Goal: Transaction & Acquisition: Purchase product/service

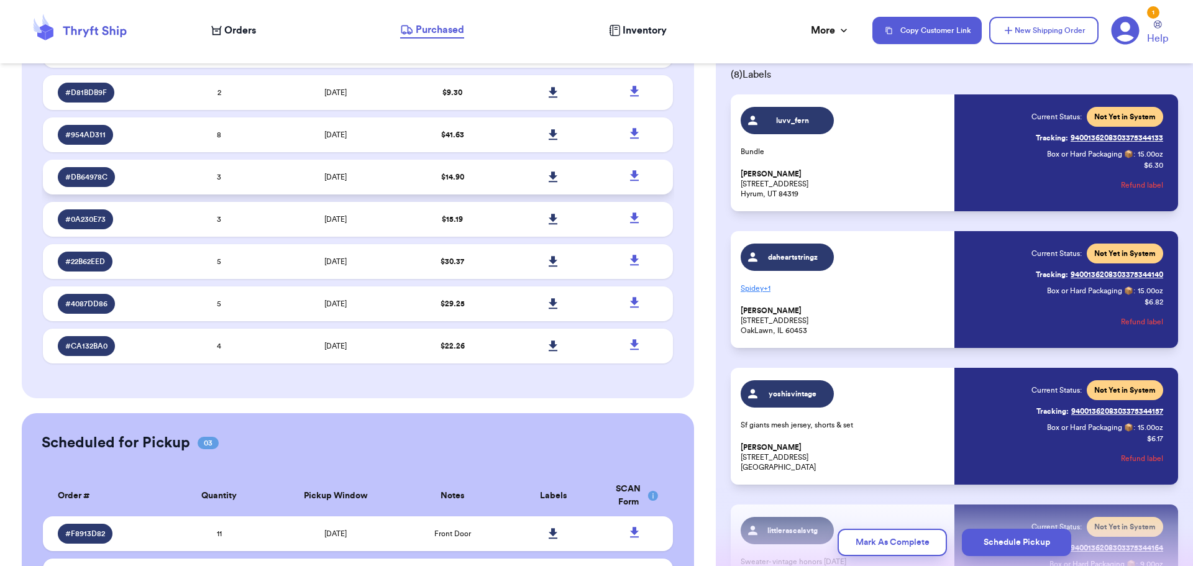
scroll to position [1480, 0]
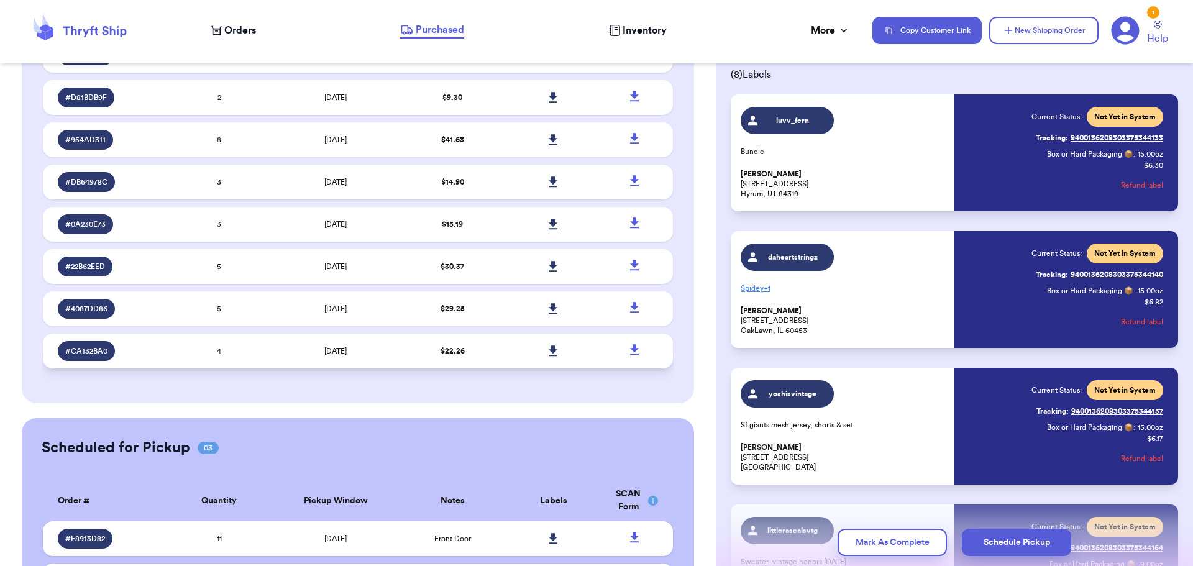
click at [295, 345] on td "[DATE]" at bounding box center [336, 351] width 132 height 35
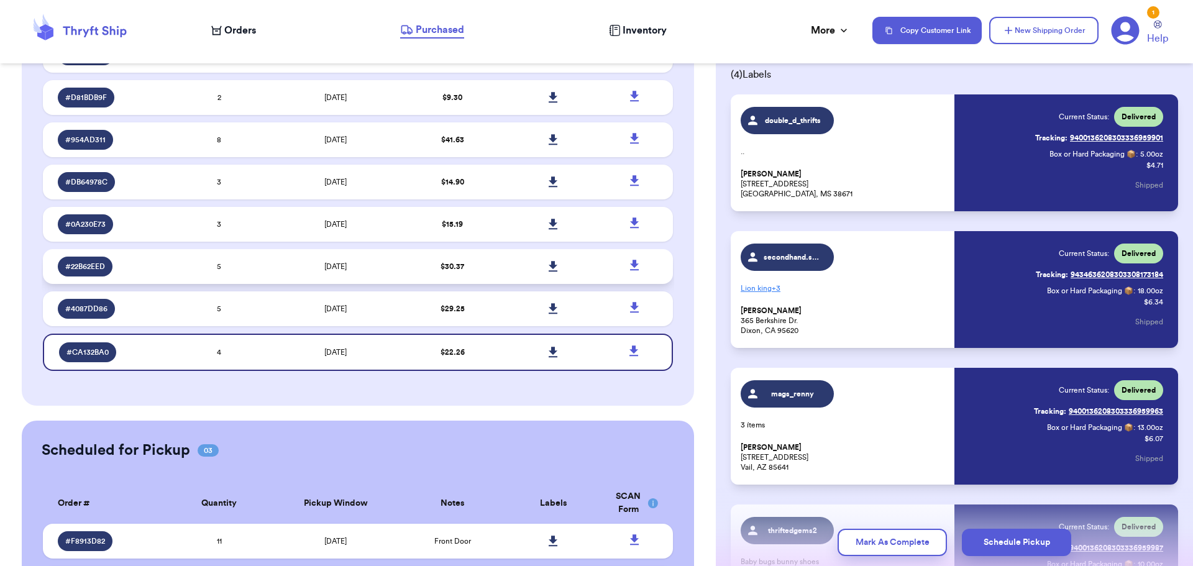
scroll to position [1167, 0]
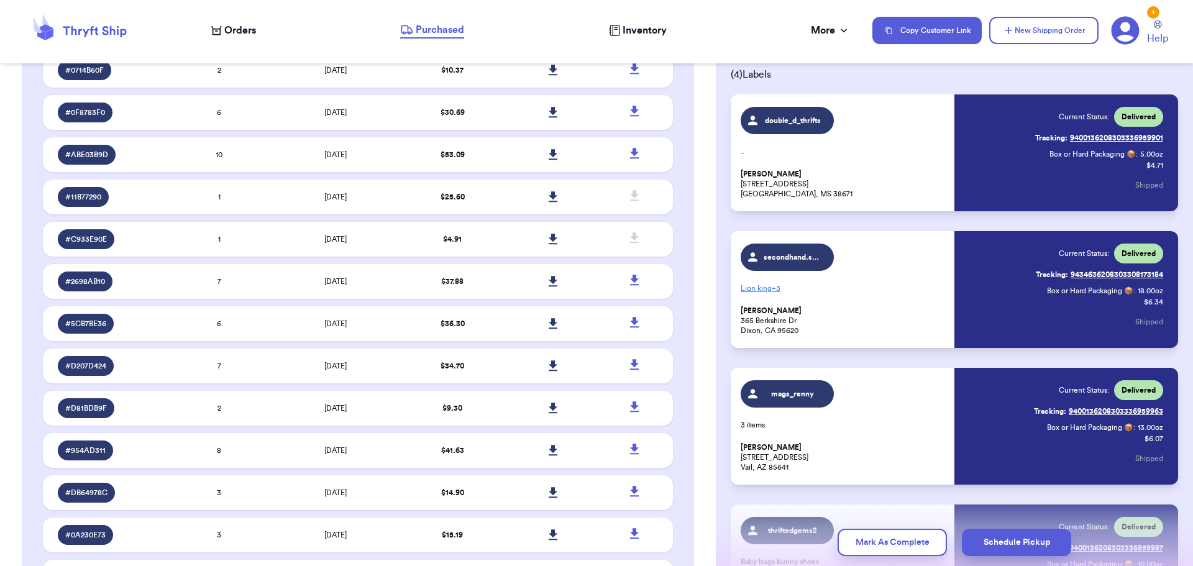
click at [238, 32] on span "Orders" at bounding box center [240, 30] width 32 height 15
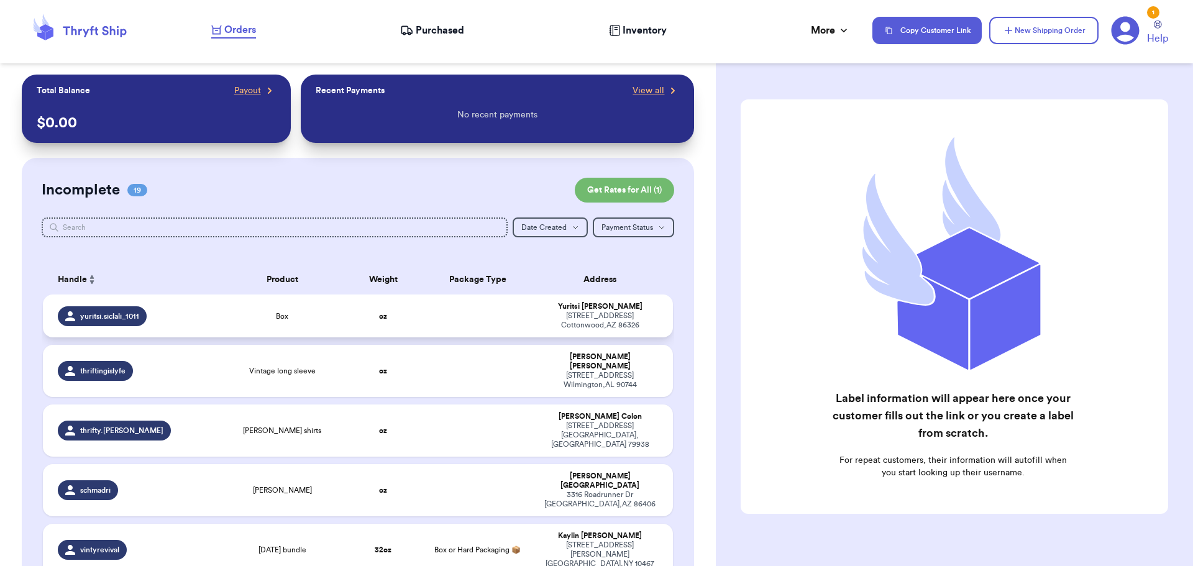
click at [346, 321] on td "oz" at bounding box center [384, 316] width 76 height 43
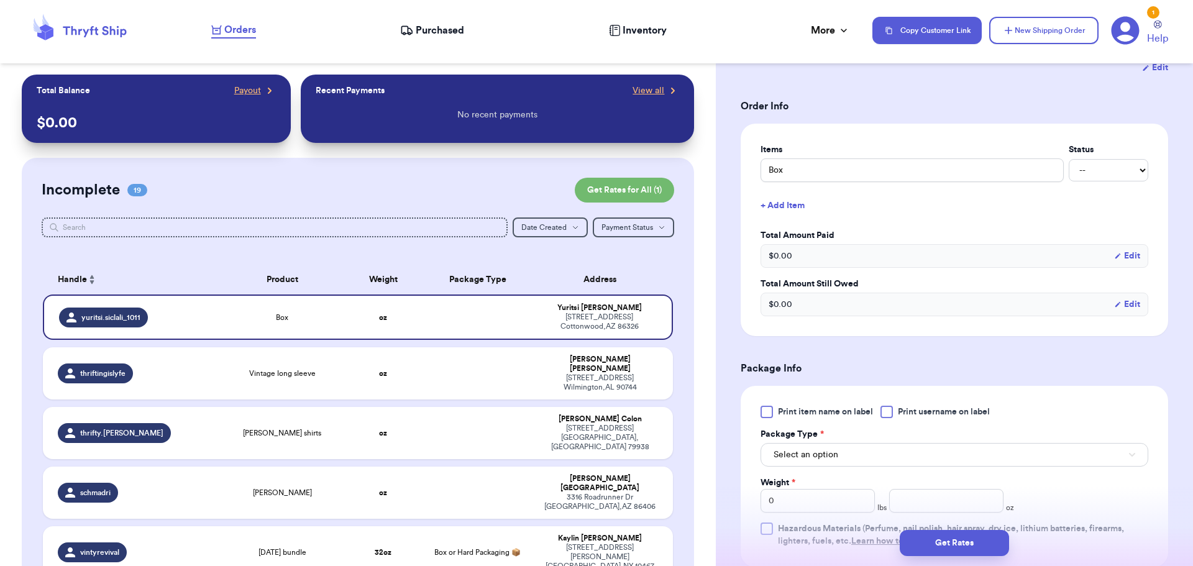
scroll to position [311, 0]
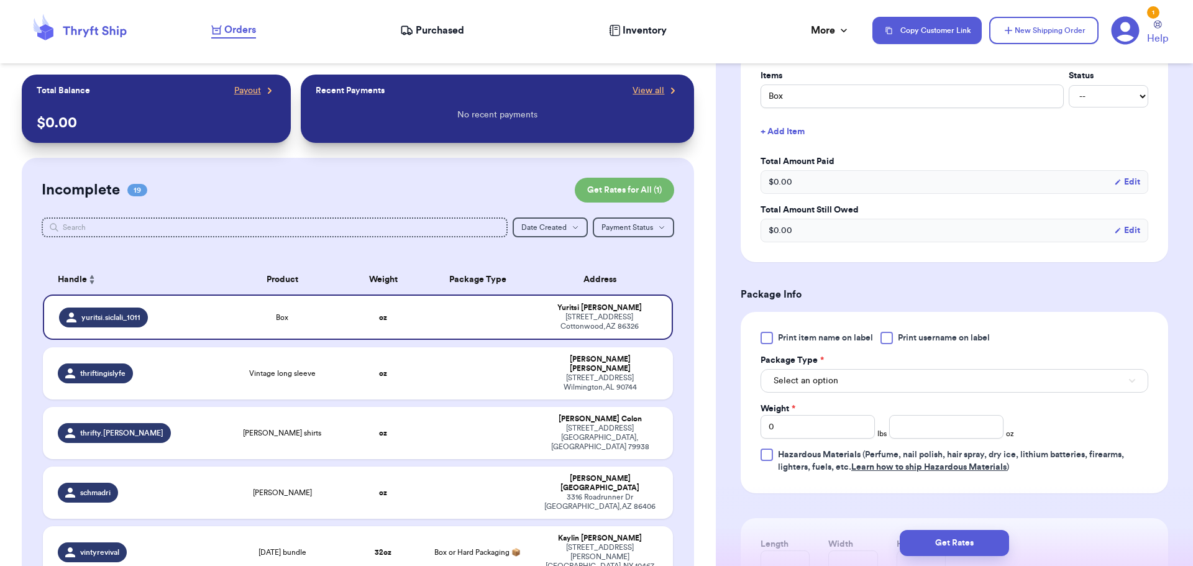
click at [890, 334] on div at bounding box center [887, 338] width 12 height 12
click at [0, 0] on input "Print username on label" at bounding box center [0, 0] width 0 height 0
click at [878, 382] on button "Select an option" at bounding box center [955, 381] width 388 height 24
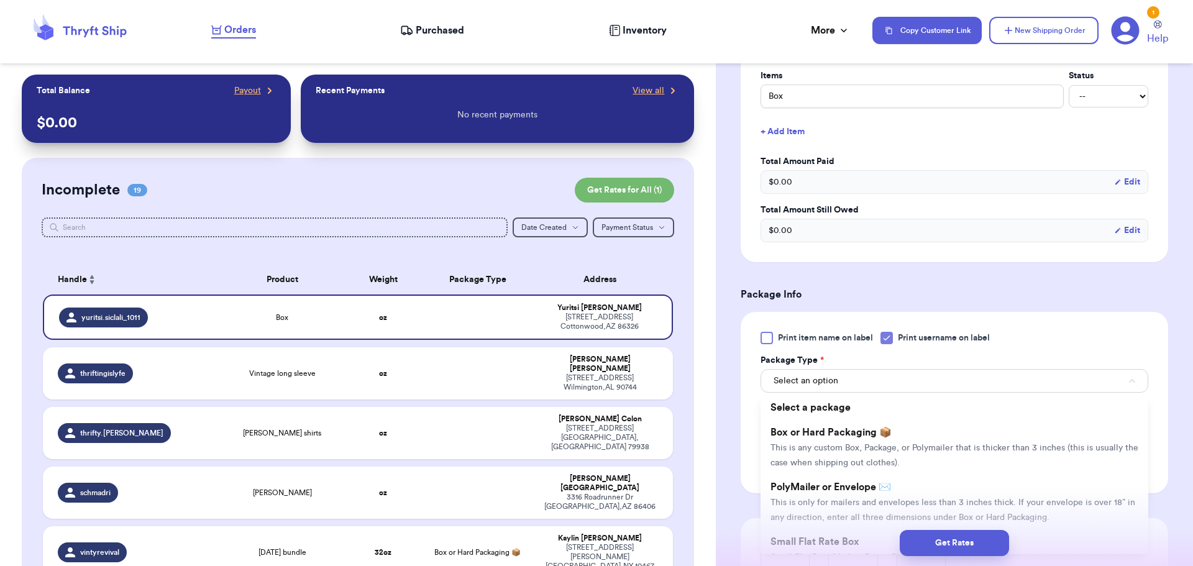
click at [879, 441] on li "Box or Hard Packaging 📦 This is any custom Box, Package, or Polymailer that is …" at bounding box center [955, 447] width 388 height 55
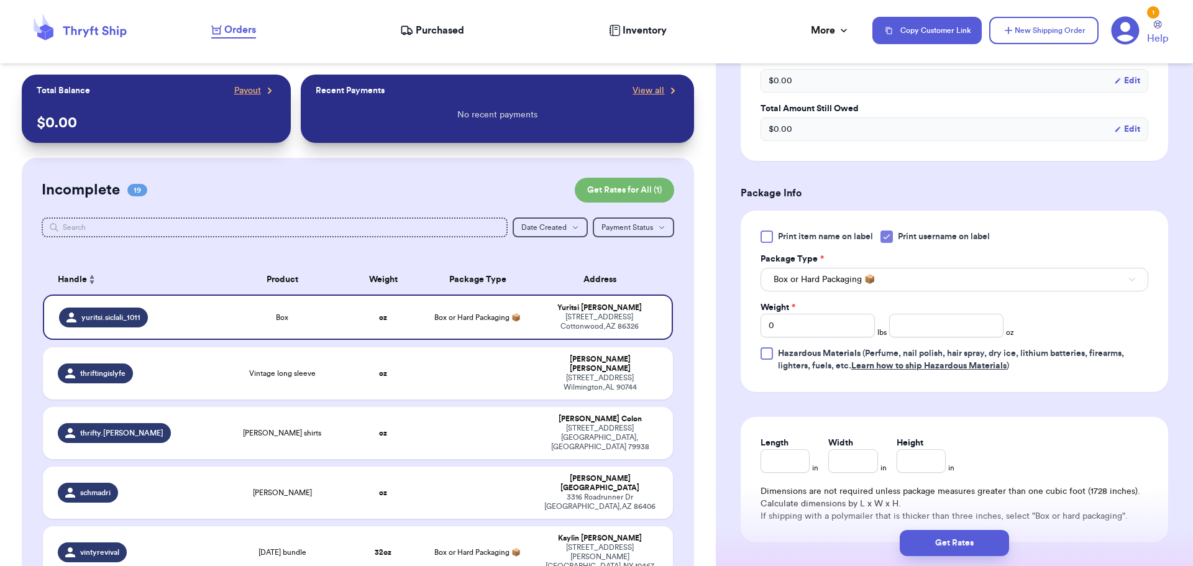
scroll to position [435, 0]
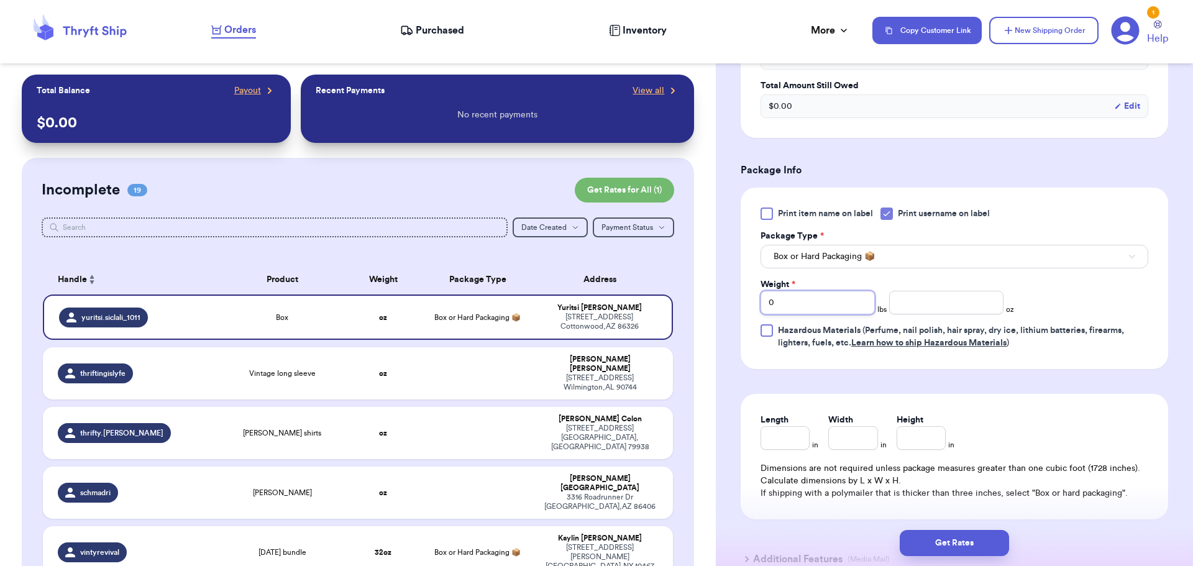
click at [819, 307] on input "0" at bounding box center [818, 303] width 114 height 24
type input "2"
click at [899, 305] on input "number" at bounding box center [947, 303] width 114 height 24
type input "15"
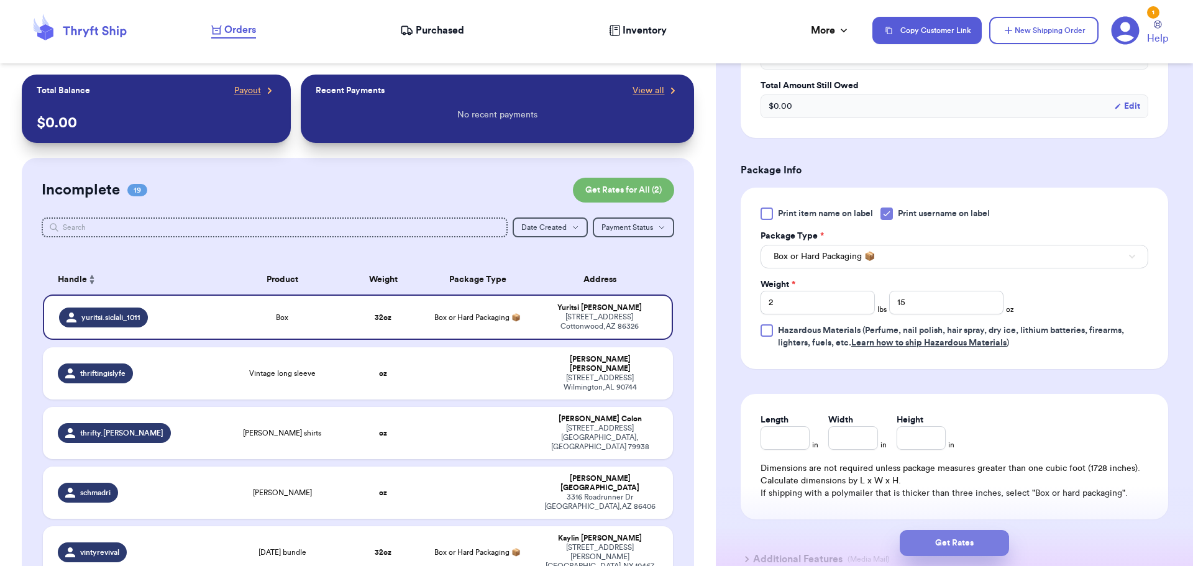
click at [949, 542] on button "Get Rates" at bounding box center [954, 543] width 109 height 26
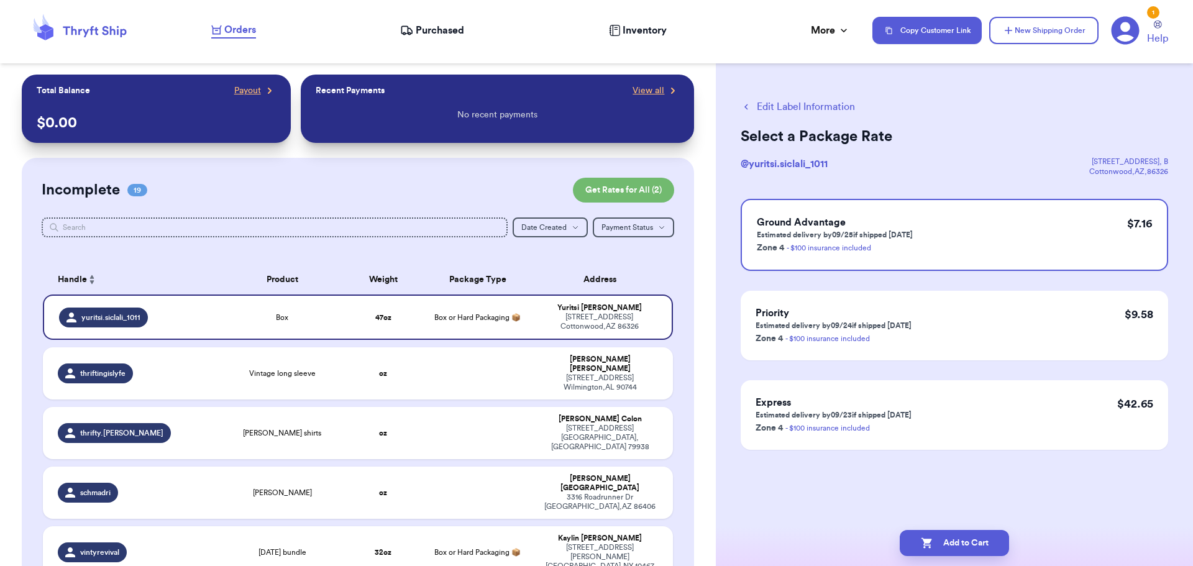
scroll to position [0, 0]
click at [752, 108] on icon "button" at bounding box center [746, 106] width 11 height 11
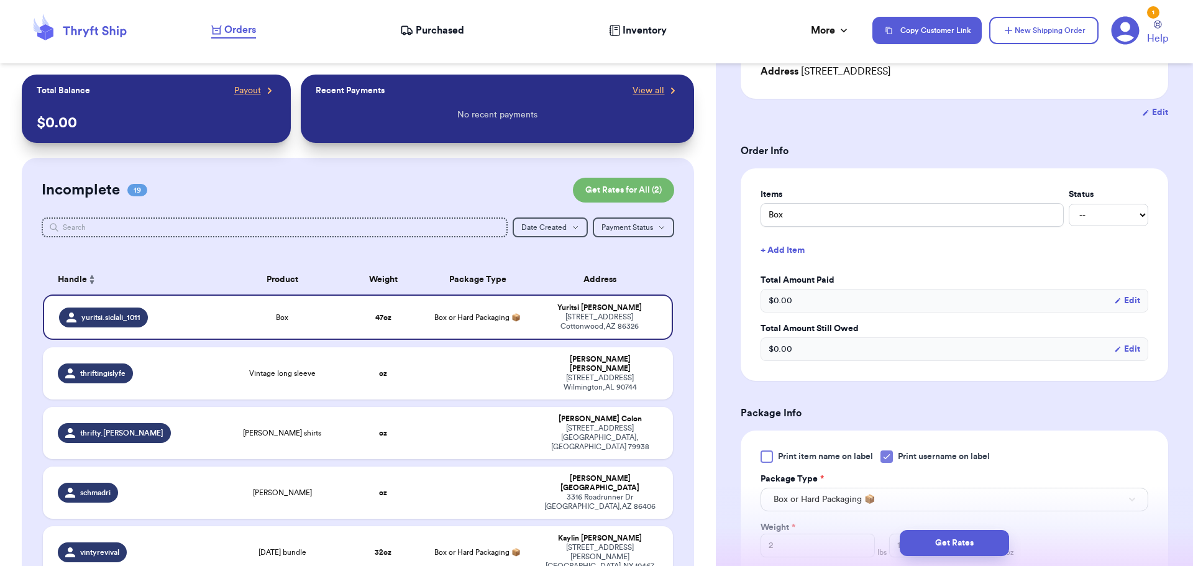
scroll to position [373, 0]
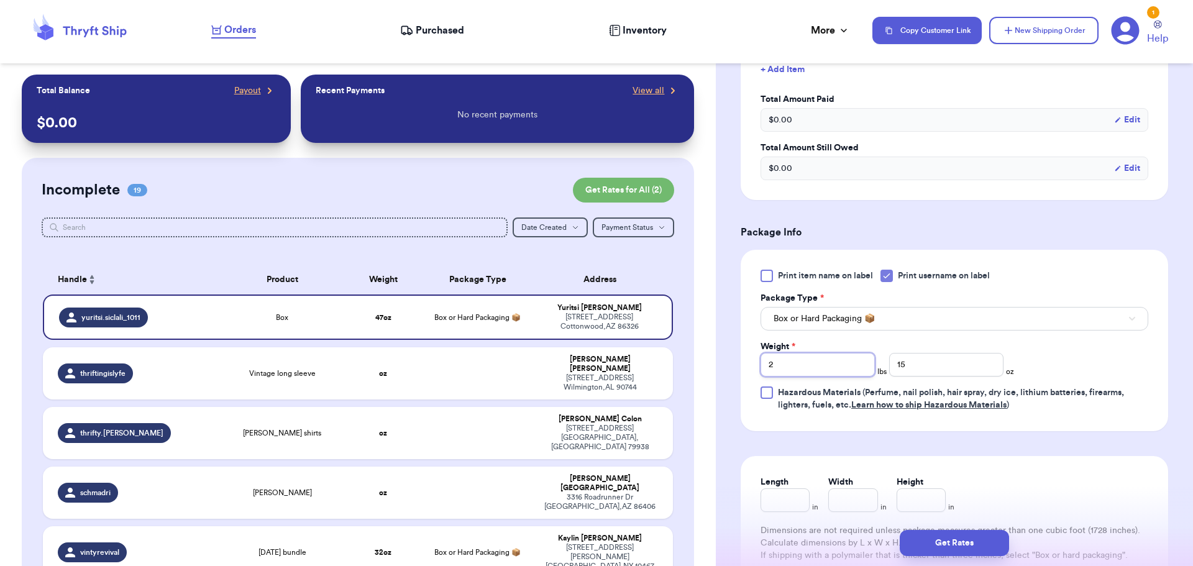
click at [807, 363] on input "2" at bounding box center [818, 365] width 114 height 24
type input "3"
click at [960, 541] on button "Get Rates" at bounding box center [954, 543] width 109 height 26
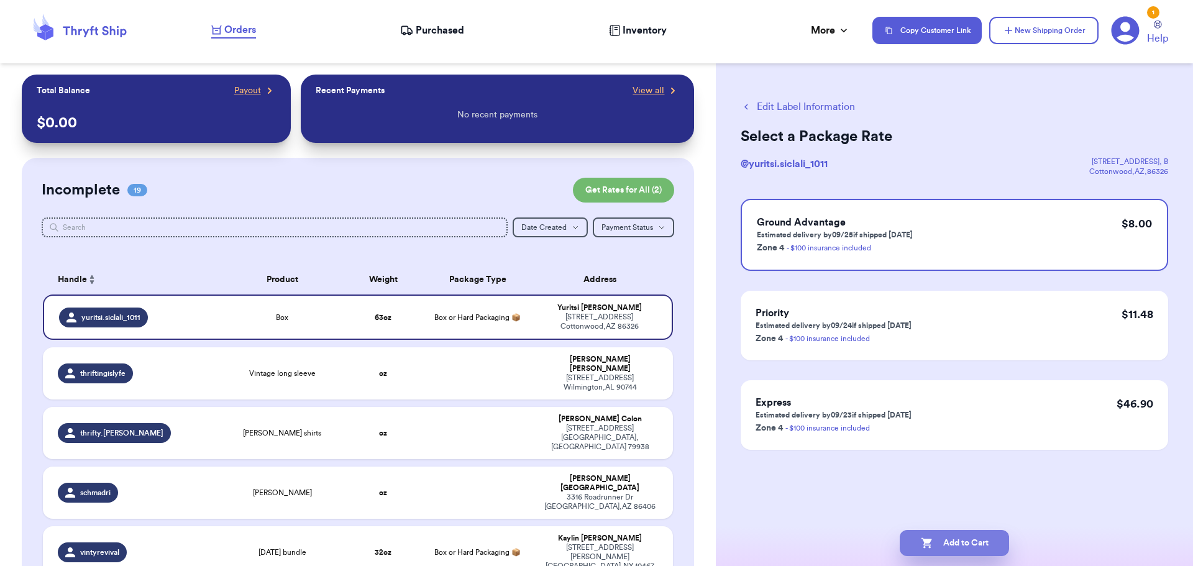
click at [965, 541] on button "Add to Cart" at bounding box center [954, 543] width 109 height 26
checkbox input "true"
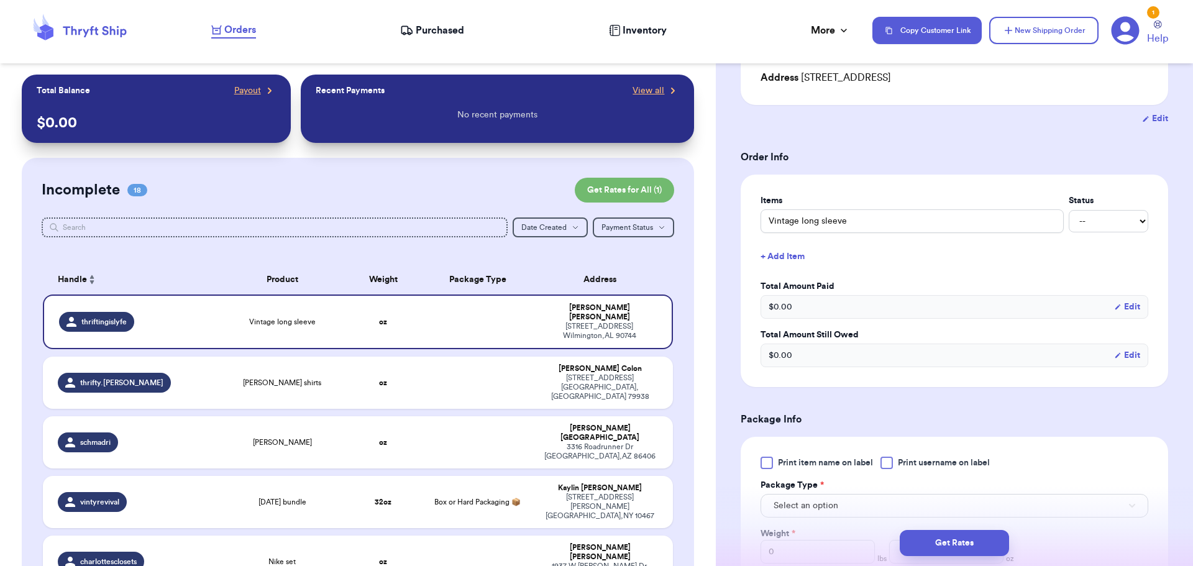
scroll to position [249, 0]
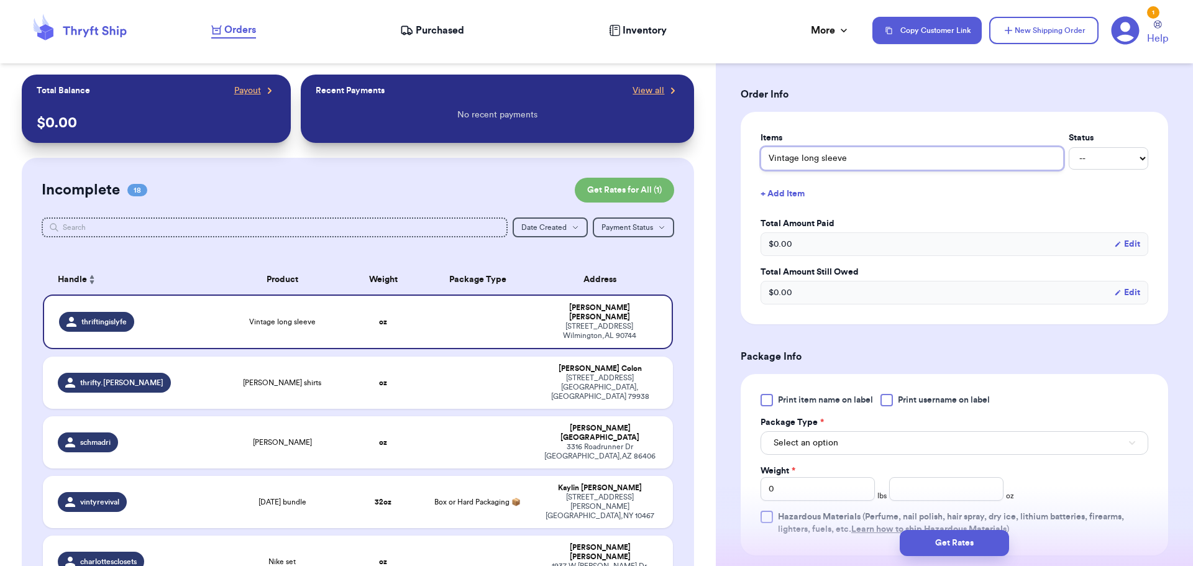
drag, startPoint x: 879, startPoint y: 152, endPoint x: 879, endPoint y: 145, distance: 6.8
click at [879, 149] on input "Vintage long sleeve" at bounding box center [912, 159] width 303 height 24
type input "Vintage long sleeve r"
type input "Vintage long sleeve rt"
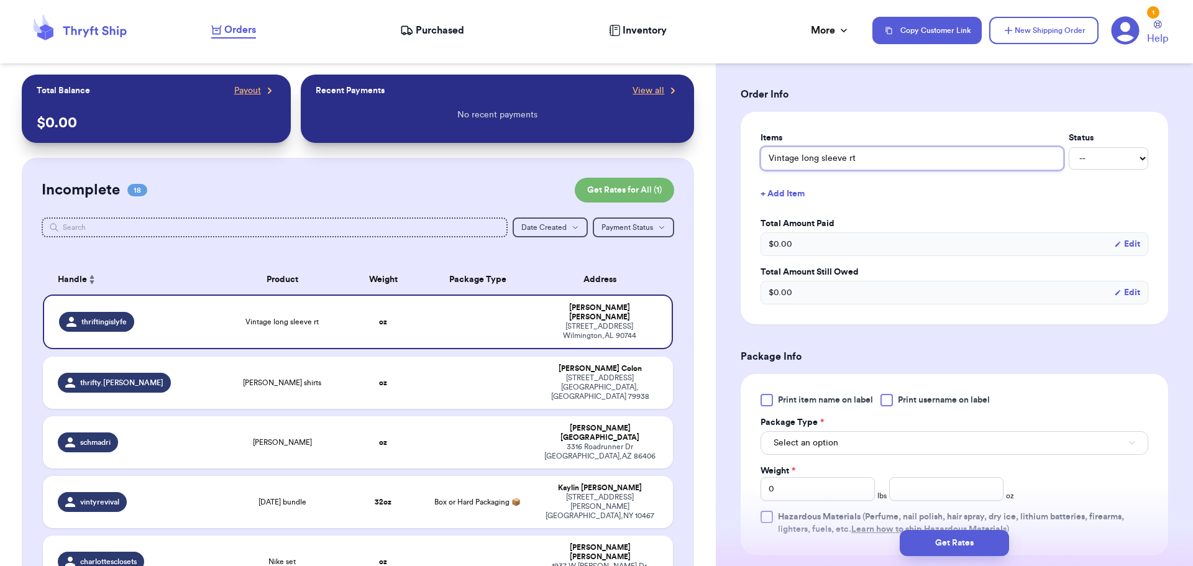
type input "Vintage long sleeve rt 6"
type input "Vintage long sleeve rt 66"
drag, startPoint x: 888, startPoint y: 398, endPoint x: 894, endPoint y: 393, distance: 8.5
click at [888, 398] on div at bounding box center [887, 400] width 12 height 12
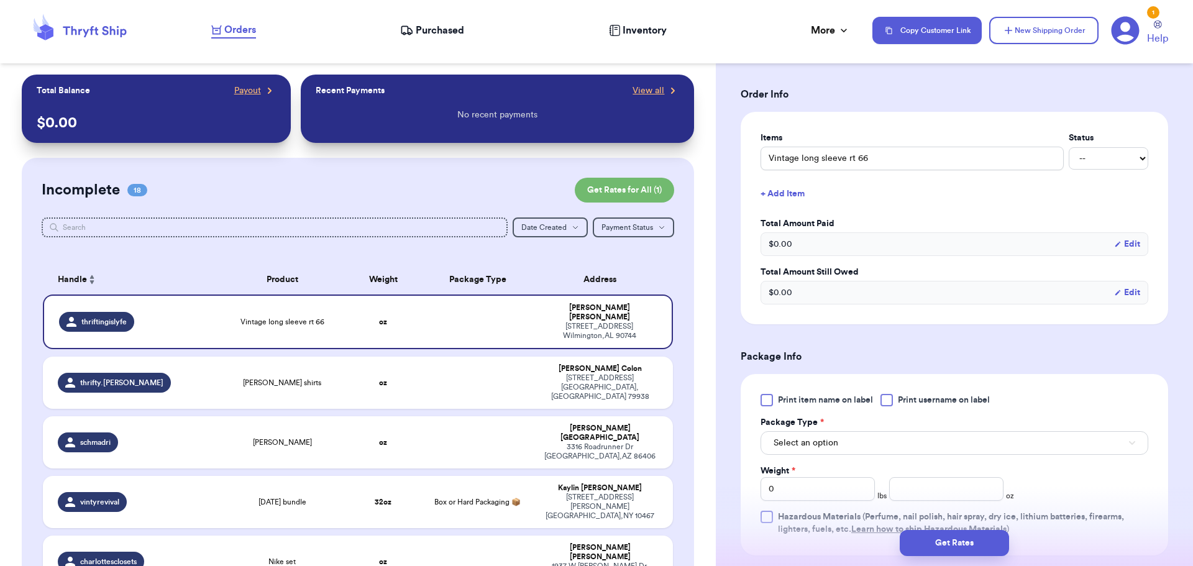
click at [0, 0] on input "Print username on label" at bounding box center [0, 0] width 0 height 0
click at [868, 451] on button "Select an option" at bounding box center [955, 443] width 388 height 24
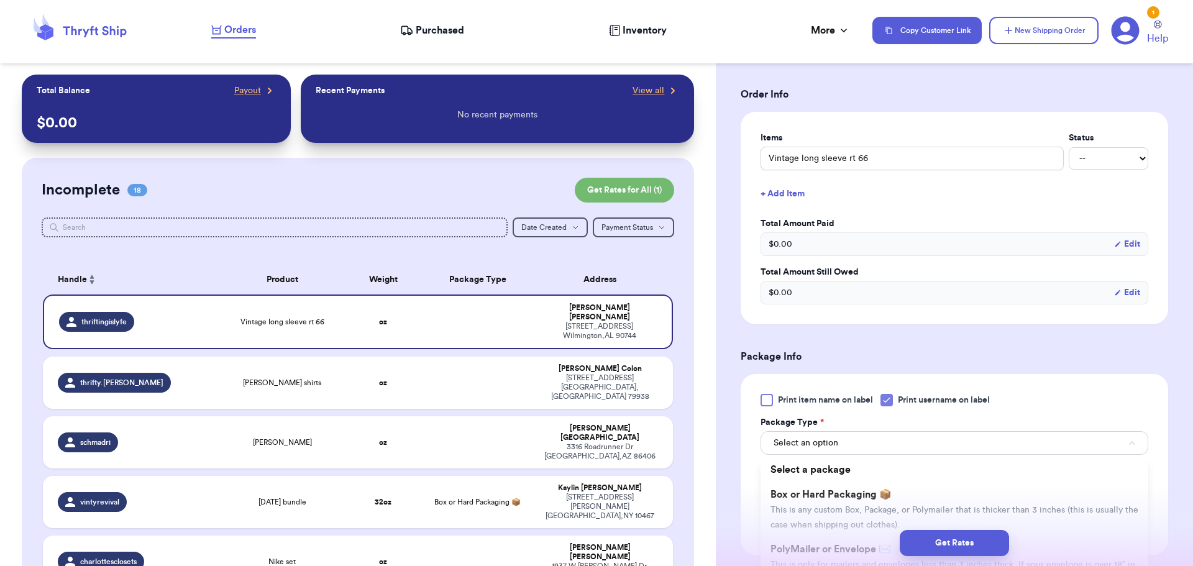
drag, startPoint x: 873, startPoint y: 507, endPoint x: 878, endPoint y: 499, distance: 9.0
click at [875, 507] on span "This is any custom Box, Package, or Polymailer that is thicker than 3 inches (t…" at bounding box center [955, 518] width 368 height 24
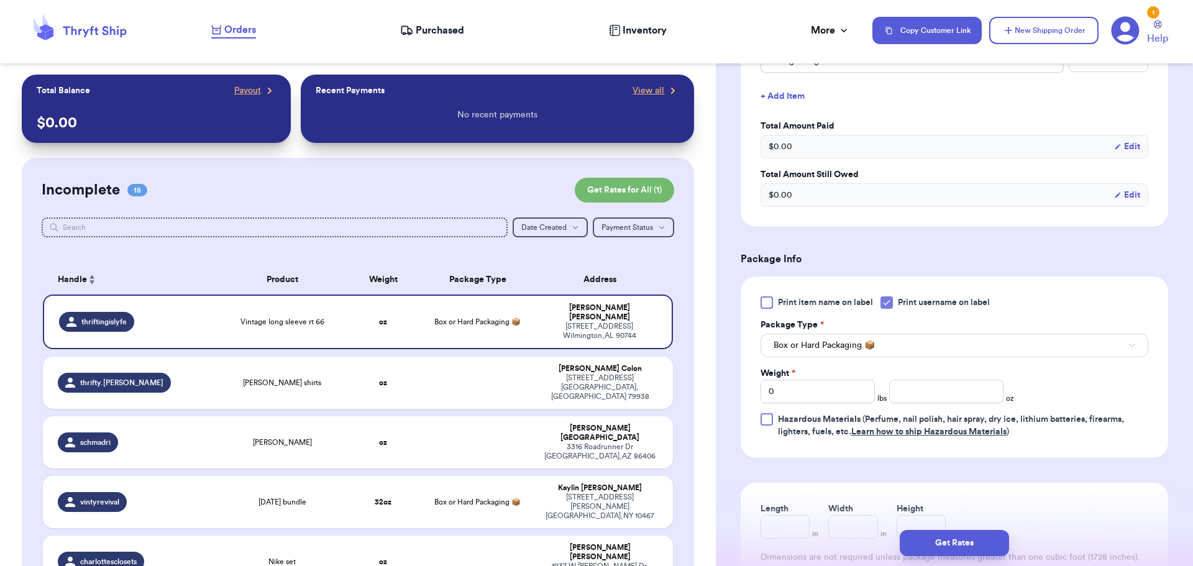
scroll to position [435, 0]
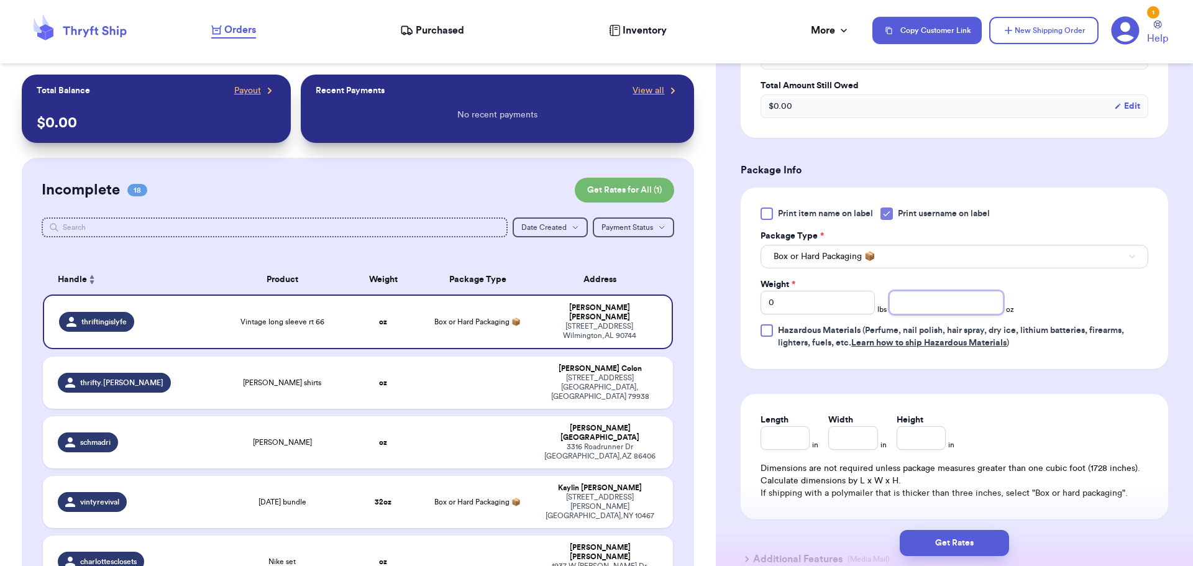
click at [944, 301] on input "number" at bounding box center [947, 303] width 114 height 24
type input "9"
click at [942, 546] on button "Get Rates" at bounding box center [954, 543] width 109 height 26
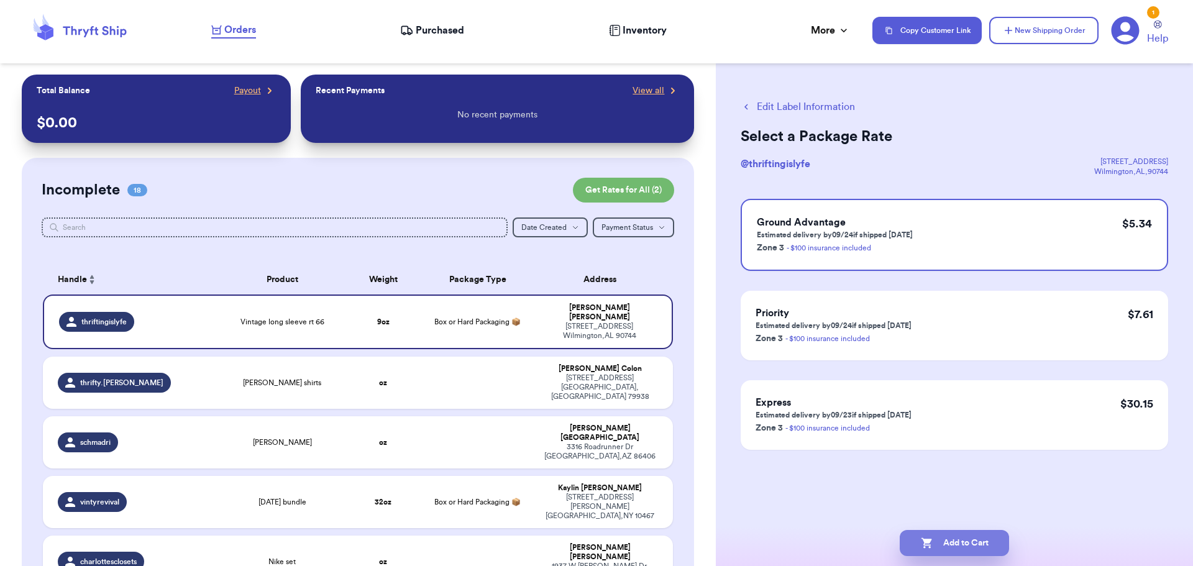
click at [949, 535] on button "Add to Cart" at bounding box center [954, 543] width 109 height 26
checkbox input "true"
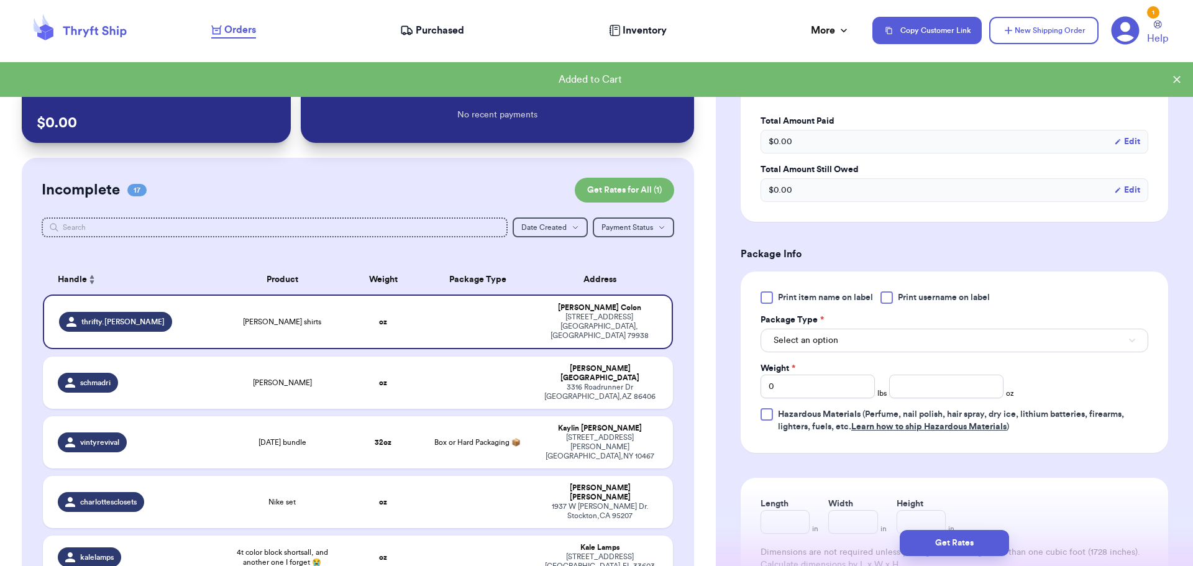
scroll to position [373, 0]
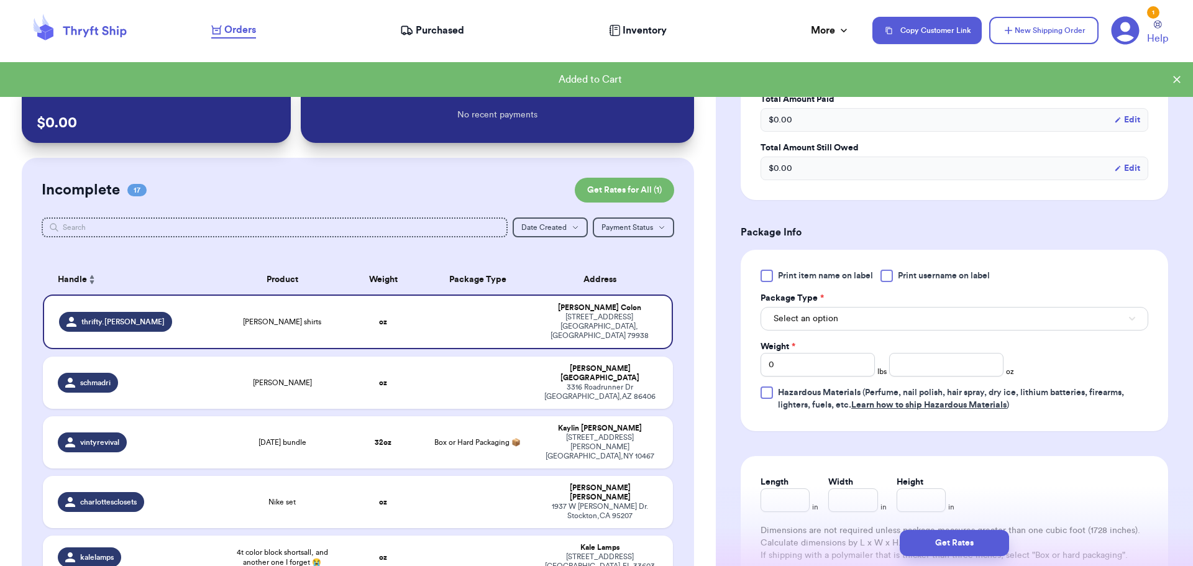
click at [891, 273] on div at bounding box center [887, 276] width 12 height 12
click at [0, 0] on input "Print username on label" at bounding box center [0, 0] width 0 height 0
click at [873, 317] on button "Select an option" at bounding box center [955, 319] width 388 height 24
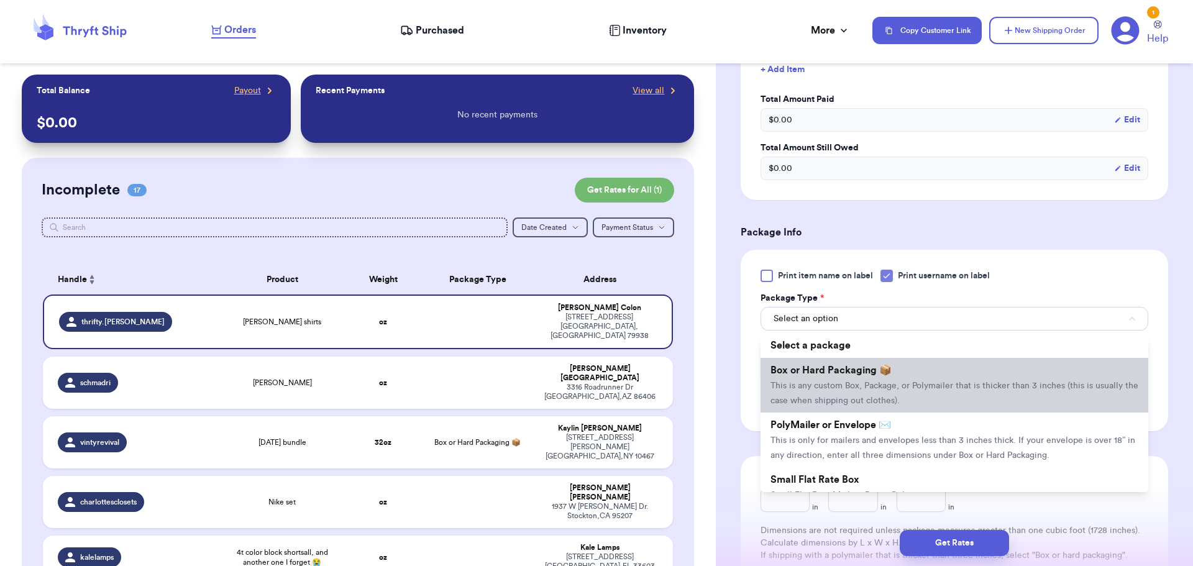
click at [876, 370] on span "Box or Hard Packaging 📦" at bounding box center [831, 371] width 121 height 10
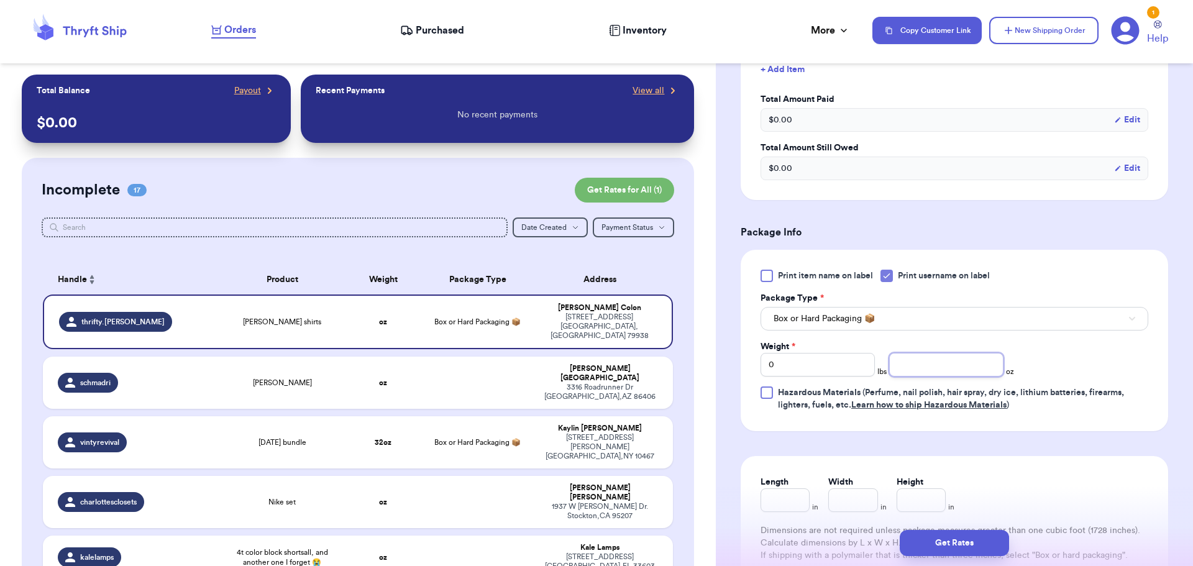
click at [924, 364] on input "number" at bounding box center [947, 365] width 114 height 24
type input "14"
click at [963, 540] on button "Get Rates" at bounding box center [954, 543] width 109 height 26
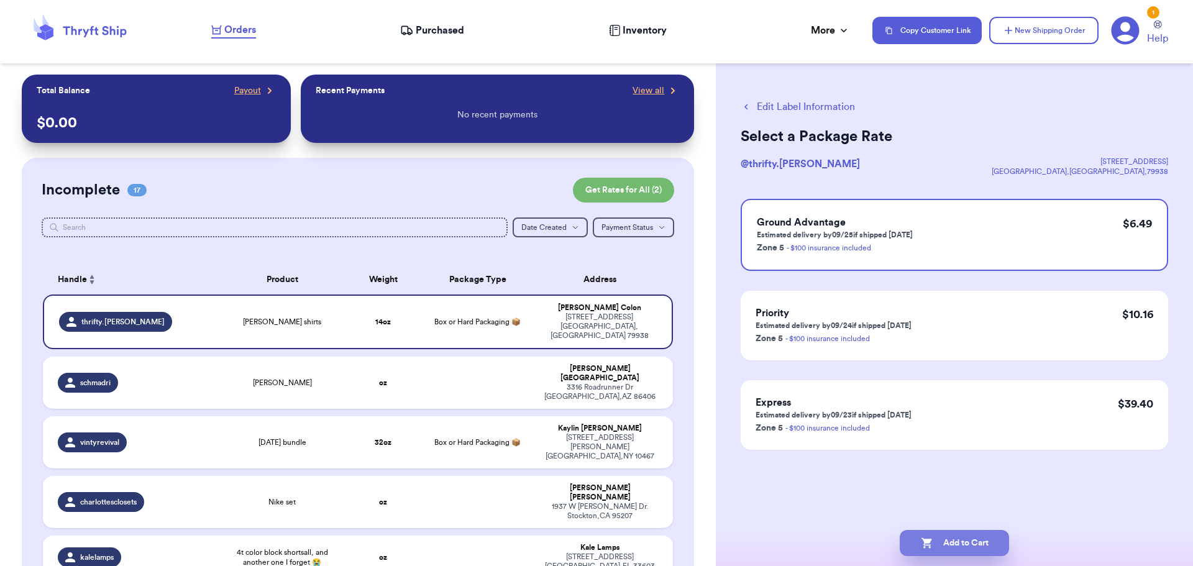
click at [962, 547] on button "Add to Cart" at bounding box center [954, 543] width 109 height 26
checkbox input "true"
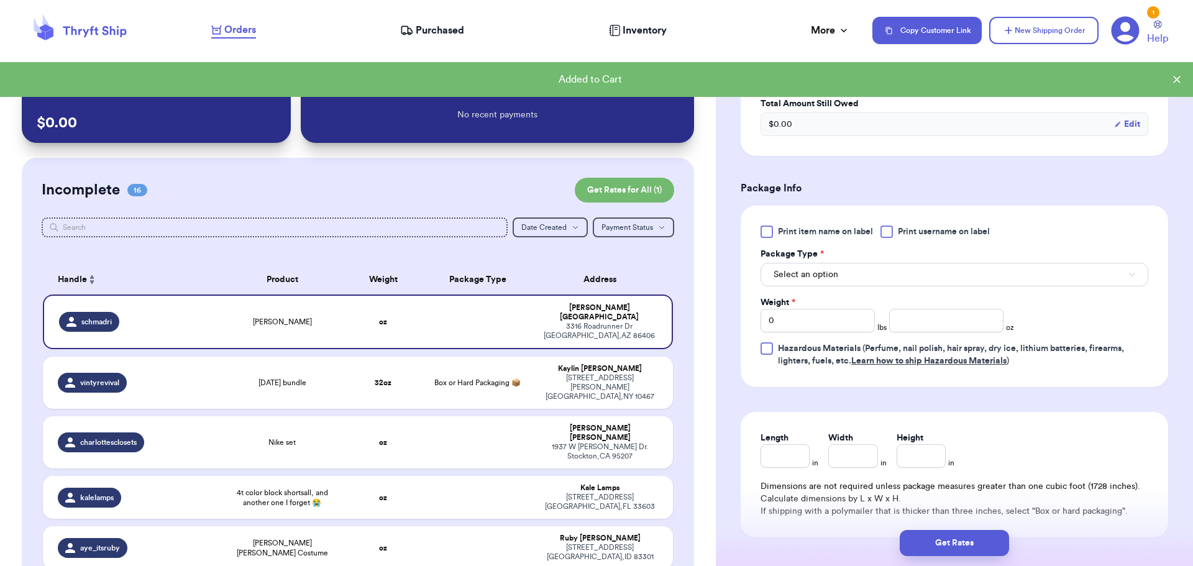
scroll to position [435, 0]
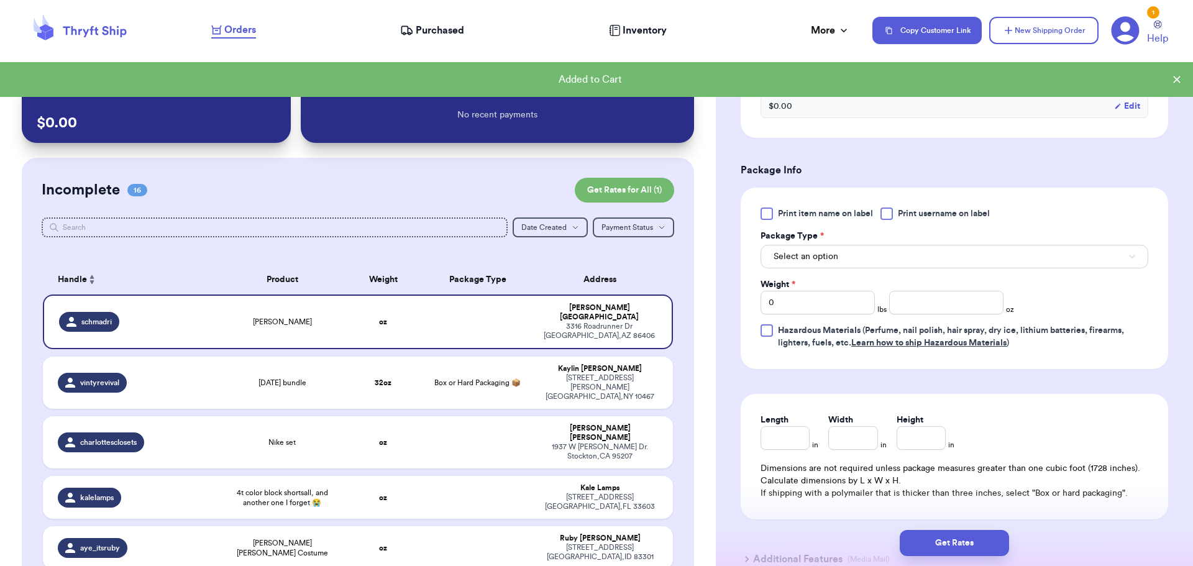
click at [890, 207] on div "Print item name on label Print username on label Package Type * Select an optio…" at bounding box center [955, 279] width 428 height 182
click at [886, 211] on div at bounding box center [887, 214] width 12 height 12
click at [0, 0] on input "Print username on label" at bounding box center [0, 0] width 0 height 0
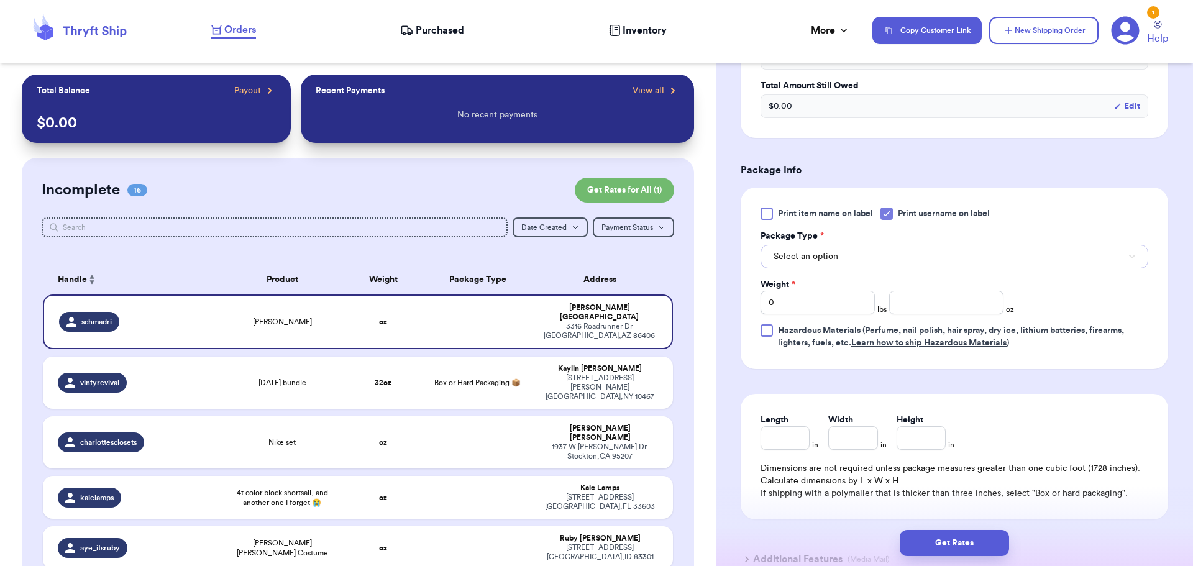
click at [898, 259] on button "Select an option" at bounding box center [955, 257] width 388 height 24
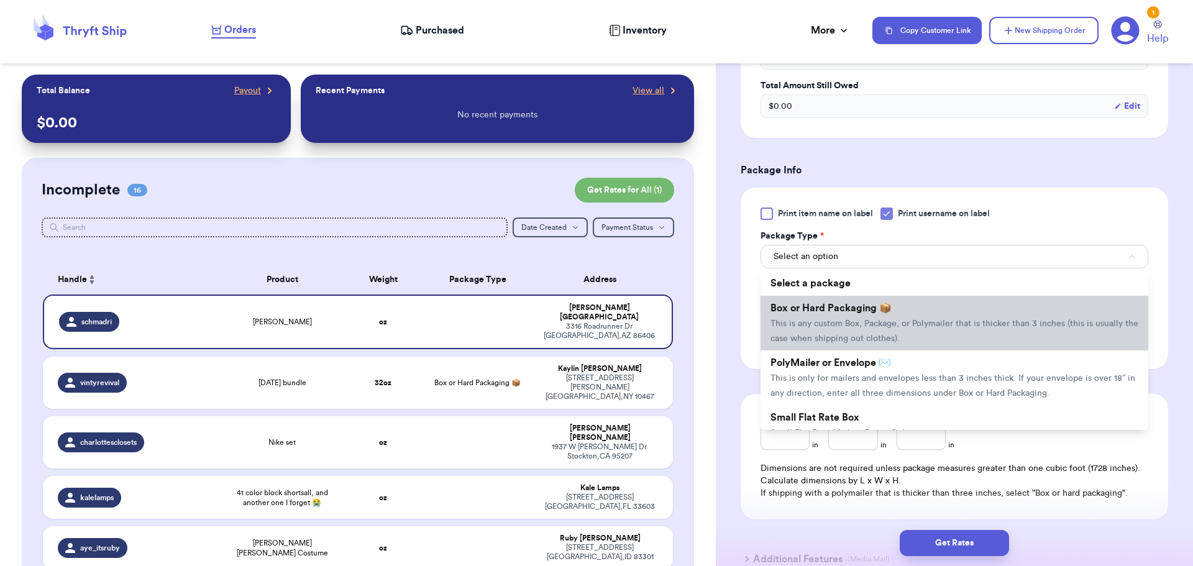
click at [876, 320] on span "This is any custom Box, Package, or Polymailer that is thicker than 3 inches (t…" at bounding box center [955, 332] width 368 height 24
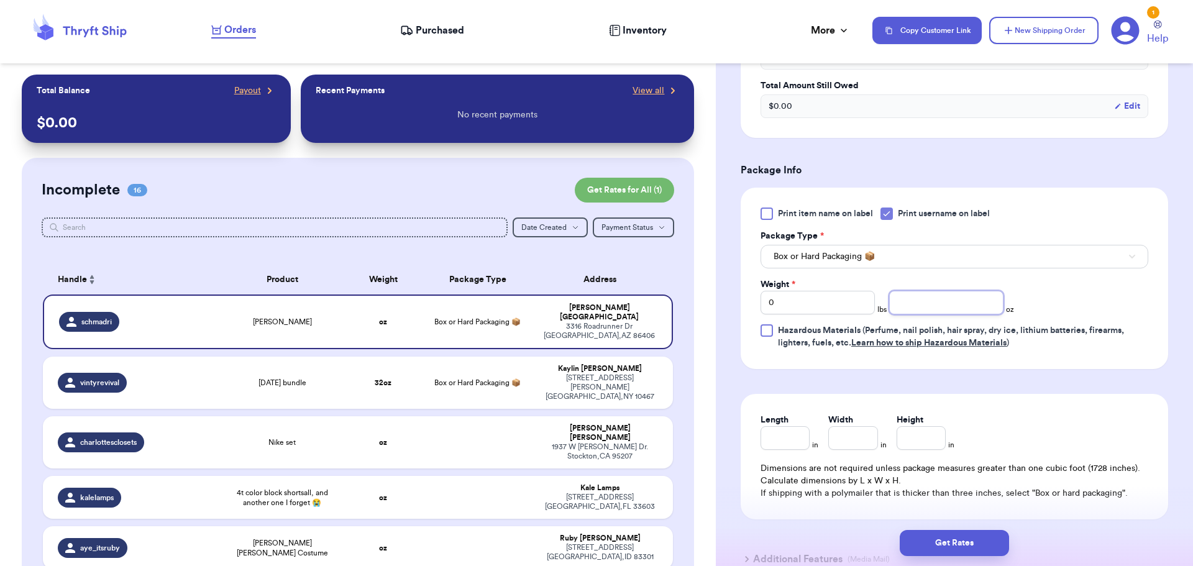
click at [928, 298] on input "number" at bounding box center [947, 303] width 114 height 24
type input "10"
click at [944, 548] on button "Get Rates" at bounding box center [954, 543] width 109 height 26
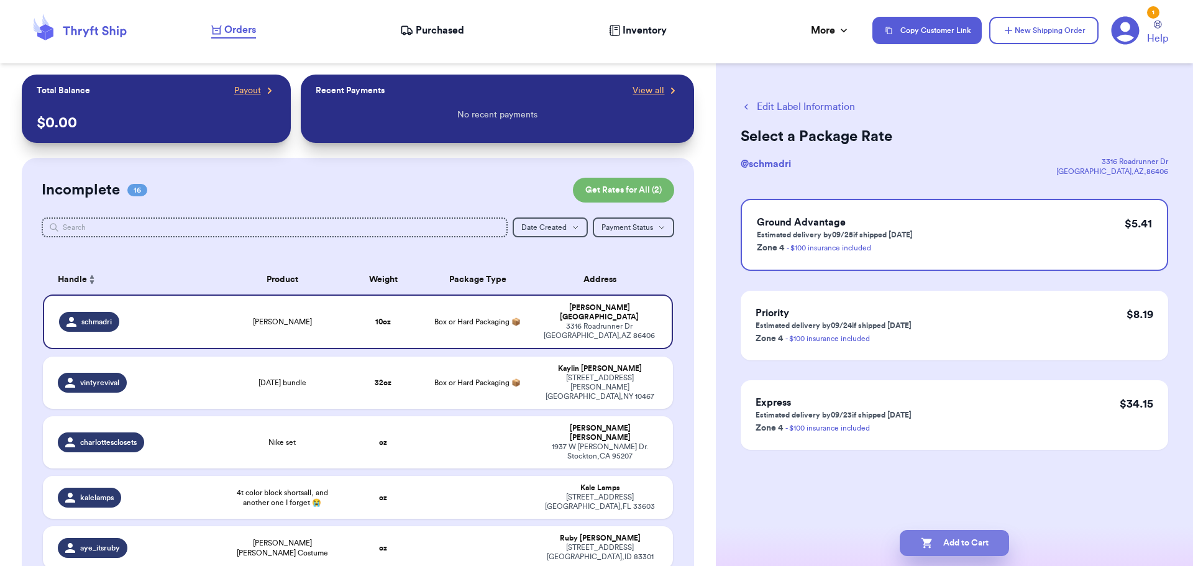
click at [957, 539] on button "Add to Cart" at bounding box center [954, 543] width 109 height 26
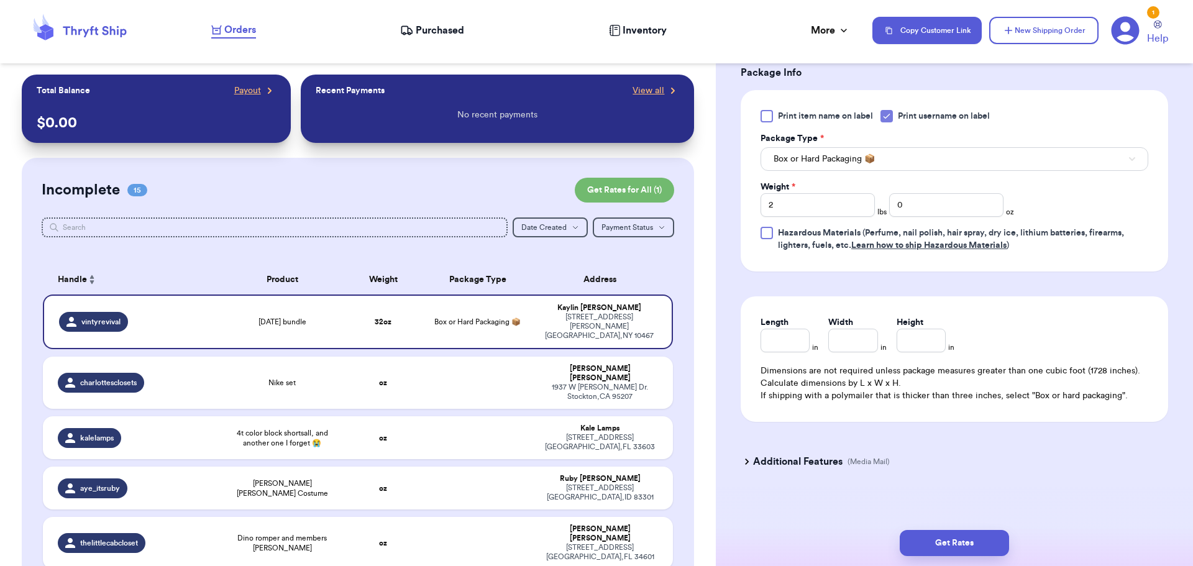
scroll to position [540, 0]
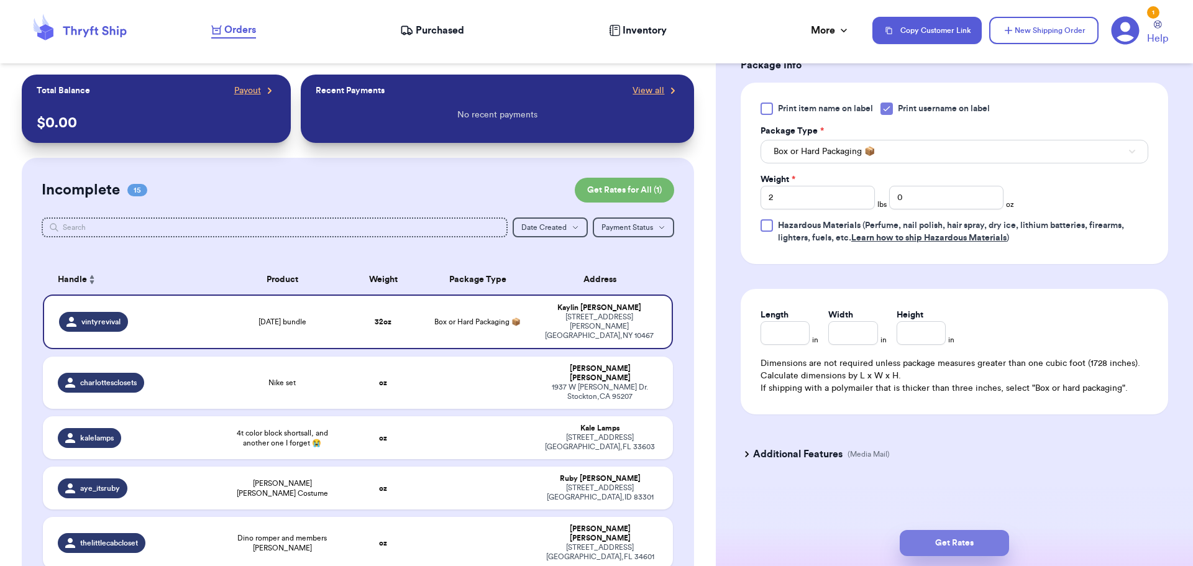
click at [952, 547] on button "Get Rates" at bounding box center [954, 543] width 109 height 26
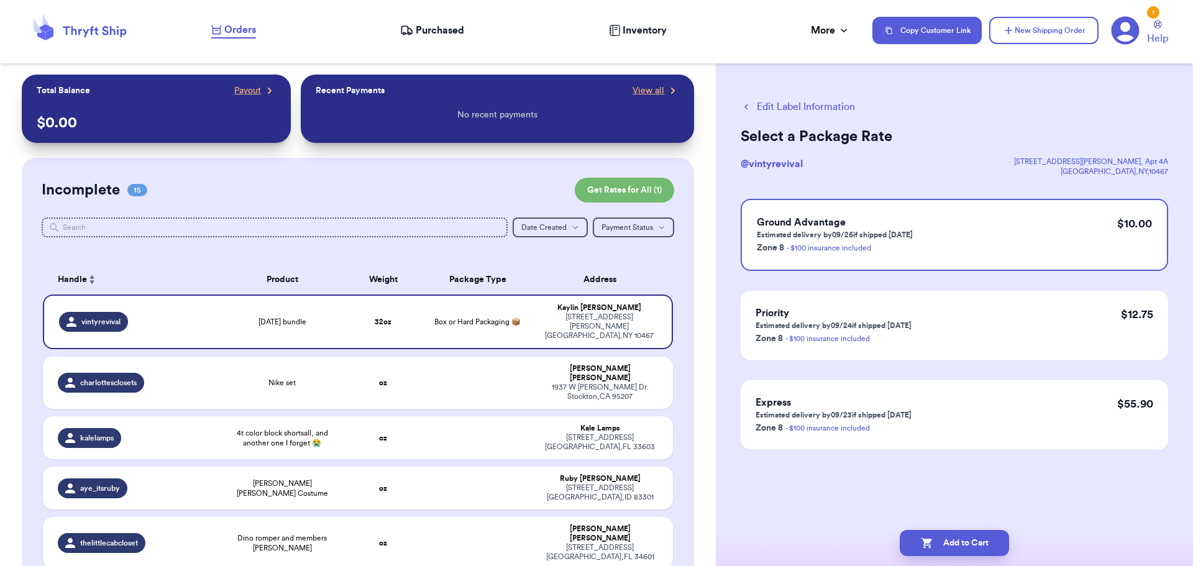
scroll to position [0, 0]
click at [951, 547] on button "Add to Cart" at bounding box center [954, 543] width 109 height 26
checkbox input "true"
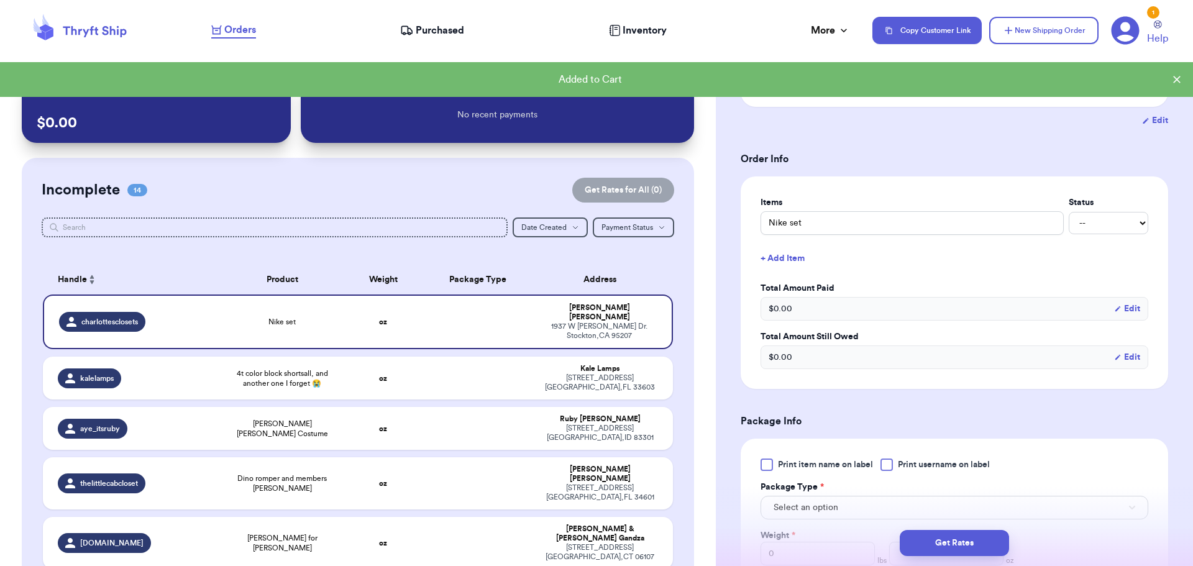
scroll to position [186, 0]
click at [794, 259] on button "+ Add Item" at bounding box center [955, 255] width 398 height 27
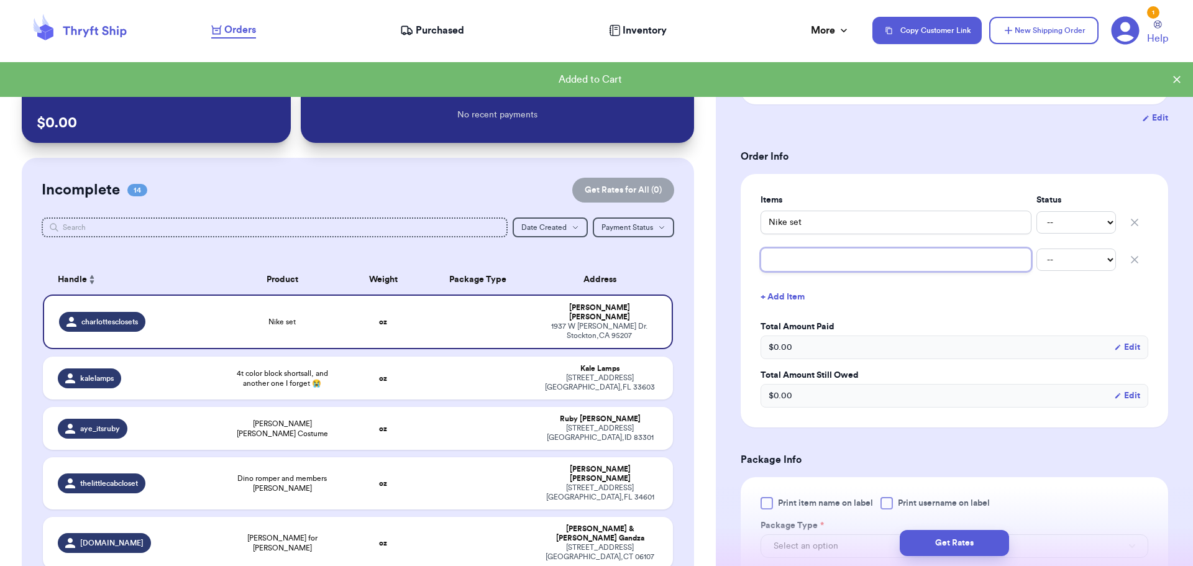
click at [796, 260] on input "text" at bounding box center [896, 260] width 271 height 24
type input "c"
type input "ca"
type input "cat"
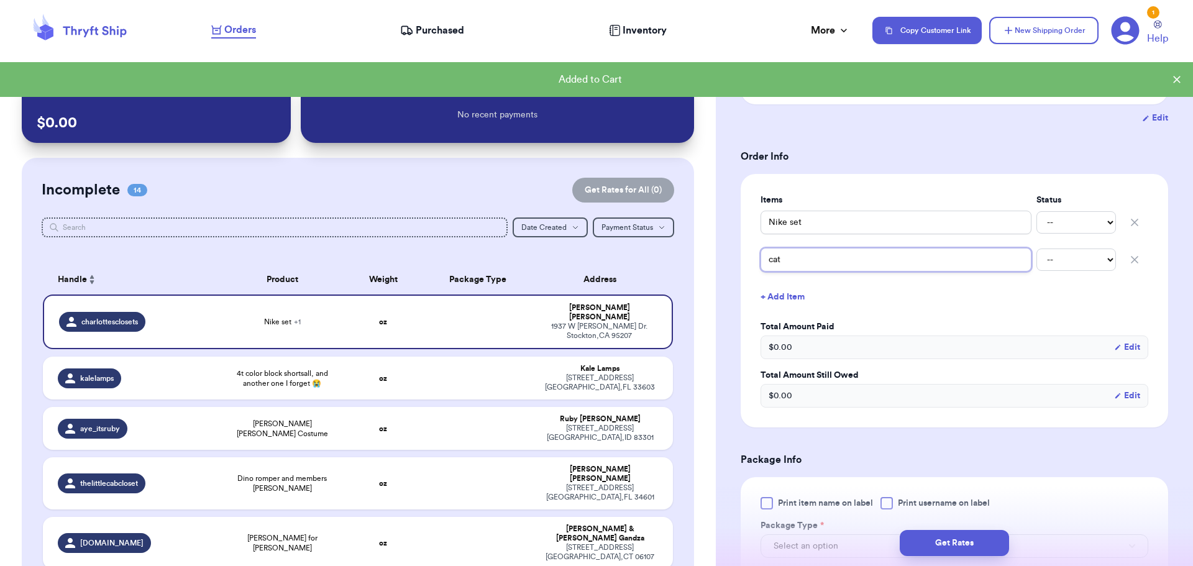
type input "cat d"
type input "cat de"
type input "cat den"
type input "cat deni"
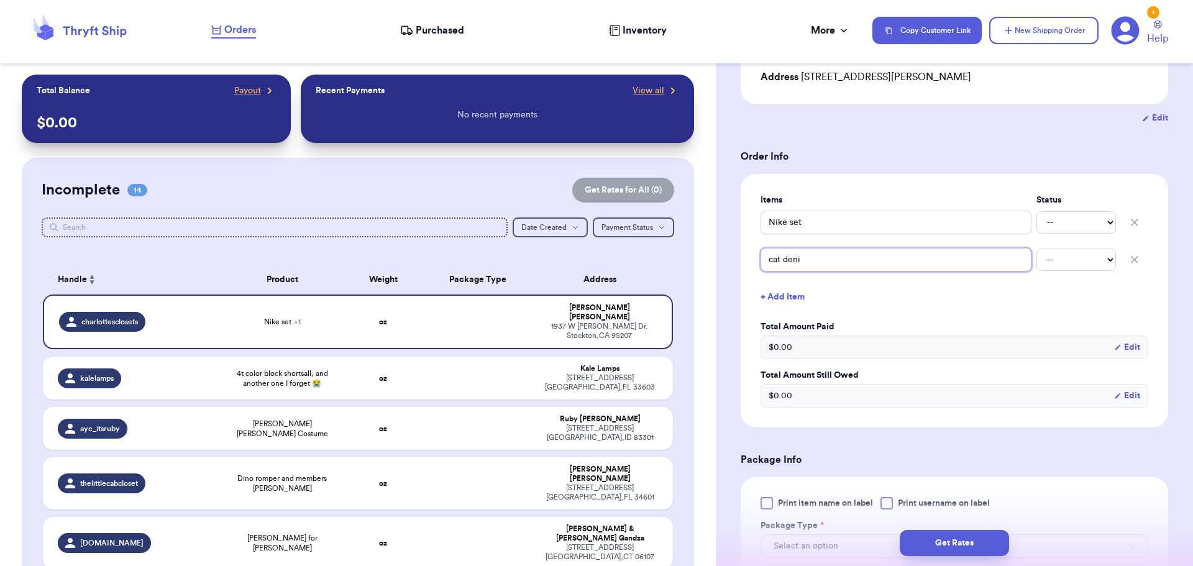
type input "cat denim"
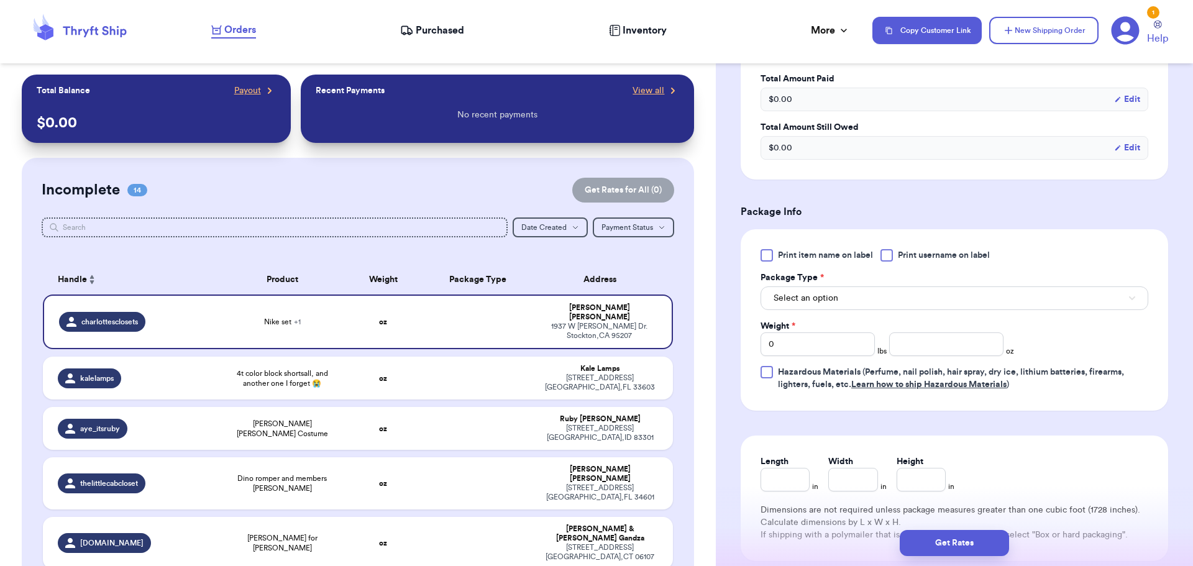
scroll to position [435, 0]
type input "cat denim"
click at [886, 251] on div at bounding box center [887, 255] width 12 height 12
click at [0, 0] on input "Print username on label" at bounding box center [0, 0] width 0 height 0
click at [869, 289] on button "Select an option" at bounding box center [955, 298] width 388 height 24
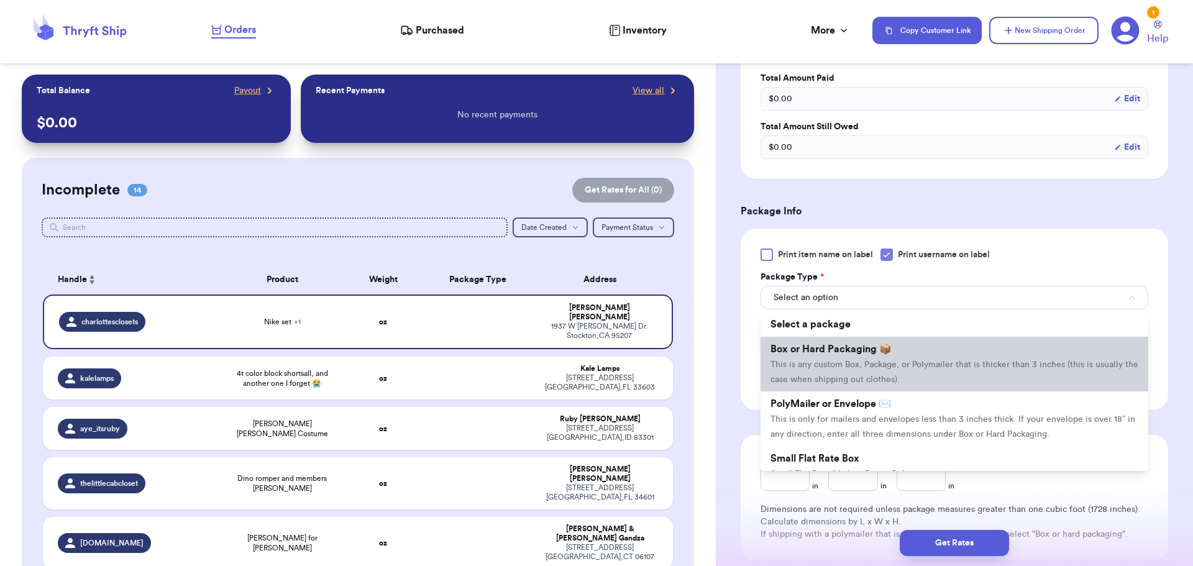
click at [882, 357] on li "Box or Hard Packaging 📦 This is any custom Box, Package, or Polymailer that is …" at bounding box center [955, 364] width 388 height 55
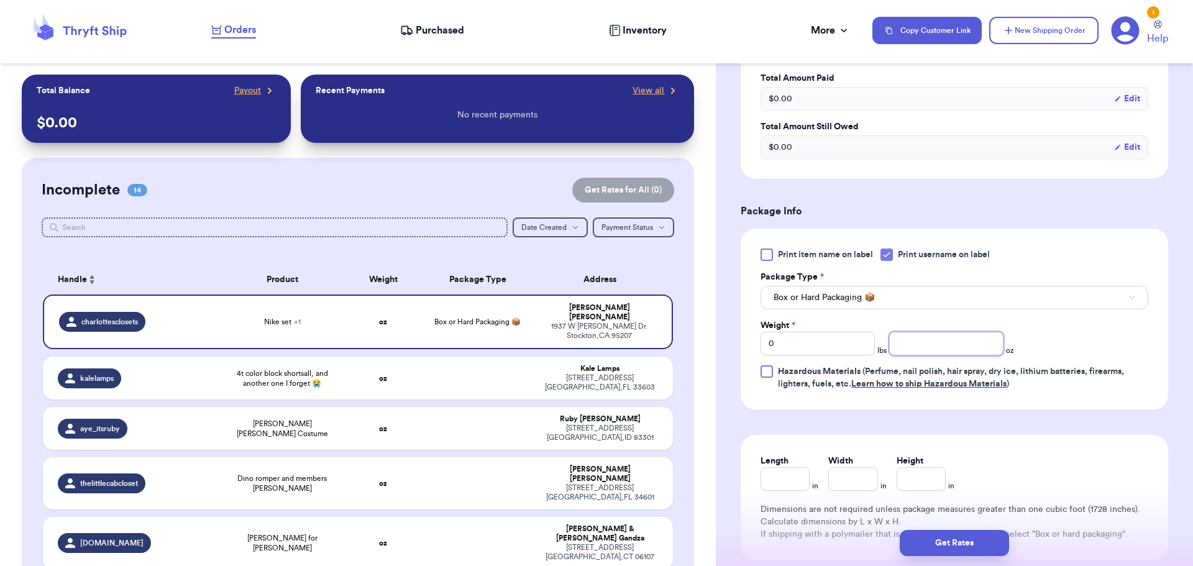
click at [901, 344] on input "number" at bounding box center [947, 344] width 114 height 24
click at [834, 338] on input "0" at bounding box center [818, 344] width 114 height 24
type input "1"
click at [915, 341] on input "number" at bounding box center [947, 344] width 114 height 24
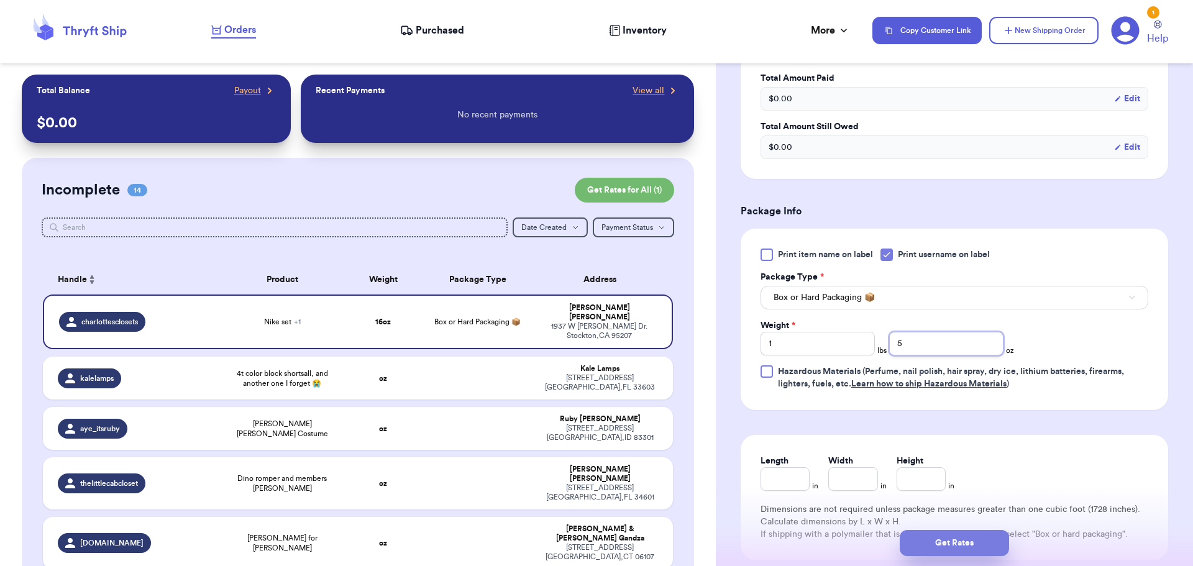
type input "5"
click at [955, 539] on button "Get Rates" at bounding box center [954, 543] width 109 height 26
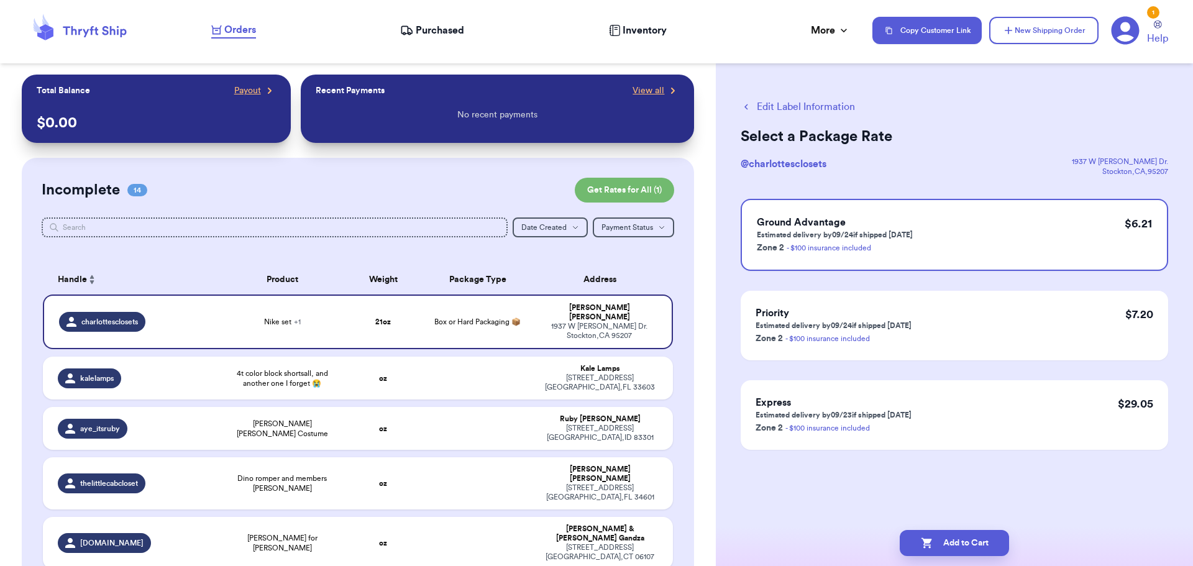
scroll to position [0, 0]
click at [947, 544] on button "Add to Cart" at bounding box center [954, 543] width 109 height 26
checkbox input "true"
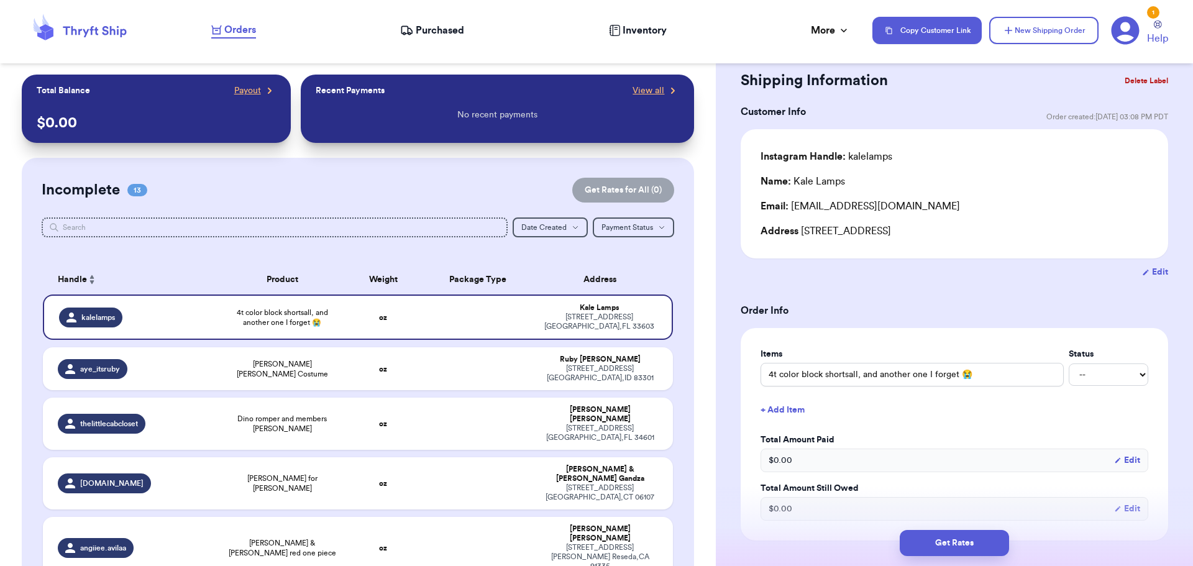
scroll to position [62, 0]
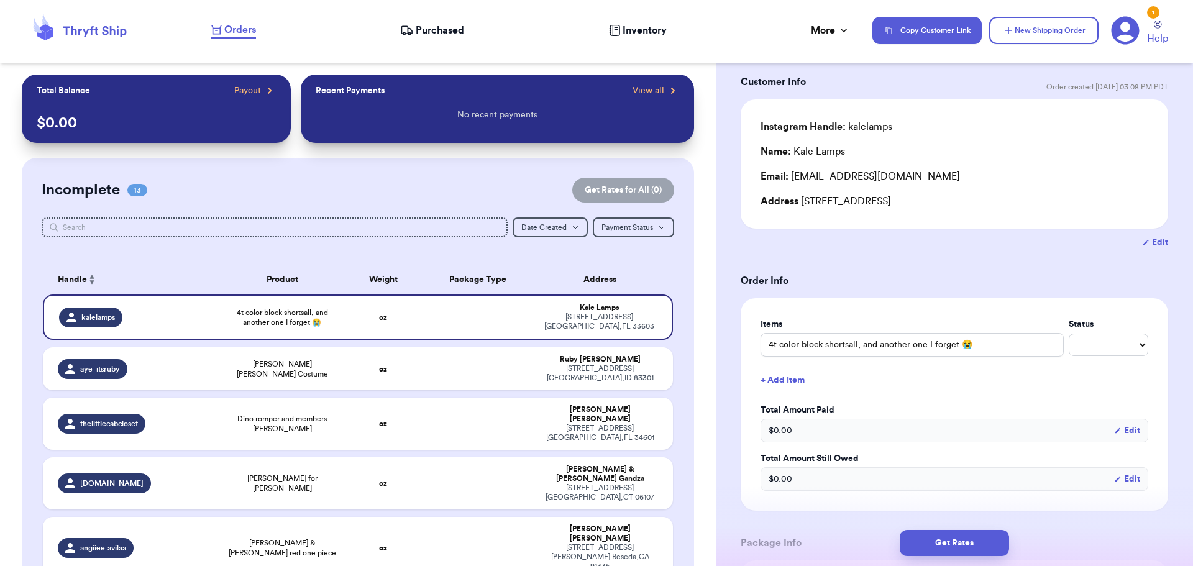
click at [783, 380] on button "+ Add Item" at bounding box center [955, 380] width 398 height 27
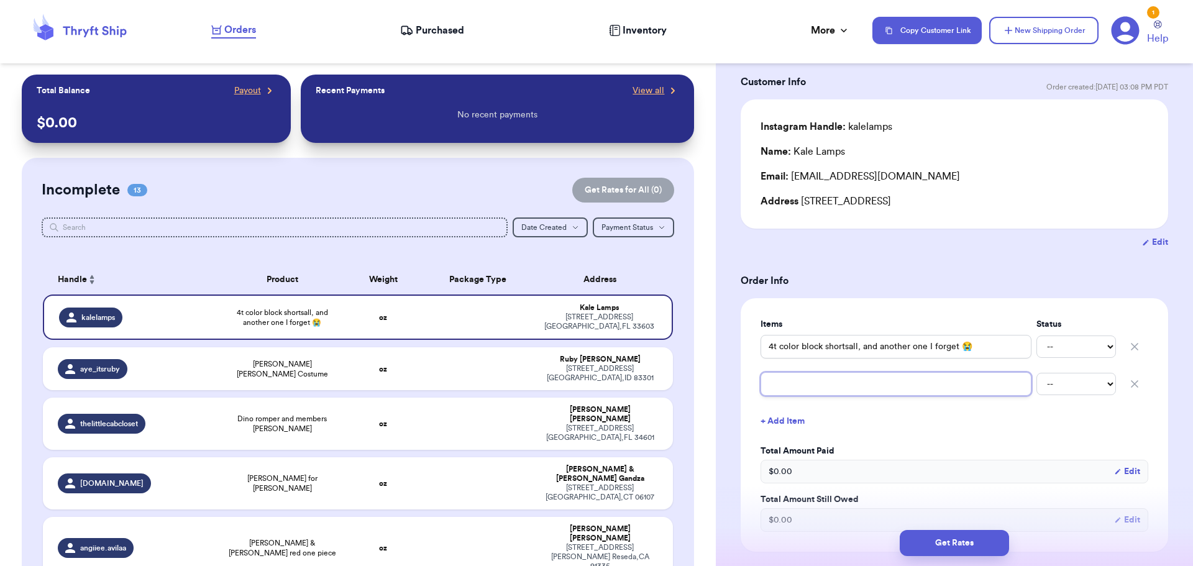
click at [786, 380] on input "text" at bounding box center [896, 384] width 271 height 24
type input "s"
type input "se"
type input "sel"
type input "sele"
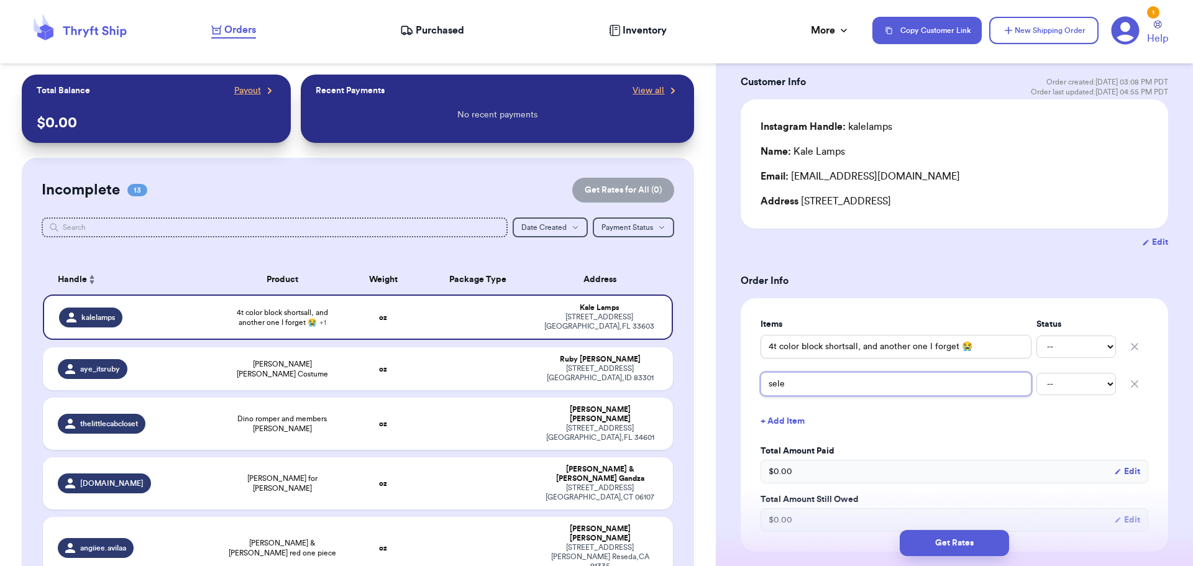
type input "selen"
type input "[PERSON_NAME]"
type input "[PERSON_NAME] te"
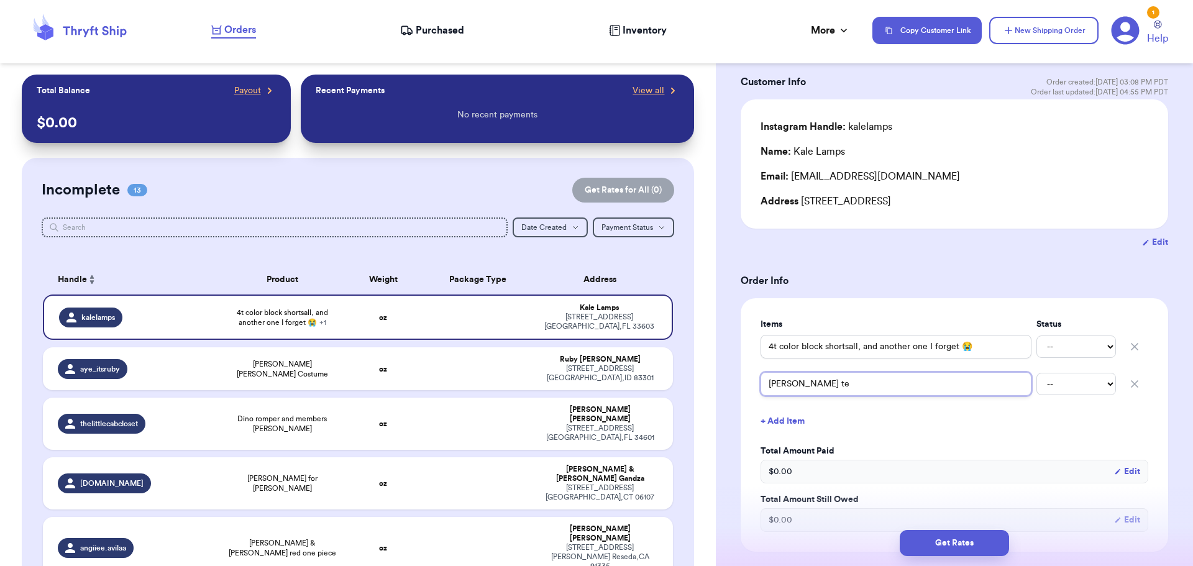
type input "[PERSON_NAME]"
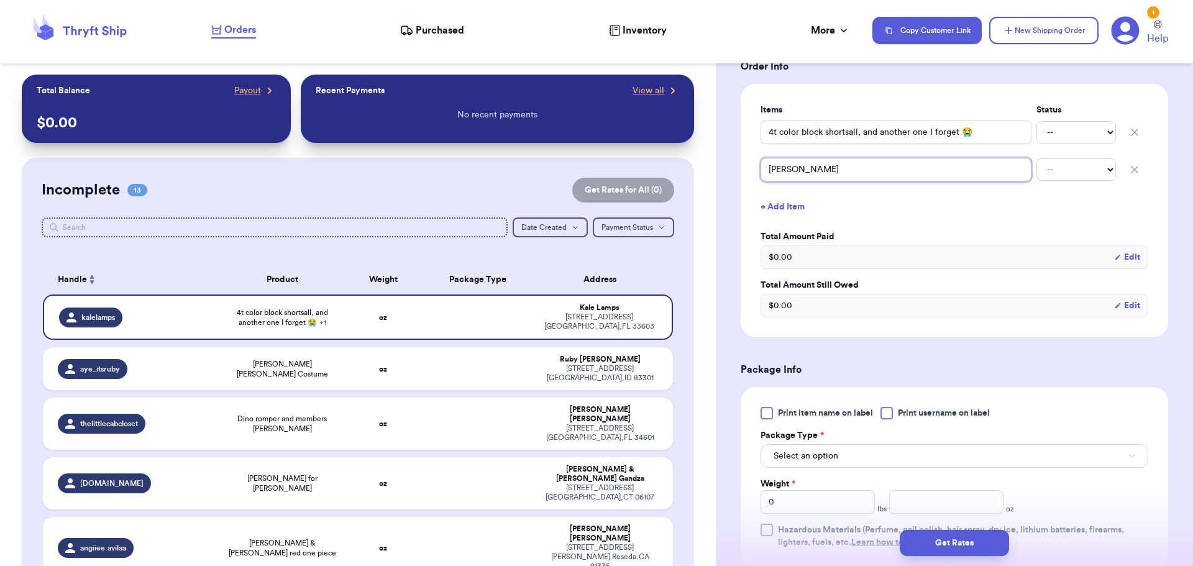
scroll to position [311, 0]
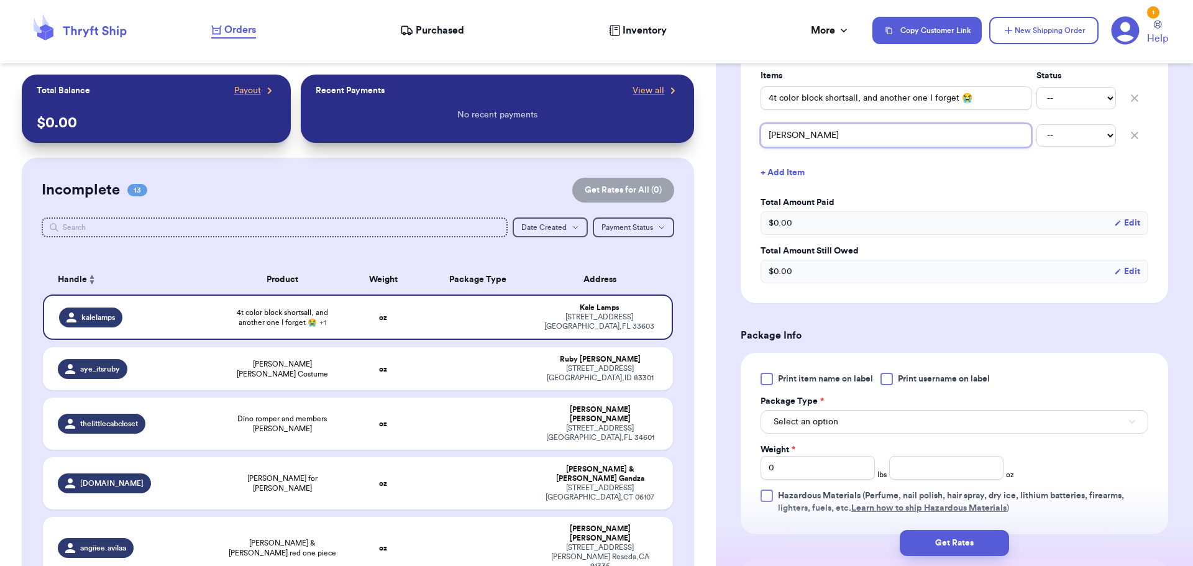
type input "[PERSON_NAME]"
click at [887, 377] on div at bounding box center [887, 379] width 12 height 12
click at [0, 0] on input "Print username on label" at bounding box center [0, 0] width 0 height 0
click at [868, 420] on button "Select an option" at bounding box center [955, 422] width 388 height 24
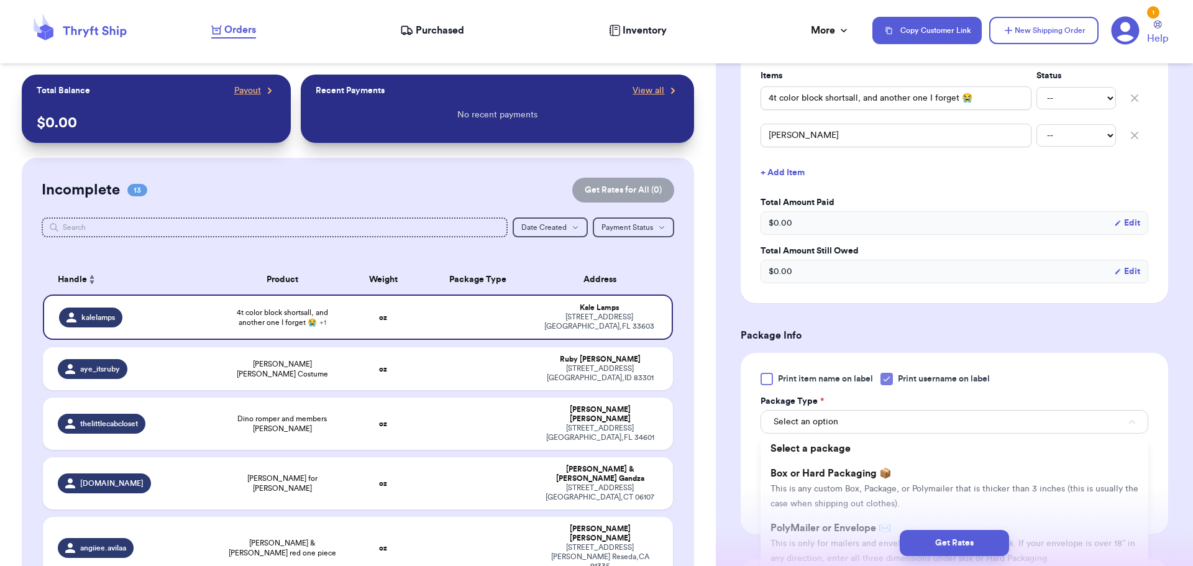
click at [864, 477] on span "Box or Hard Packaging 📦" at bounding box center [831, 474] width 121 height 10
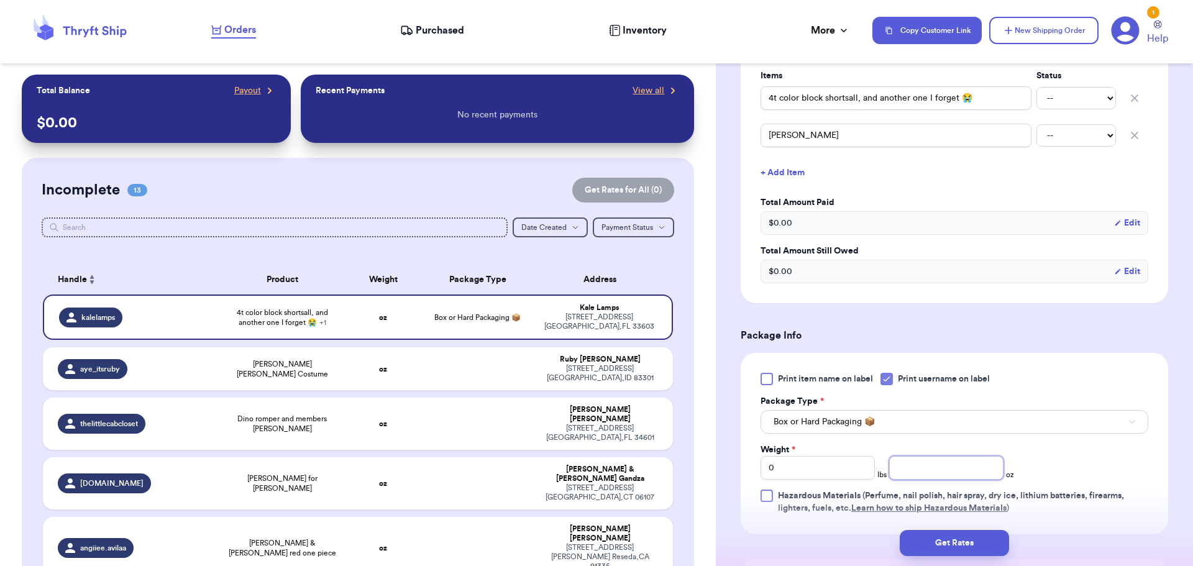
click at [936, 473] on input "number" at bounding box center [947, 468] width 114 height 24
type input "15"
click at [939, 531] on button "Get Rates" at bounding box center [954, 543] width 109 height 26
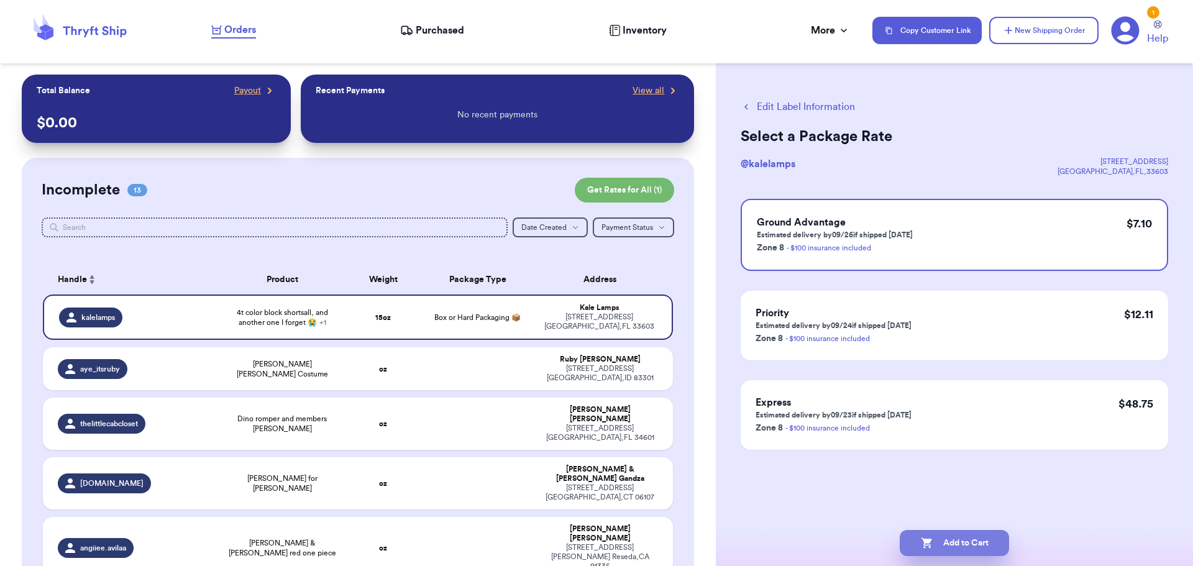
click at [962, 543] on button "Add to Cart" at bounding box center [954, 543] width 109 height 26
checkbox input "true"
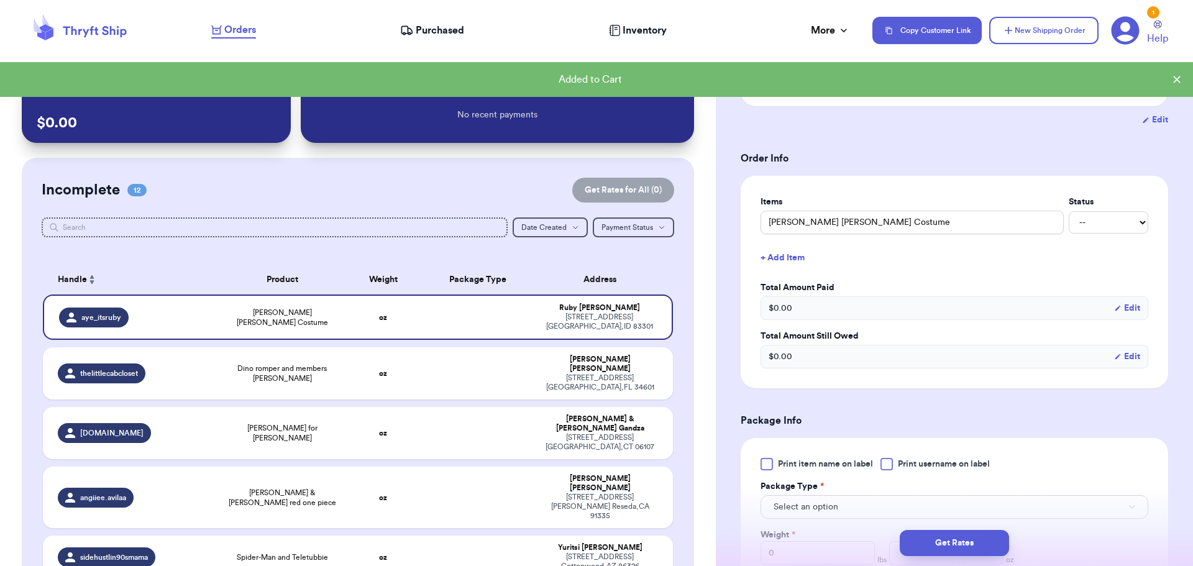
scroll to position [311, 0]
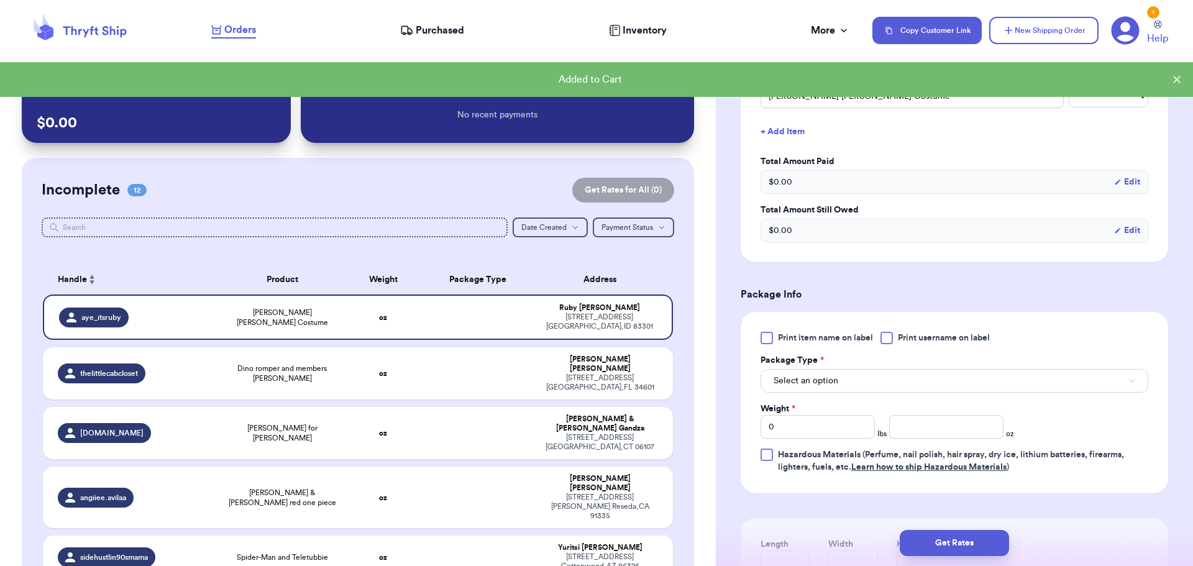
click at [890, 339] on div at bounding box center [887, 338] width 12 height 12
click at [0, 0] on input "Print username on label" at bounding box center [0, 0] width 0 height 0
click at [878, 379] on button "Select an option" at bounding box center [955, 381] width 388 height 24
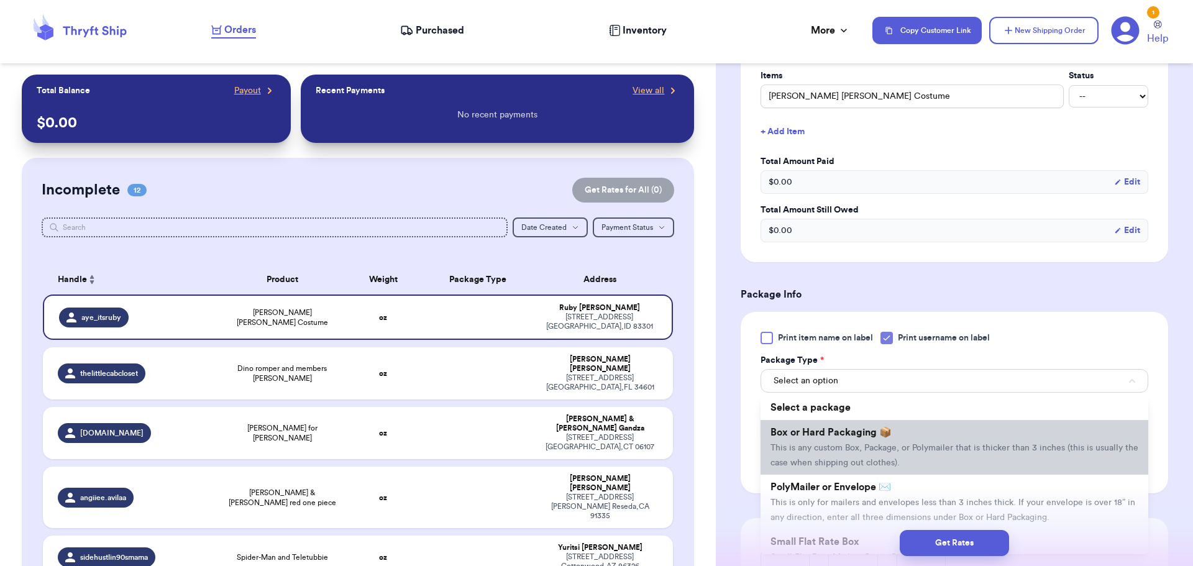
click at [893, 439] on li "Box or Hard Packaging 📦 This is any custom Box, Package, or Polymailer that is …" at bounding box center [955, 447] width 388 height 55
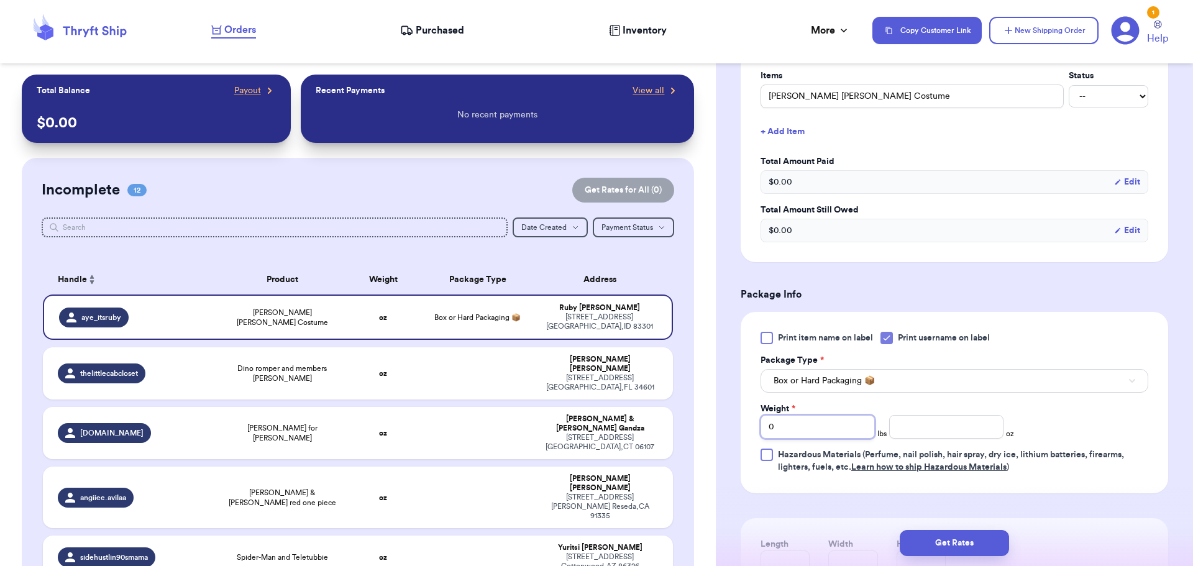
click at [803, 429] on input "0" at bounding box center [818, 427] width 114 height 24
type input "3"
click at [949, 548] on button "Get Rates" at bounding box center [954, 543] width 109 height 26
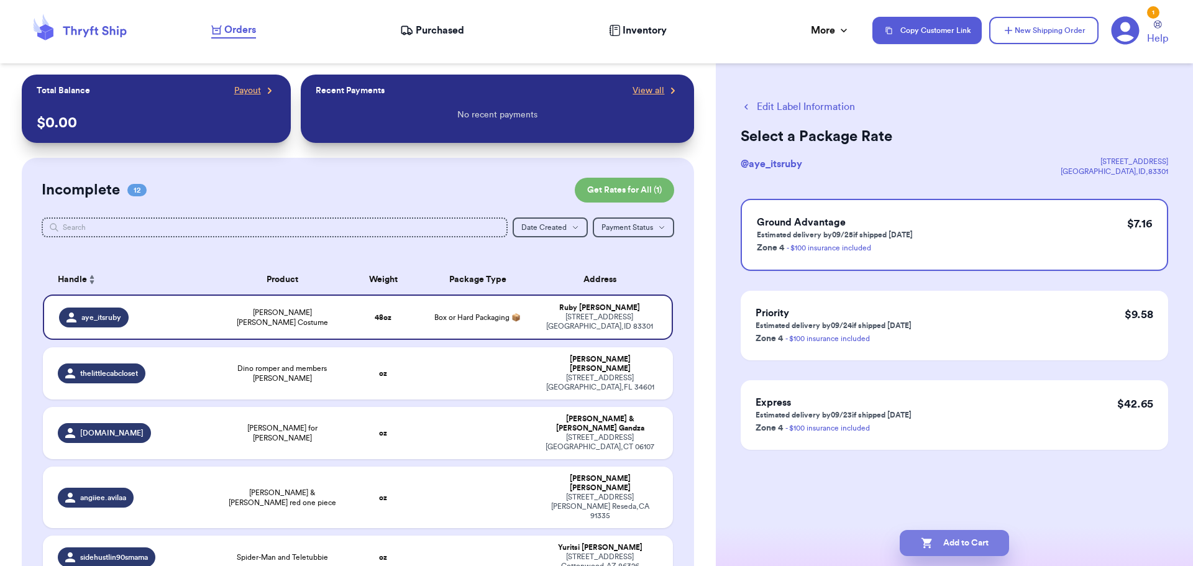
click at [942, 541] on button "Add to Cart" at bounding box center [954, 543] width 109 height 26
checkbox input "true"
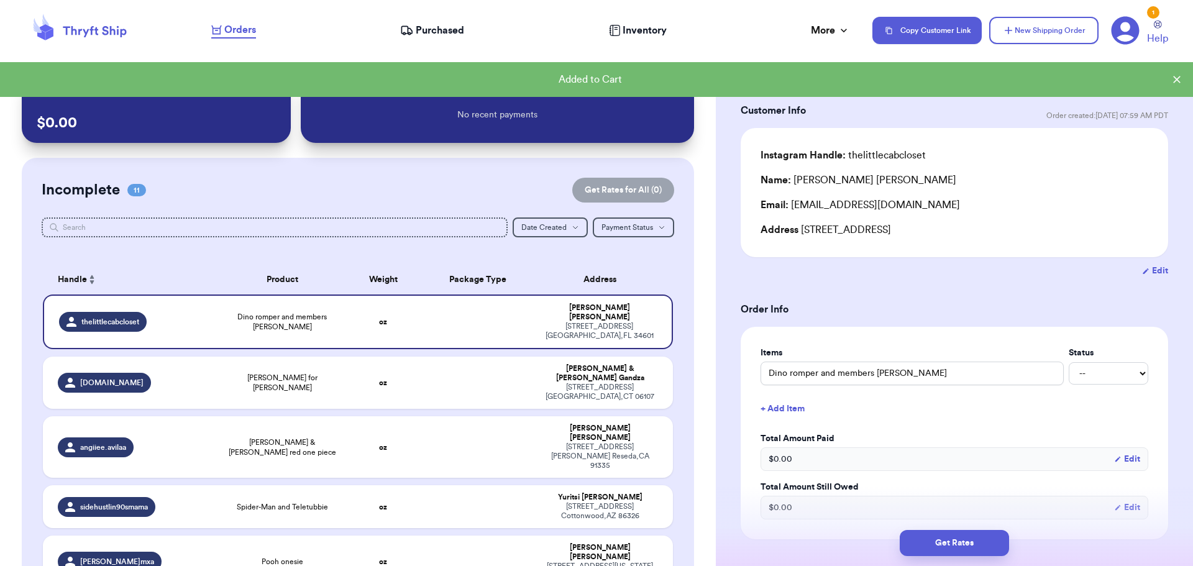
scroll to position [62, 0]
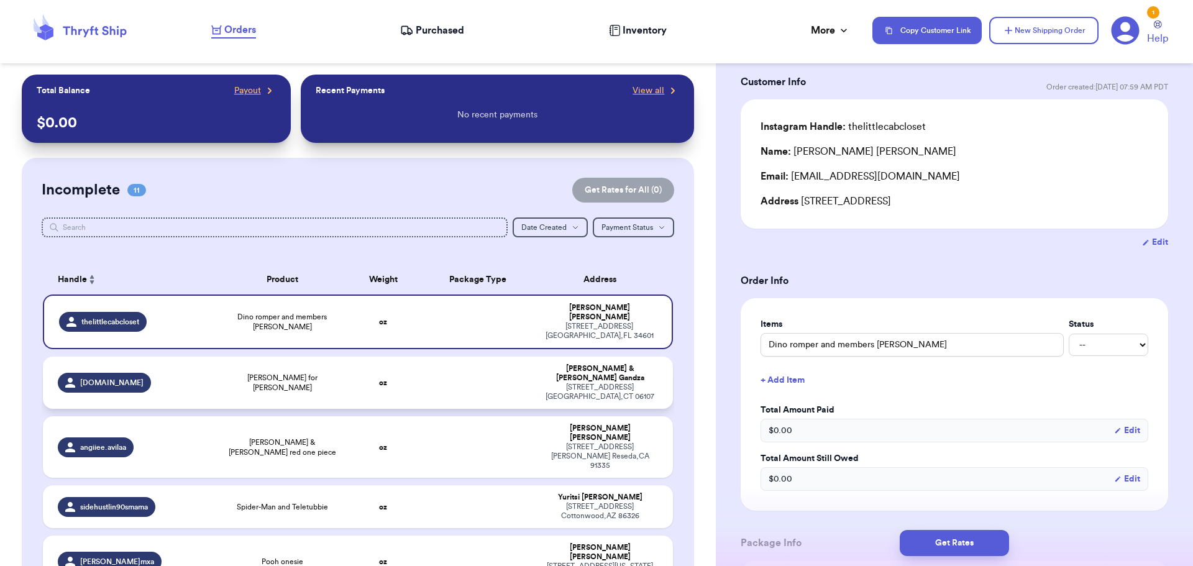
click at [436, 375] on td at bounding box center [478, 383] width 114 height 52
type input "[PERSON_NAME] for [PERSON_NAME]"
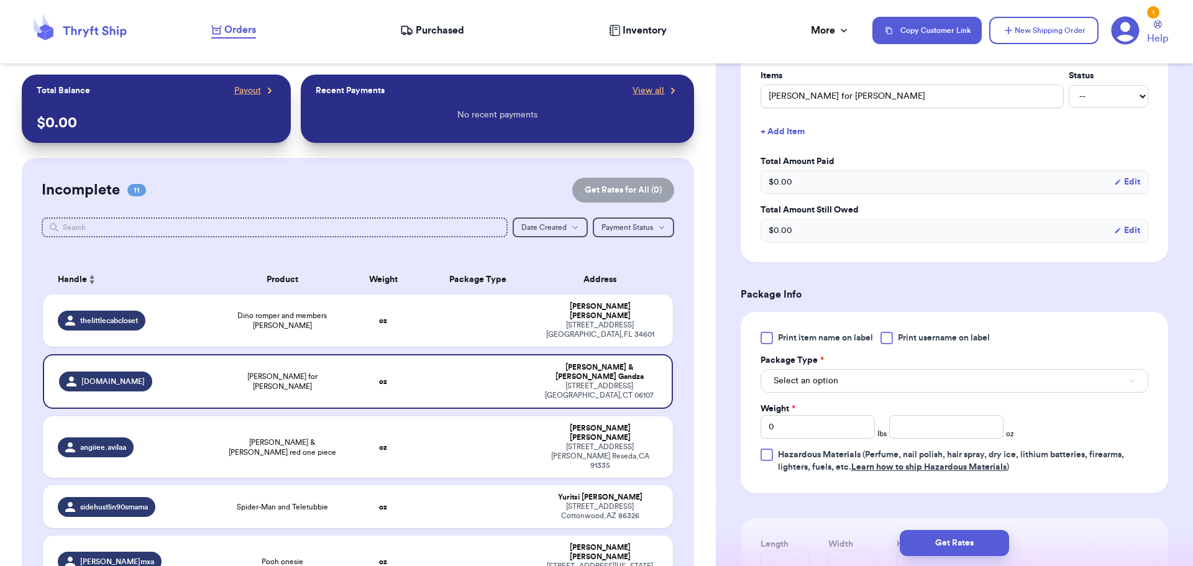
scroll to position [373, 0]
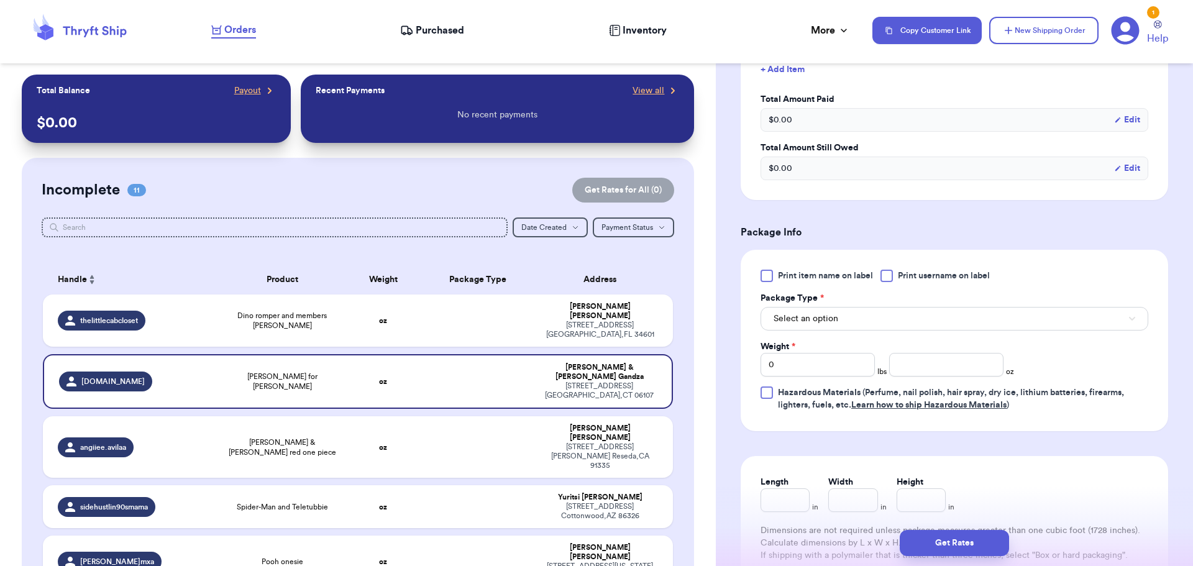
click at [884, 279] on div at bounding box center [887, 276] width 12 height 12
click at [0, 0] on input "Print username on label" at bounding box center [0, 0] width 0 height 0
click at [849, 323] on button "Select an option" at bounding box center [955, 319] width 388 height 24
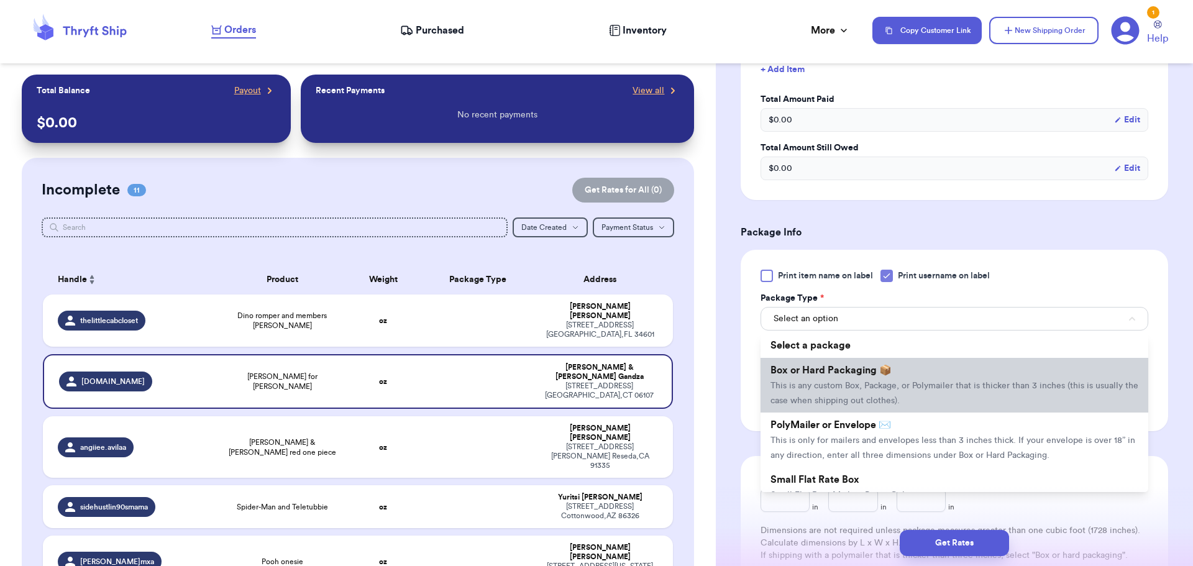
click at [898, 386] on span "This is any custom Box, Package, or Polymailer that is thicker than 3 inches (t…" at bounding box center [955, 394] width 368 height 24
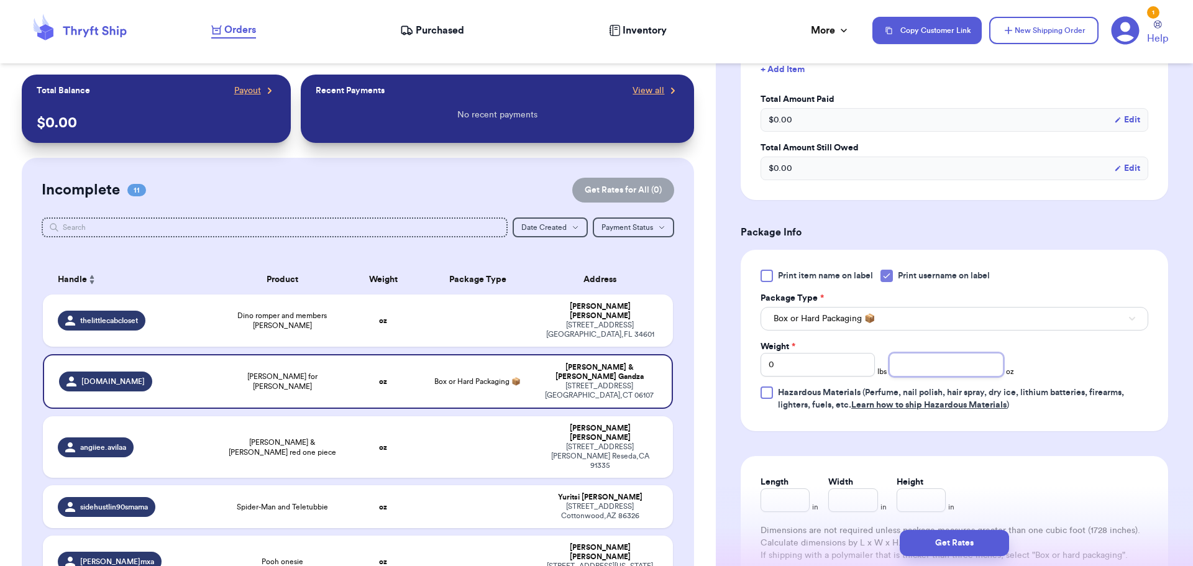
click at [924, 361] on input "number" at bounding box center [947, 365] width 114 height 24
type input "8"
click at [955, 546] on button "Get Rates" at bounding box center [954, 543] width 109 height 26
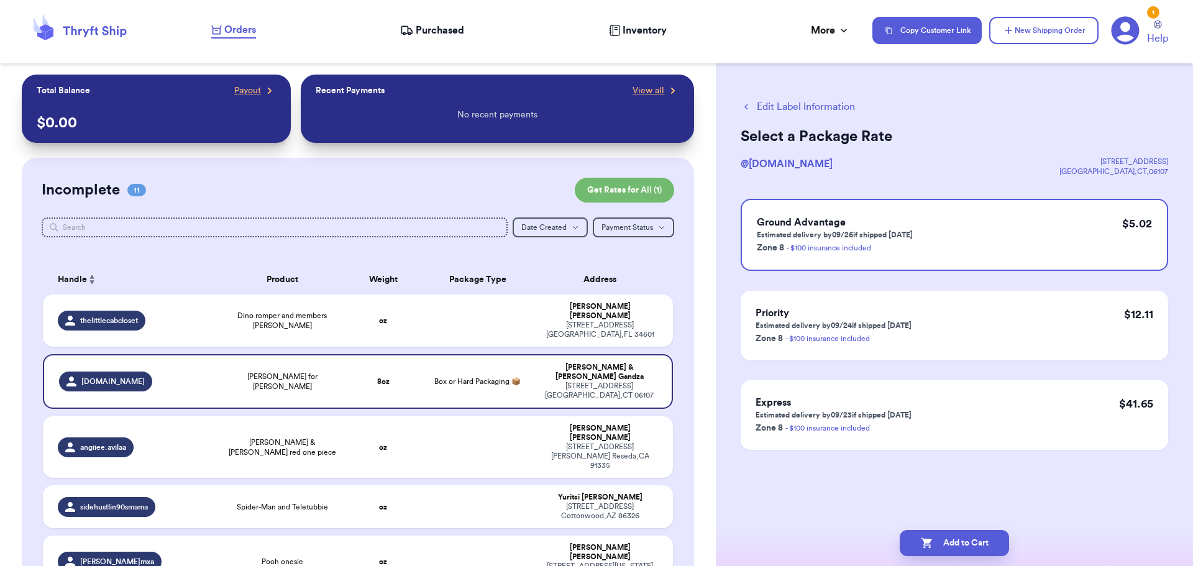
scroll to position [0, 0]
click at [940, 541] on button "Add to Cart" at bounding box center [954, 543] width 109 height 26
checkbox input "true"
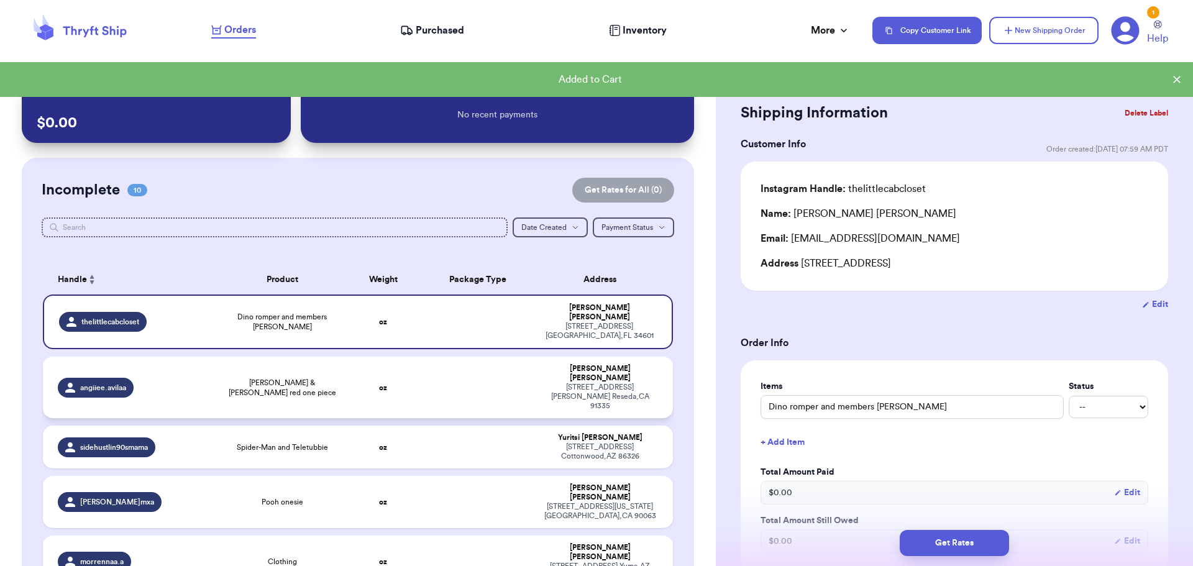
click at [449, 364] on td at bounding box center [478, 388] width 114 height 62
type input "[PERSON_NAME] & [PERSON_NAME] red one piece"
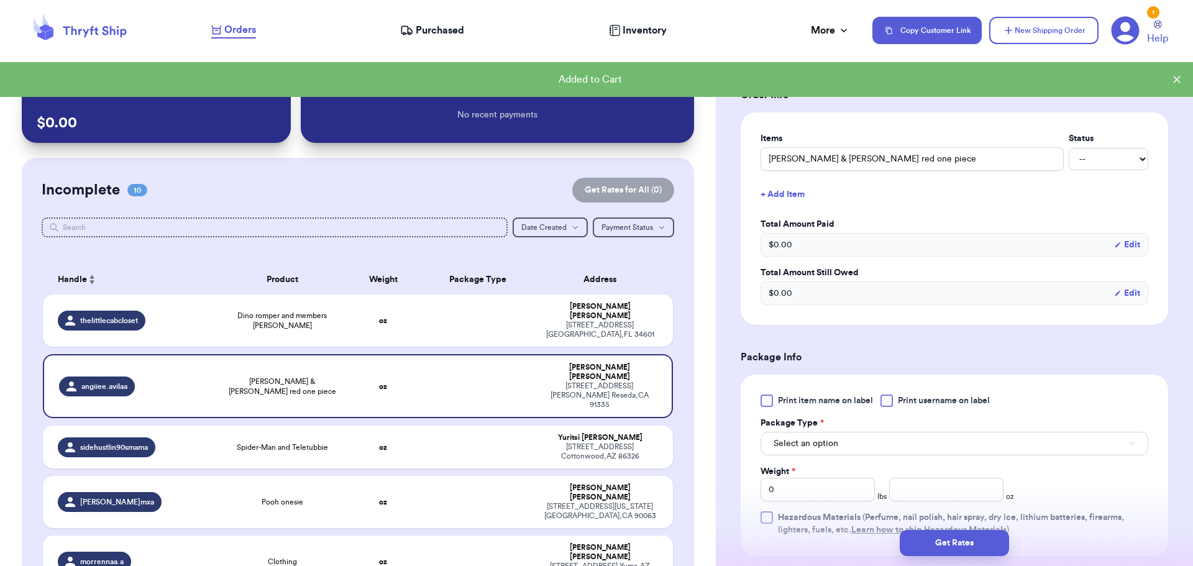
scroll to position [249, 0]
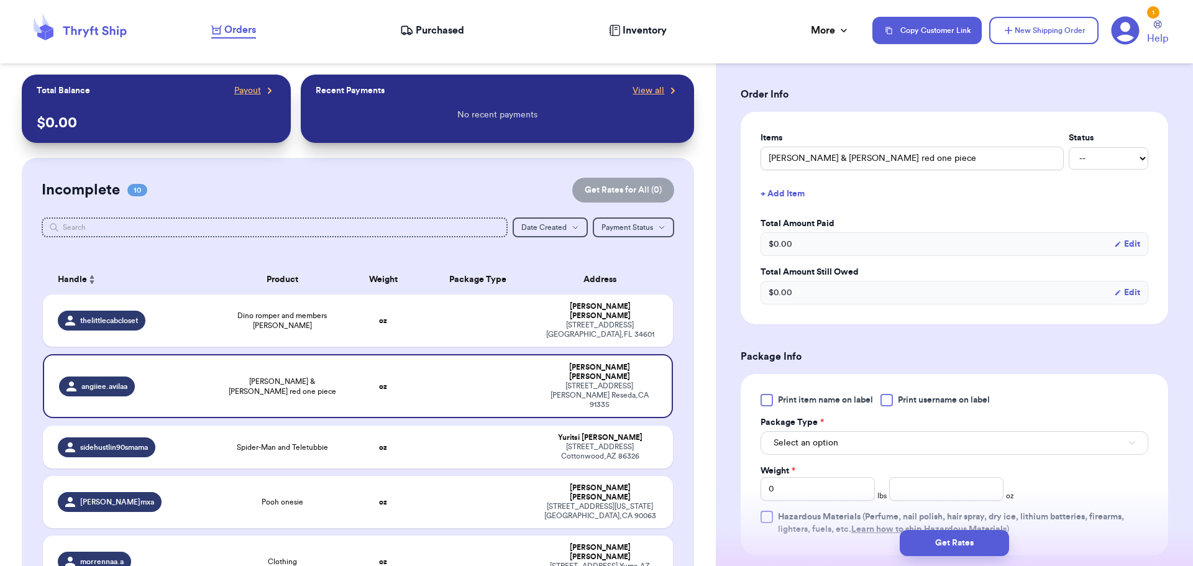
click at [886, 405] on div at bounding box center [887, 400] width 12 height 12
click at [0, 0] on input "Print username on label" at bounding box center [0, 0] width 0 height 0
click at [876, 439] on button "Select an option" at bounding box center [955, 443] width 388 height 24
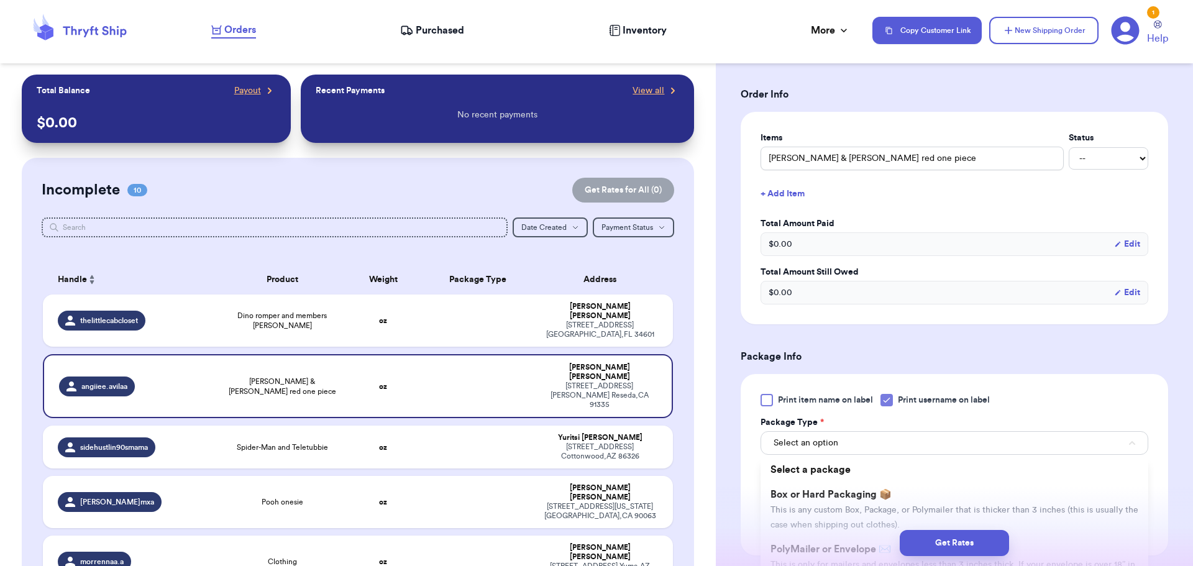
click at [909, 505] on li "Box or Hard Packaging 📦 This is any custom Box, Package, or Polymailer that is …" at bounding box center [955, 509] width 388 height 55
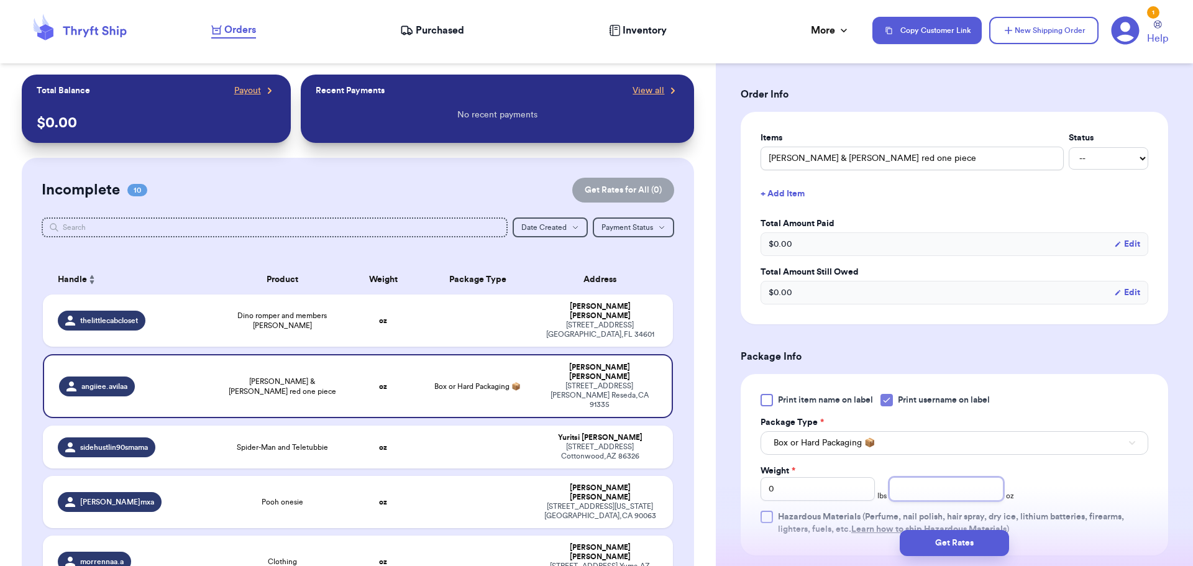
click at [923, 486] on input "number" at bounding box center [947, 489] width 114 height 24
type input "9"
click at [942, 541] on button "Get Rates" at bounding box center [954, 543] width 109 height 26
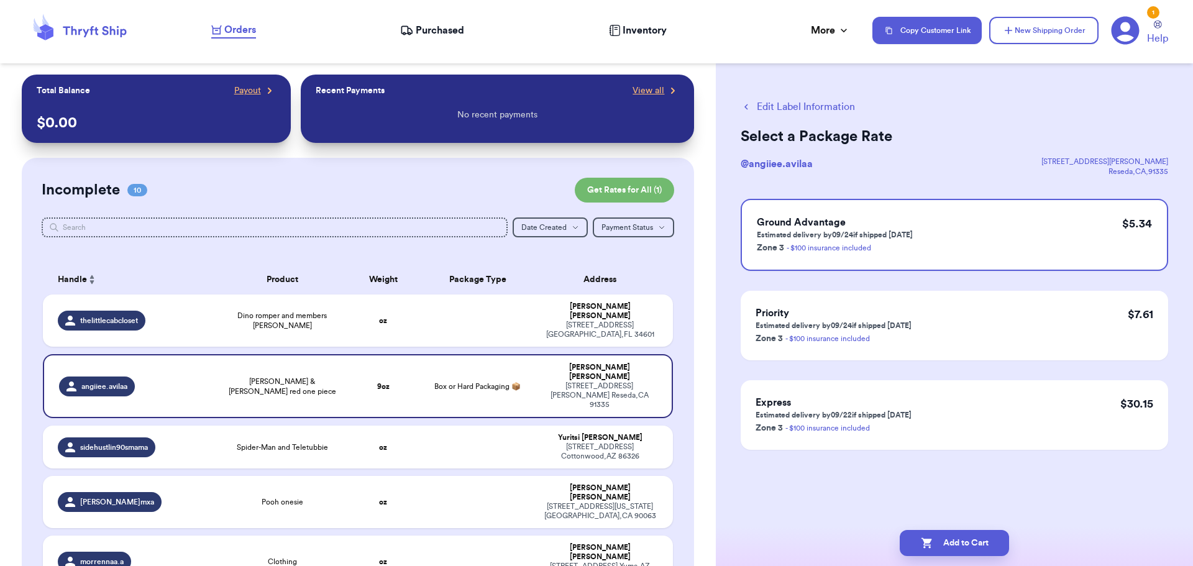
scroll to position [0, 0]
click at [953, 551] on button "Add to Cart" at bounding box center [954, 543] width 109 height 26
checkbox input "true"
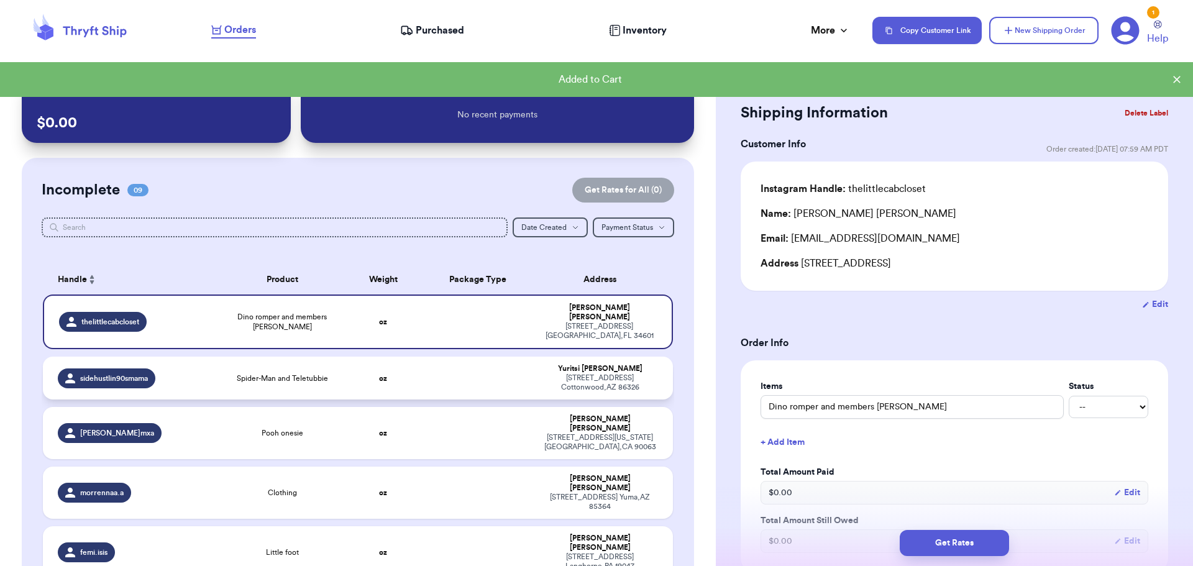
click at [400, 361] on td "oz" at bounding box center [384, 378] width 76 height 43
type input "Spider-Man and Teletubbie"
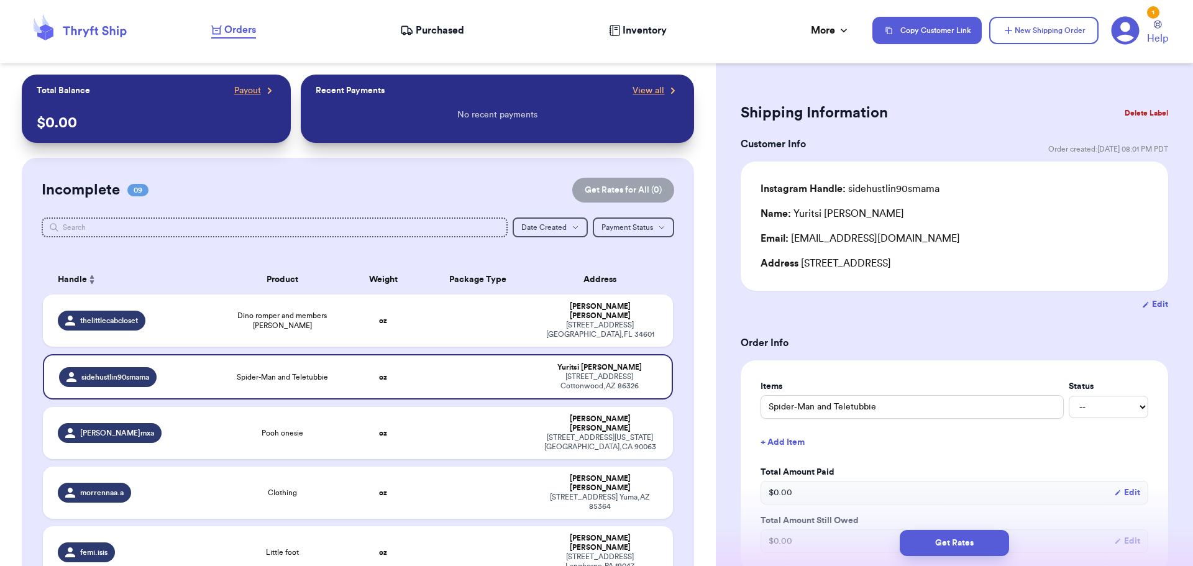
click at [1140, 109] on button "Delete Label" at bounding box center [1146, 112] width 53 height 27
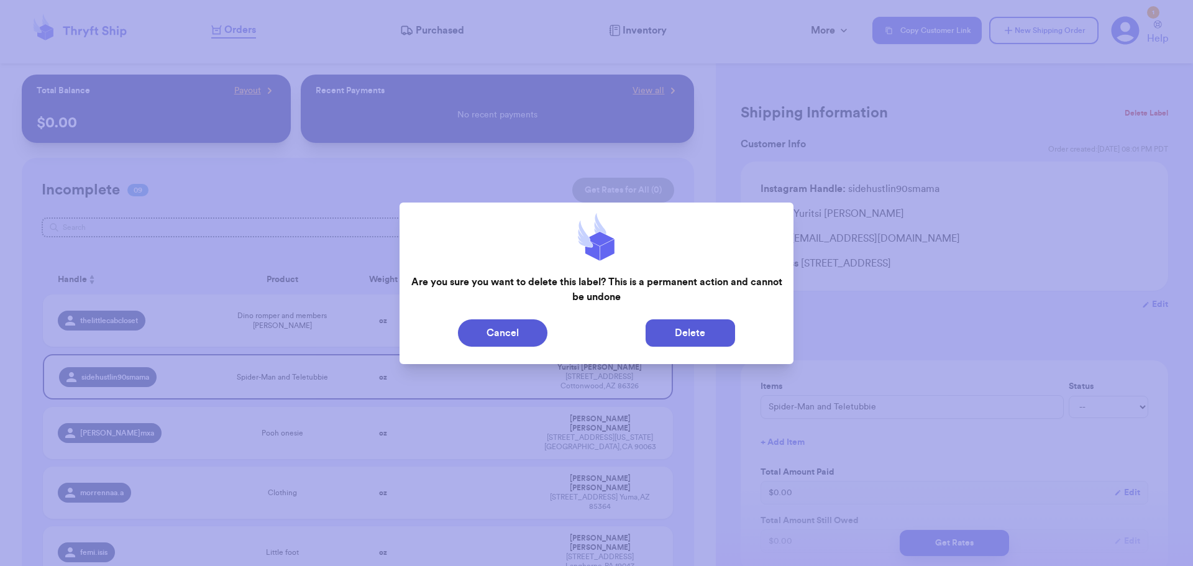
click at [709, 326] on button "Delete" at bounding box center [691, 333] width 90 height 27
type input "Dino romper and members [PERSON_NAME]"
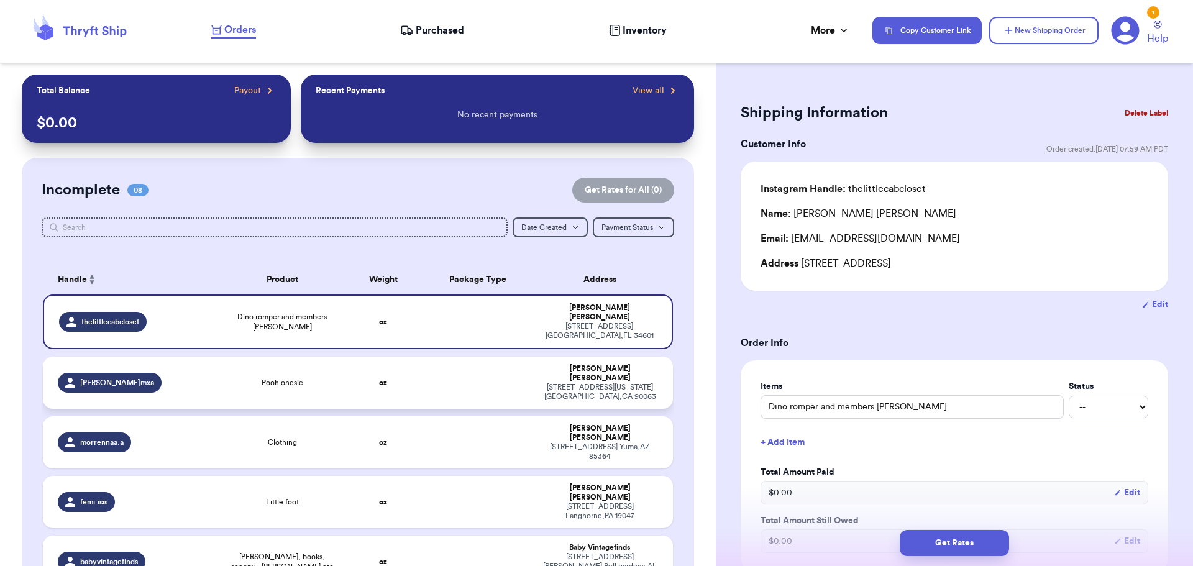
click at [487, 374] on td at bounding box center [478, 383] width 114 height 52
type input "Pooh onesie"
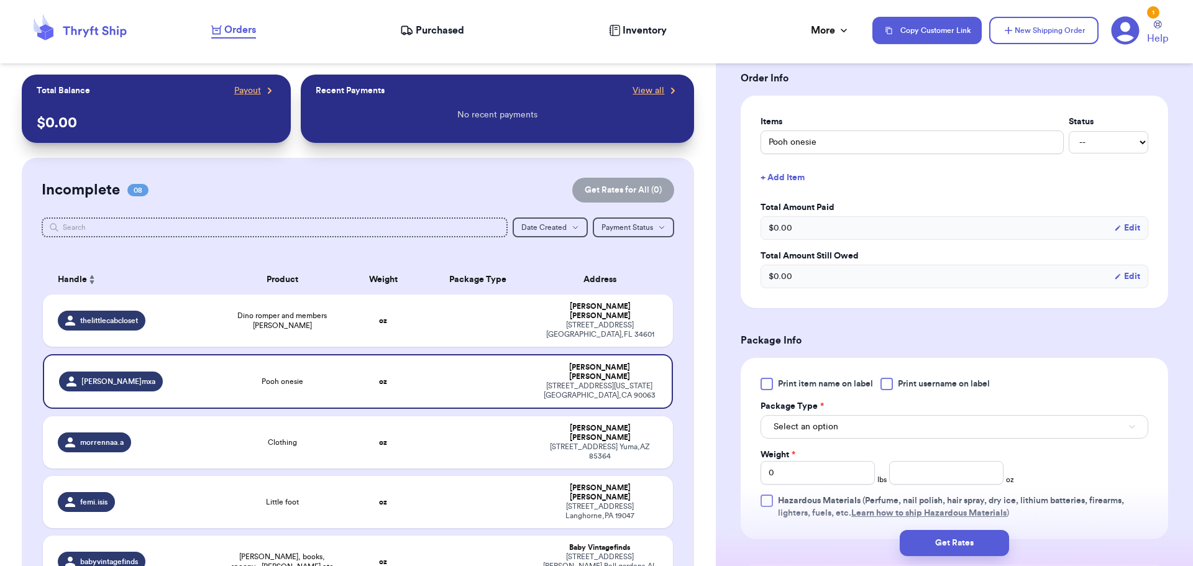
scroll to position [311, 0]
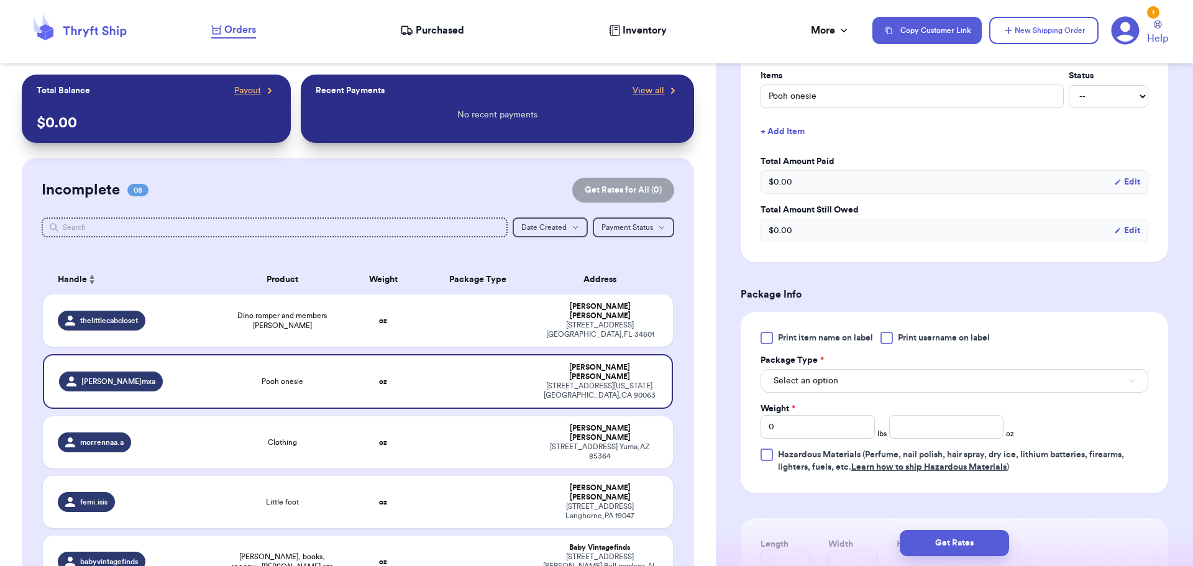
click at [886, 338] on div at bounding box center [887, 338] width 12 height 12
click at [0, 0] on input "Print username on label" at bounding box center [0, 0] width 0 height 0
click at [874, 377] on button "Select an option" at bounding box center [955, 381] width 388 height 24
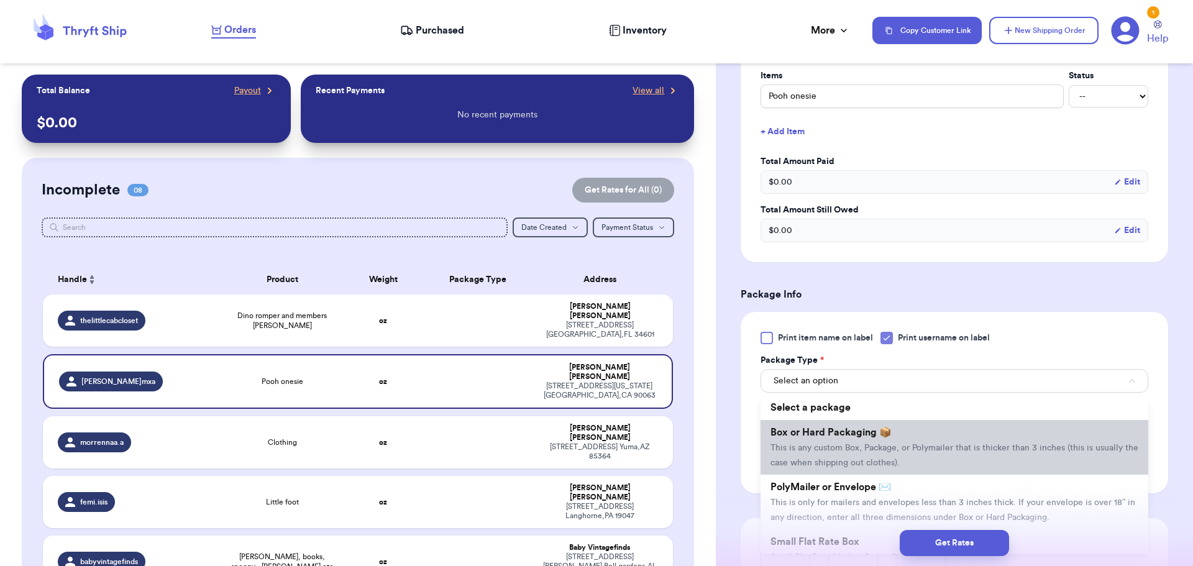
click at [880, 439] on li "Box or Hard Packaging 📦 This is any custom Box, Package, or Polymailer that is …" at bounding box center [955, 447] width 388 height 55
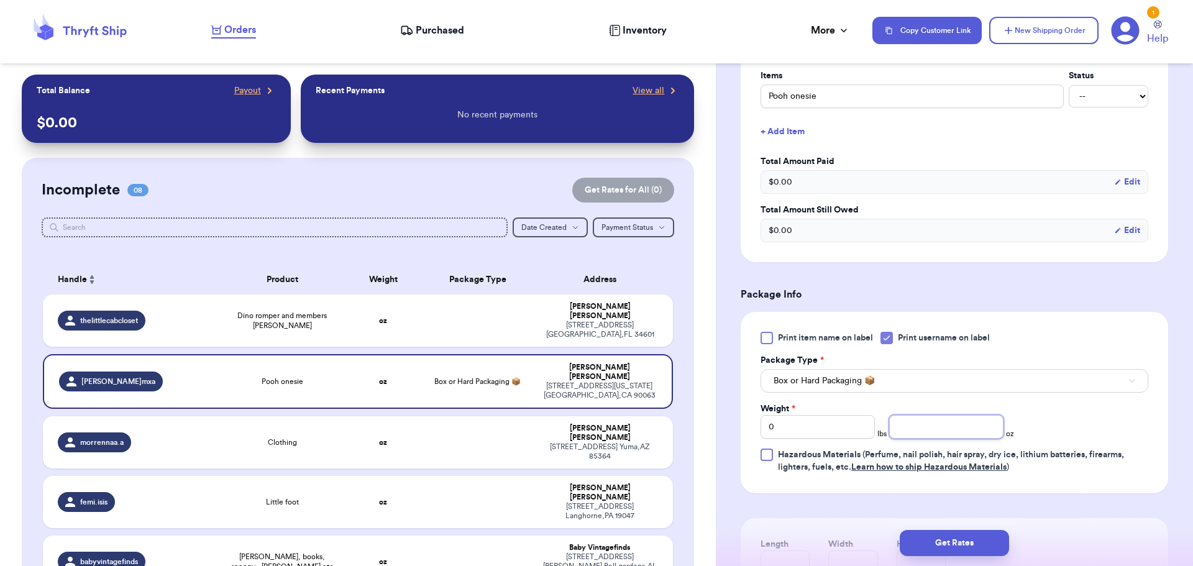
click at [977, 425] on input "number" at bounding box center [947, 427] width 114 height 24
type input "14"
click at [965, 533] on button "Get Rates" at bounding box center [954, 543] width 109 height 26
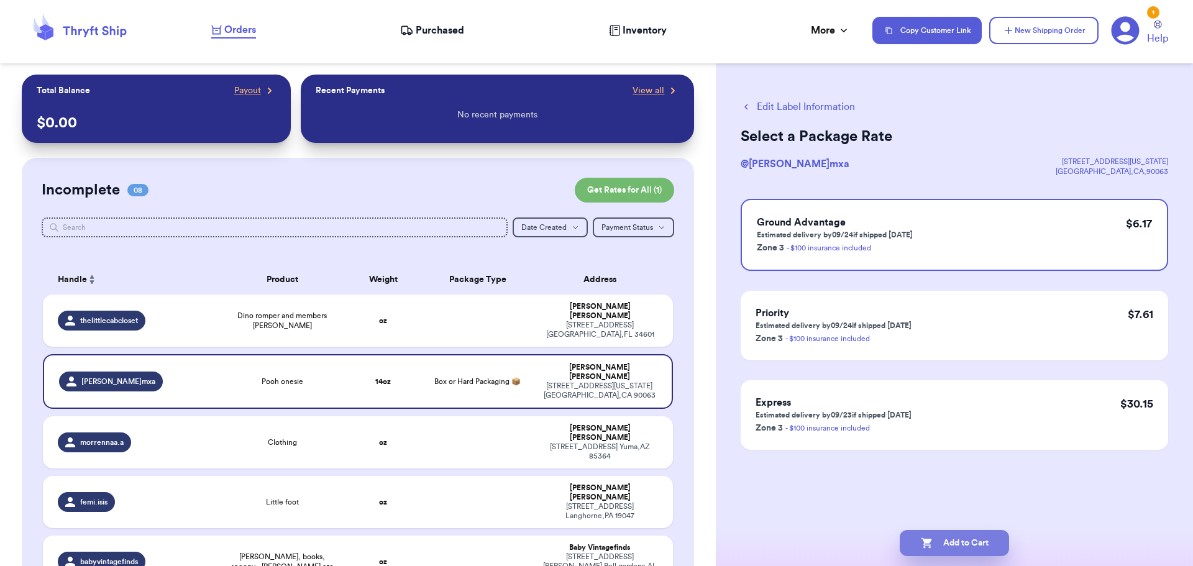
click at [960, 537] on button "Add to Cart" at bounding box center [954, 543] width 109 height 26
checkbox input "true"
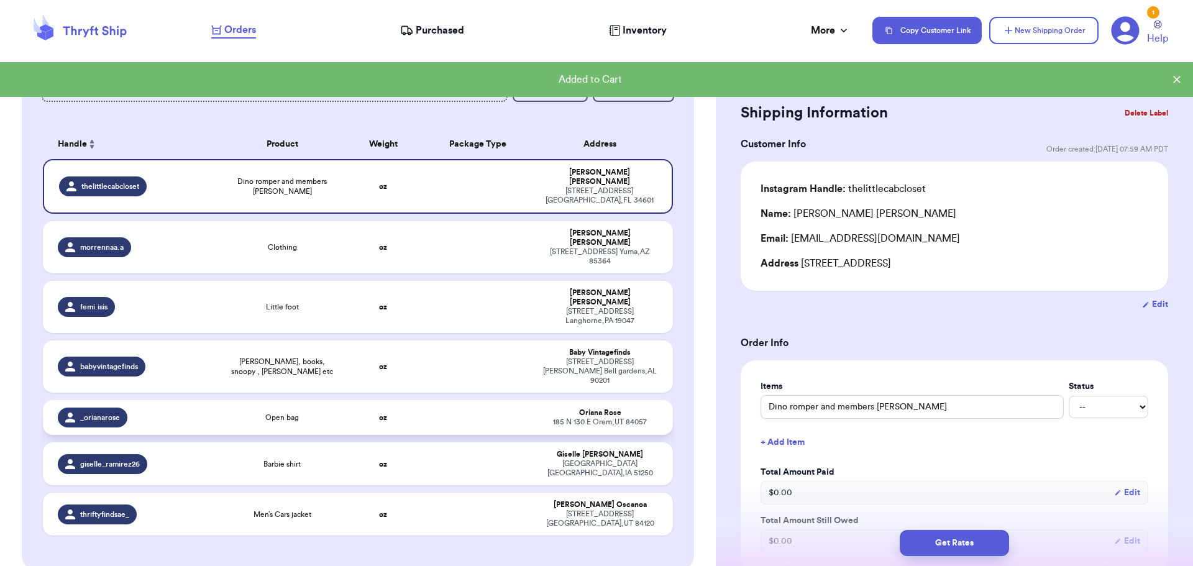
scroll to position [124, 0]
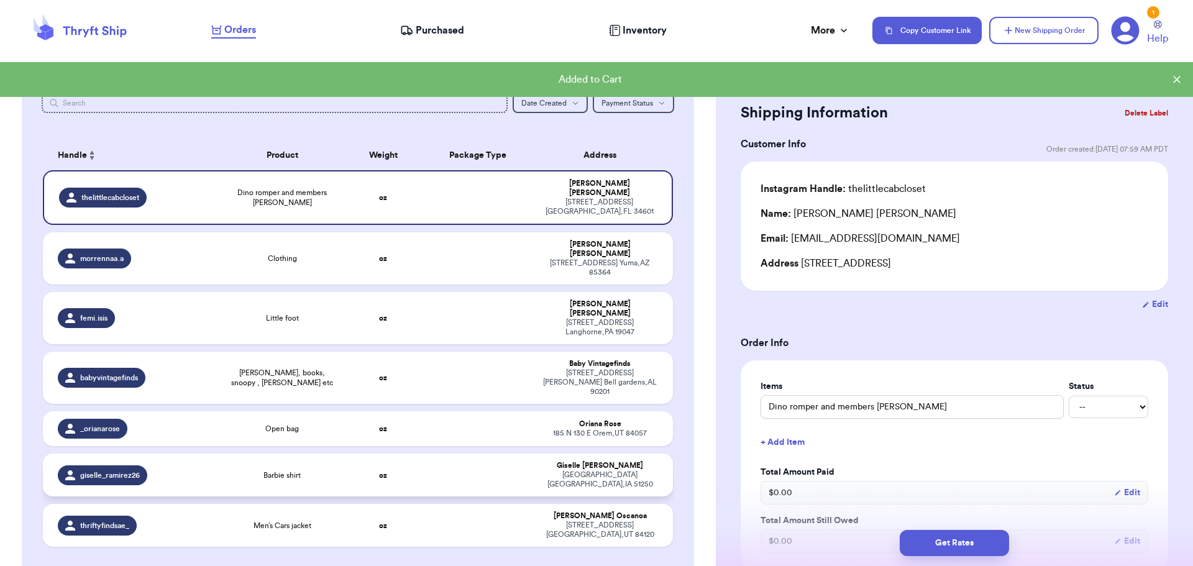
click at [426, 454] on td at bounding box center [478, 475] width 114 height 43
type input "Barbie shirt"
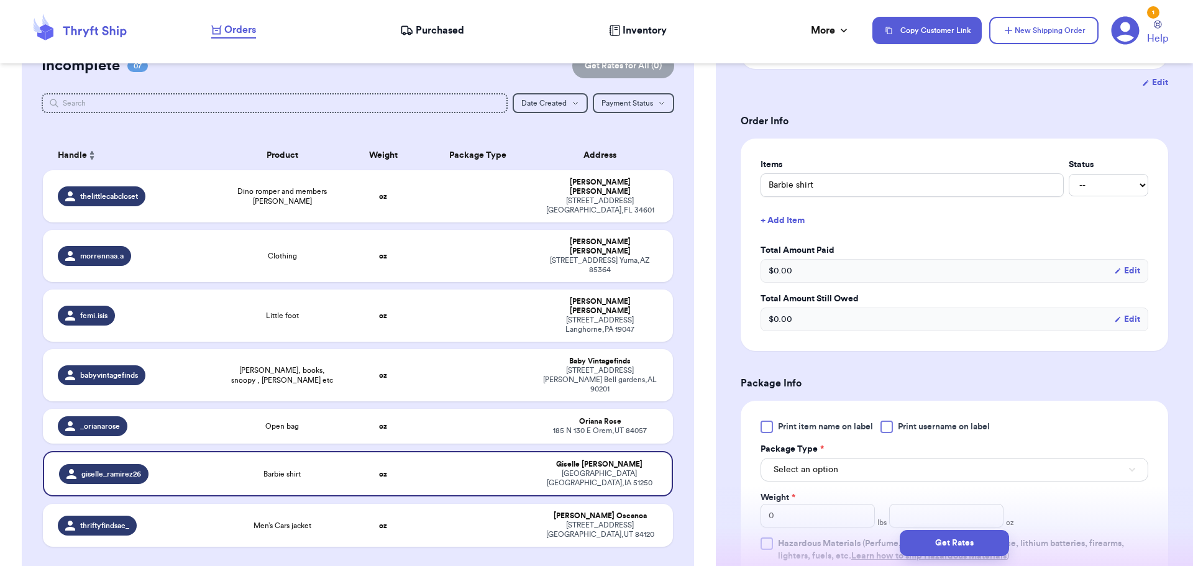
scroll to position [249, 0]
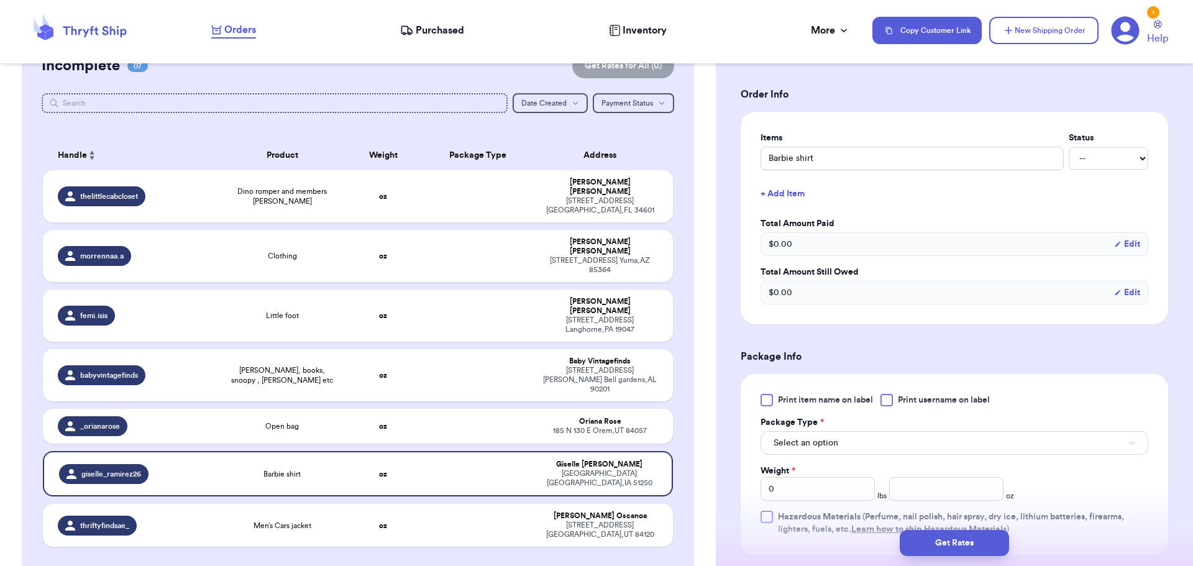
click at [893, 402] on div at bounding box center [887, 400] width 12 height 12
click at [0, 0] on input "Print username on label" at bounding box center [0, 0] width 0 height 0
click at [886, 439] on button "Select an option" at bounding box center [955, 443] width 388 height 24
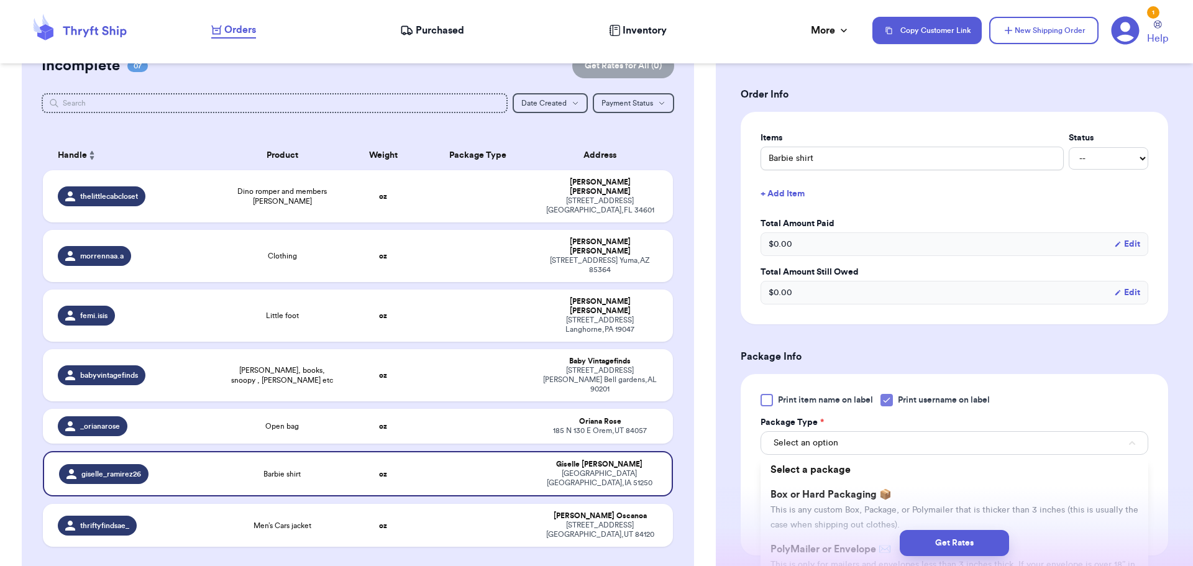
click at [909, 496] on li "Box or Hard Packaging 📦 This is any custom Box, Package, or Polymailer that is …" at bounding box center [955, 509] width 388 height 55
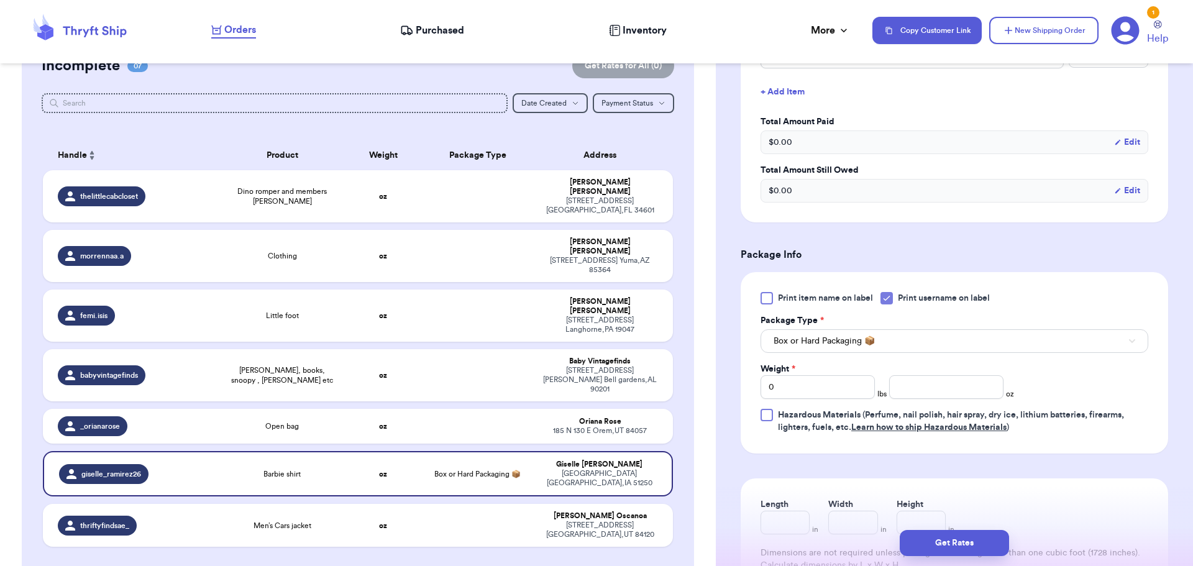
scroll to position [373, 0]
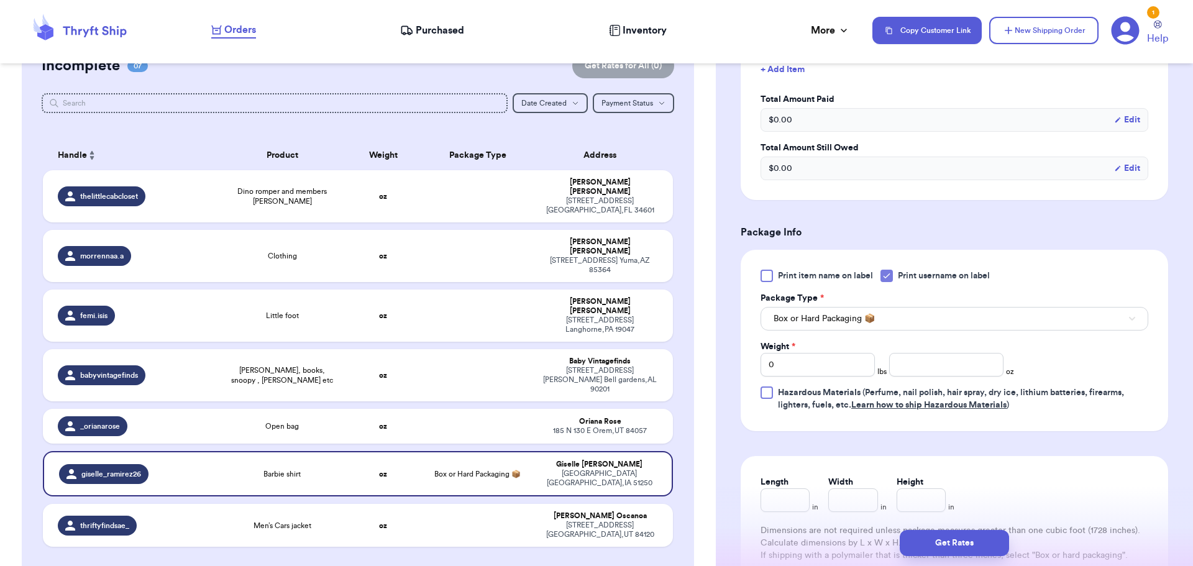
click at [926, 351] on div "Weight * 0 lbs oz" at bounding box center [888, 359] width 254 height 36
click at [929, 356] on input "number" at bounding box center [947, 365] width 114 height 24
type input "9"
click at [968, 545] on button "Get Rates" at bounding box center [954, 543] width 109 height 26
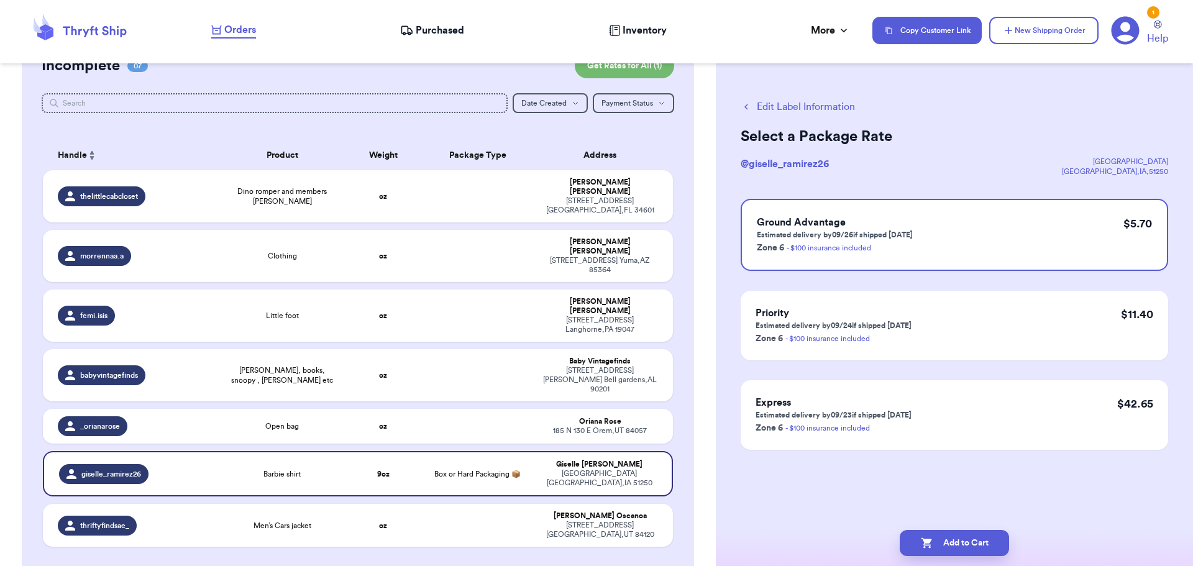
scroll to position [0, 0]
click at [974, 542] on button "Add to Cart" at bounding box center [954, 543] width 109 height 26
checkbox input "true"
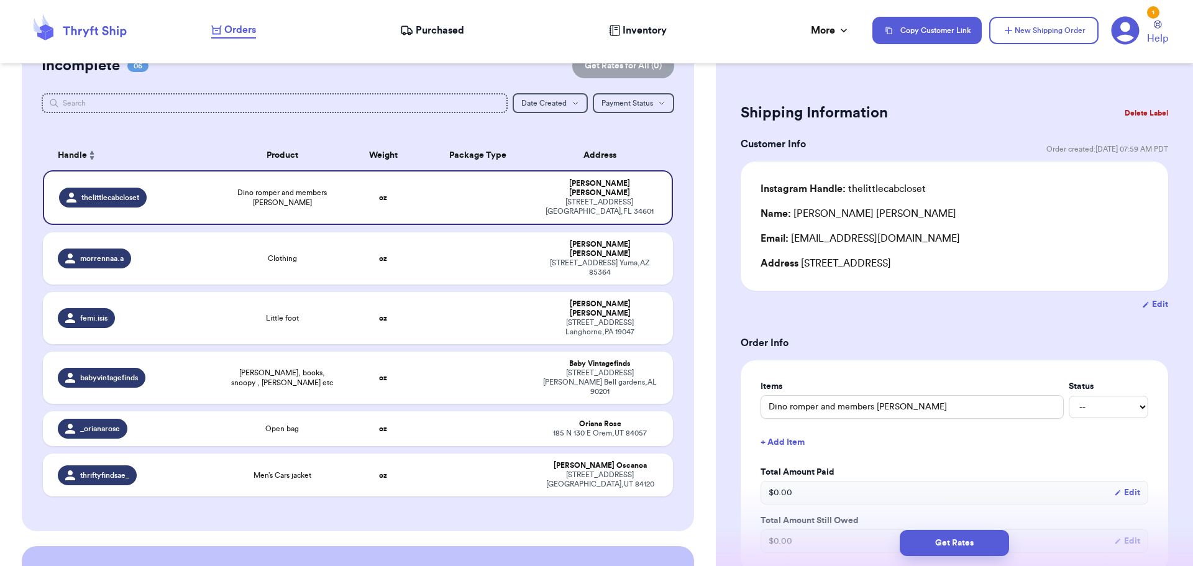
drag, startPoint x: 643, startPoint y: 383, endPoint x: 724, endPoint y: 320, distance: 102.2
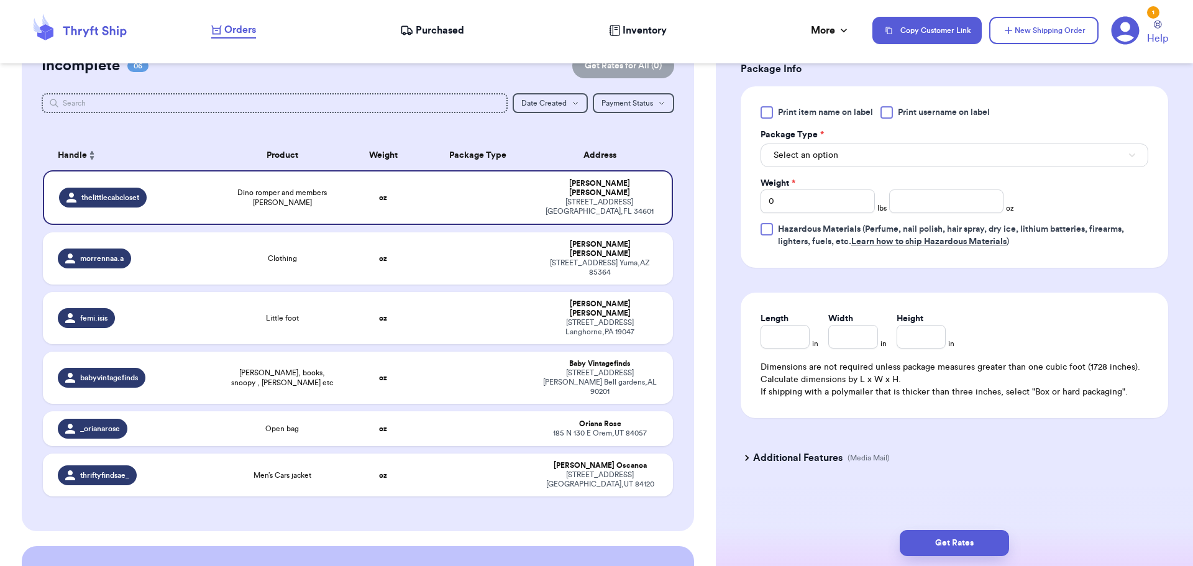
scroll to position [540, 0]
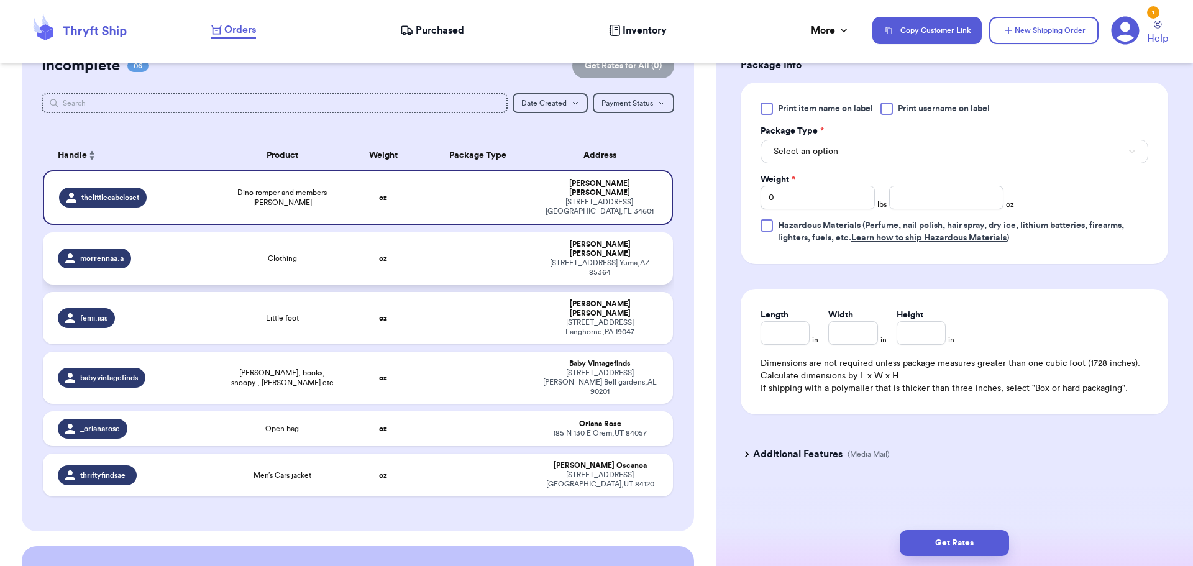
click at [346, 243] on td "oz" at bounding box center [384, 258] width 76 height 52
type input "Clothing"
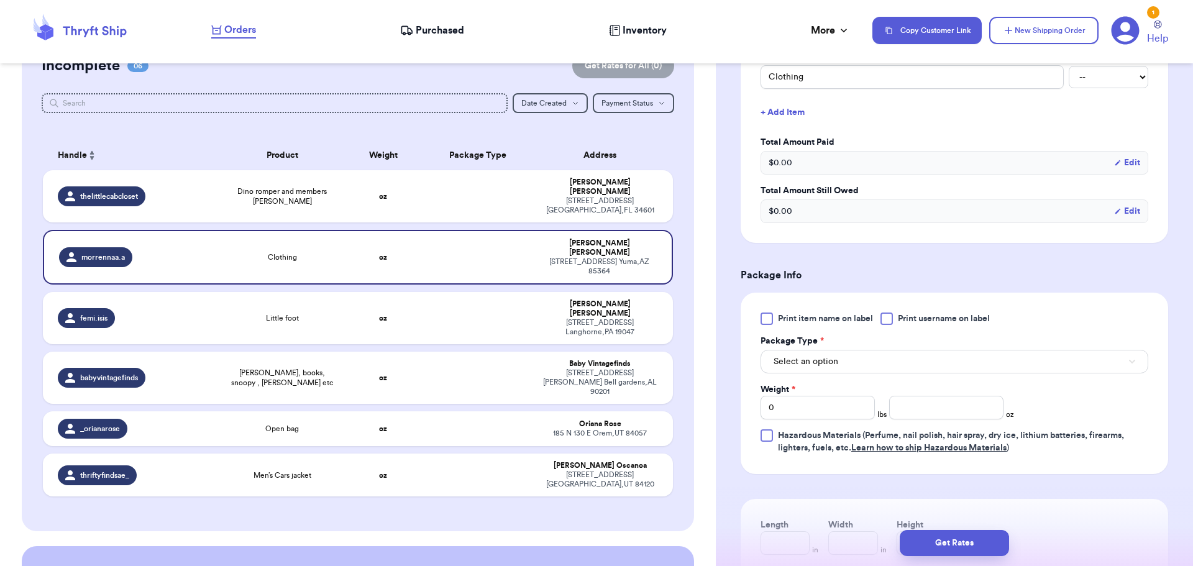
scroll to position [354, 0]
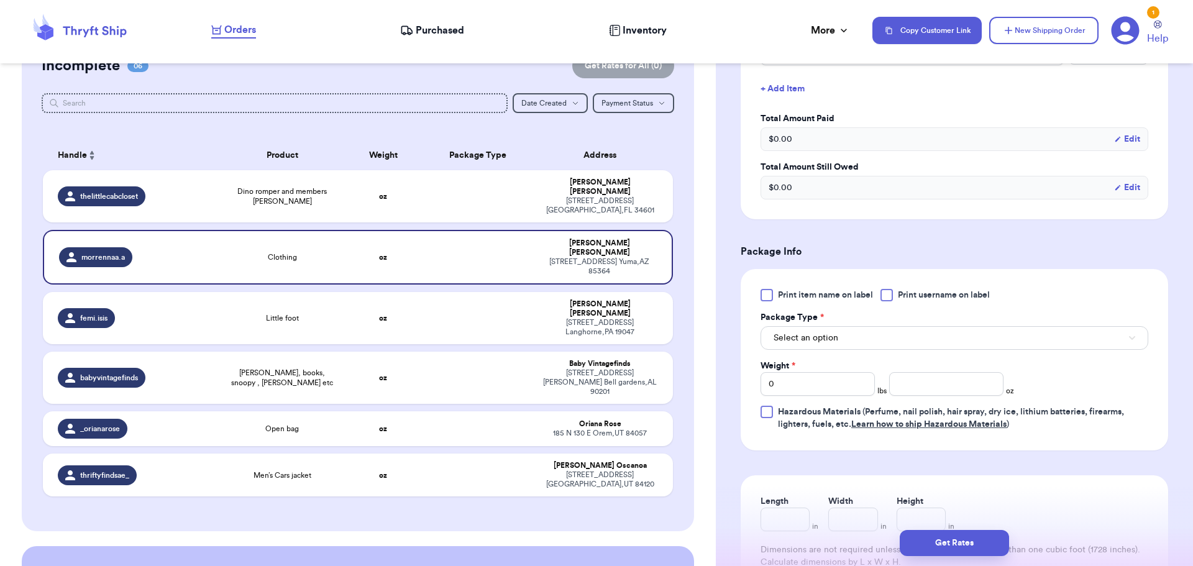
drag, startPoint x: 891, startPoint y: 296, endPoint x: 888, endPoint y: 309, distance: 13.4
click at [891, 295] on div at bounding box center [887, 295] width 12 height 12
click at [0, 0] on input "Print username on label" at bounding box center [0, 0] width 0 height 0
click at [880, 330] on button "Select an option" at bounding box center [955, 338] width 388 height 24
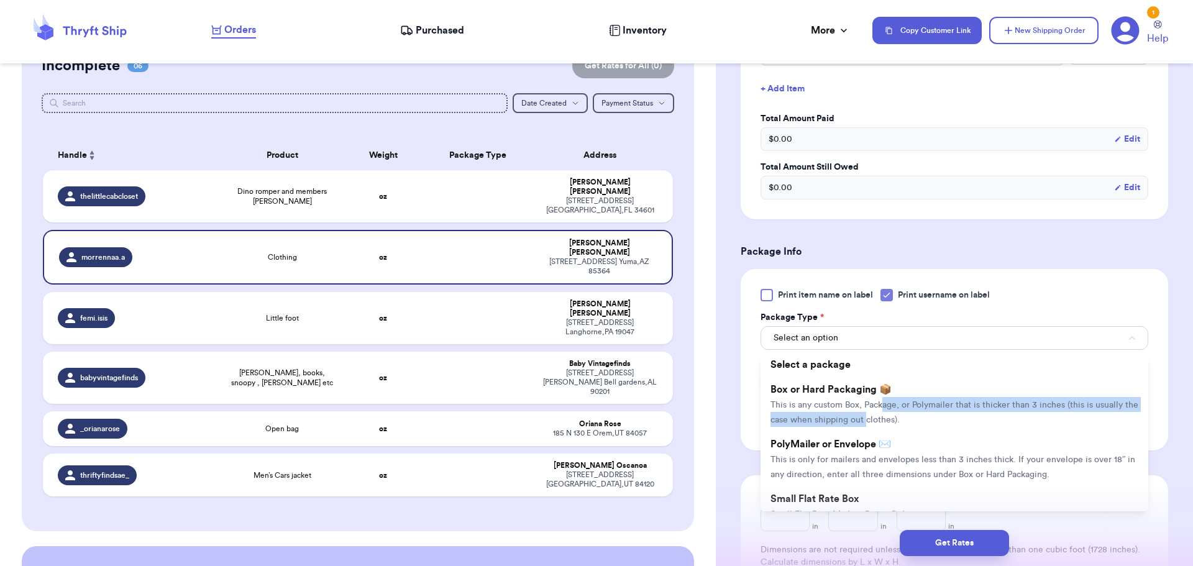
drag, startPoint x: 880, startPoint y: 412, endPoint x: 885, endPoint y: 406, distance: 7.6
click at [884, 407] on li "Box or Hard Packaging 📦 This is any custom Box, Package, or Polymailer that is …" at bounding box center [955, 404] width 388 height 55
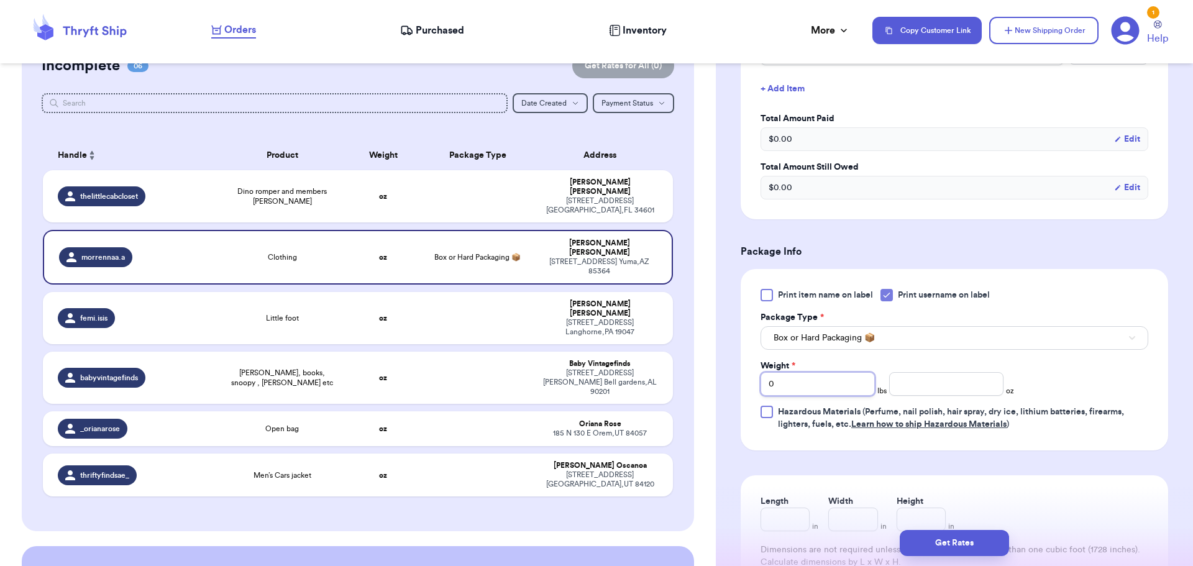
click at [845, 386] on input "0" at bounding box center [818, 384] width 114 height 24
type input "1"
click at [916, 382] on input "number" at bounding box center [947, 384] width 114 height 24
type input "3"
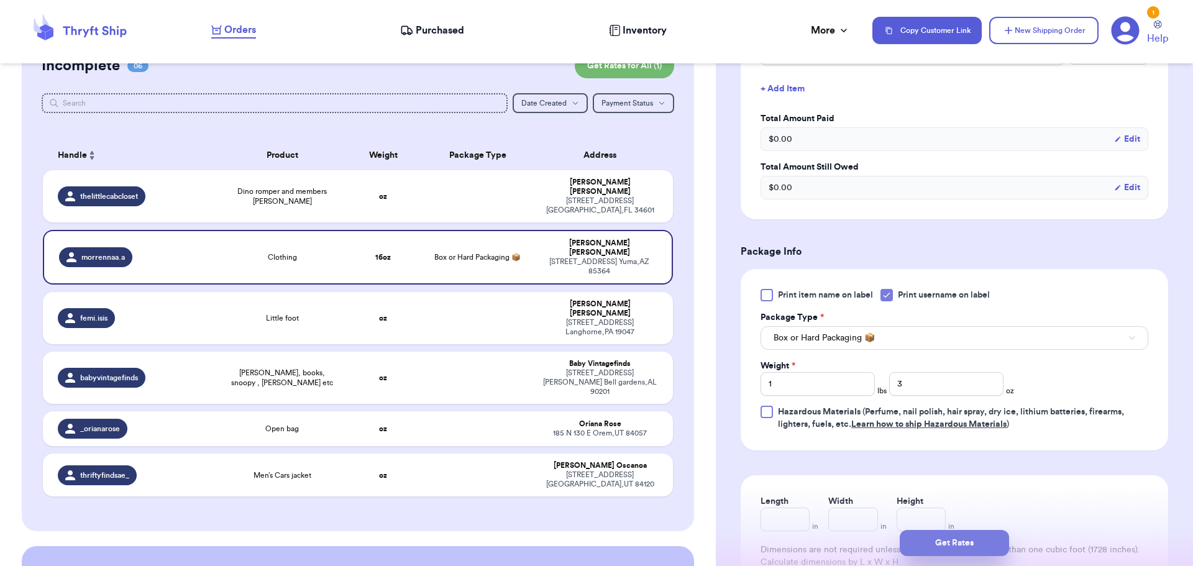
click at [972, 539] on button "Get Rates" at bounding box center [954, 543] width 109 height 26
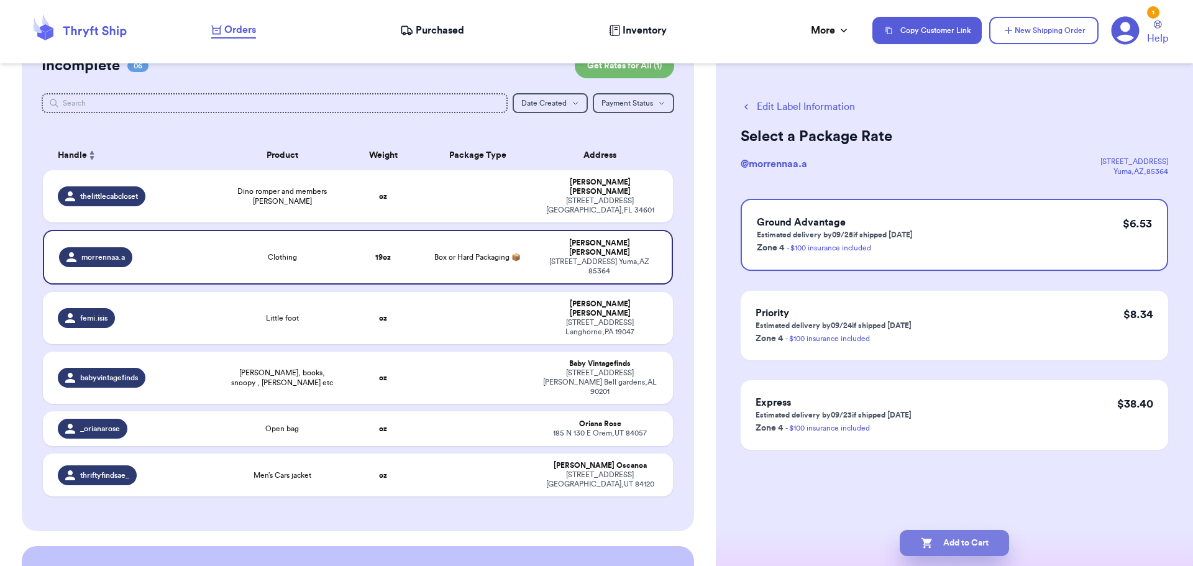
click at [945, 541] on button "Add to Cart" at bounding box center [954, 543] width 109 height 26
checkbox input "true"
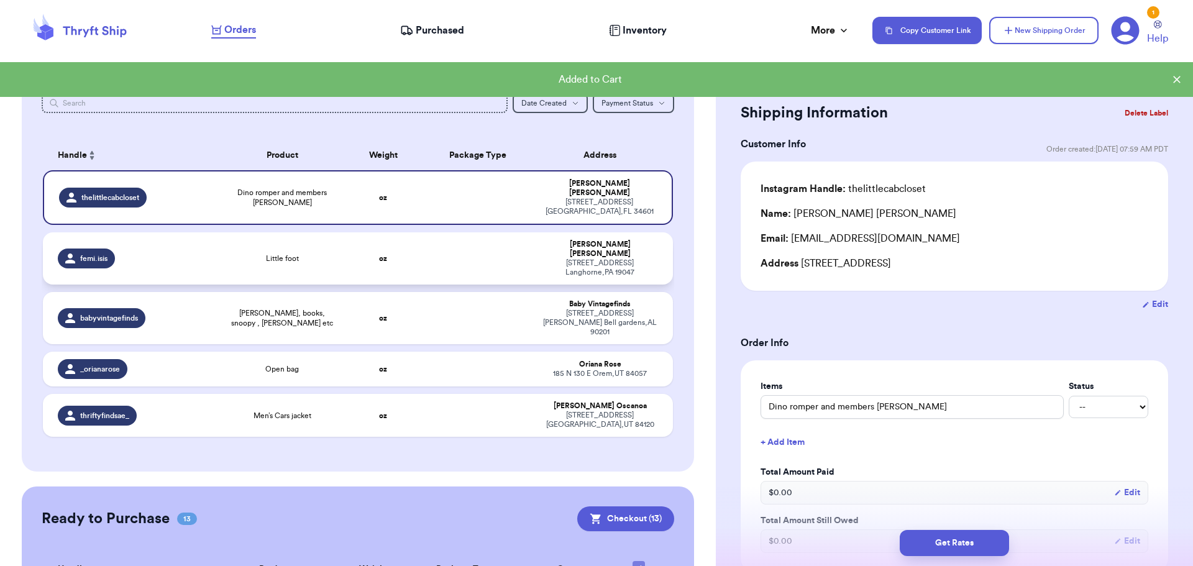
click at [453, 251] on td at bounding box center [478, 258] width 114 height 52
type input "Little foot"
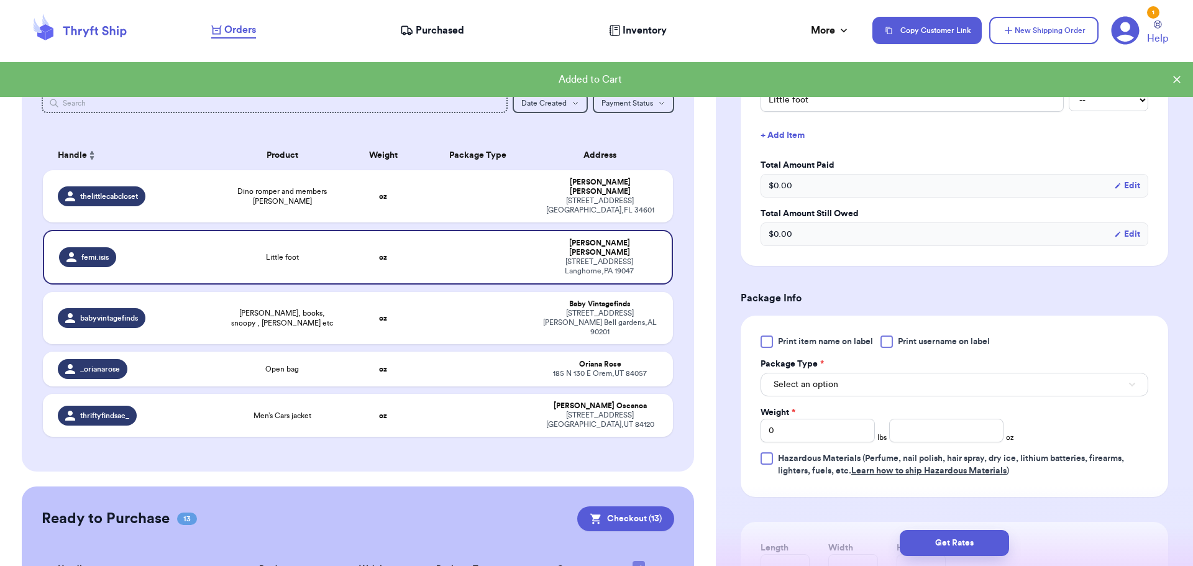
scroll to position [311, 0]
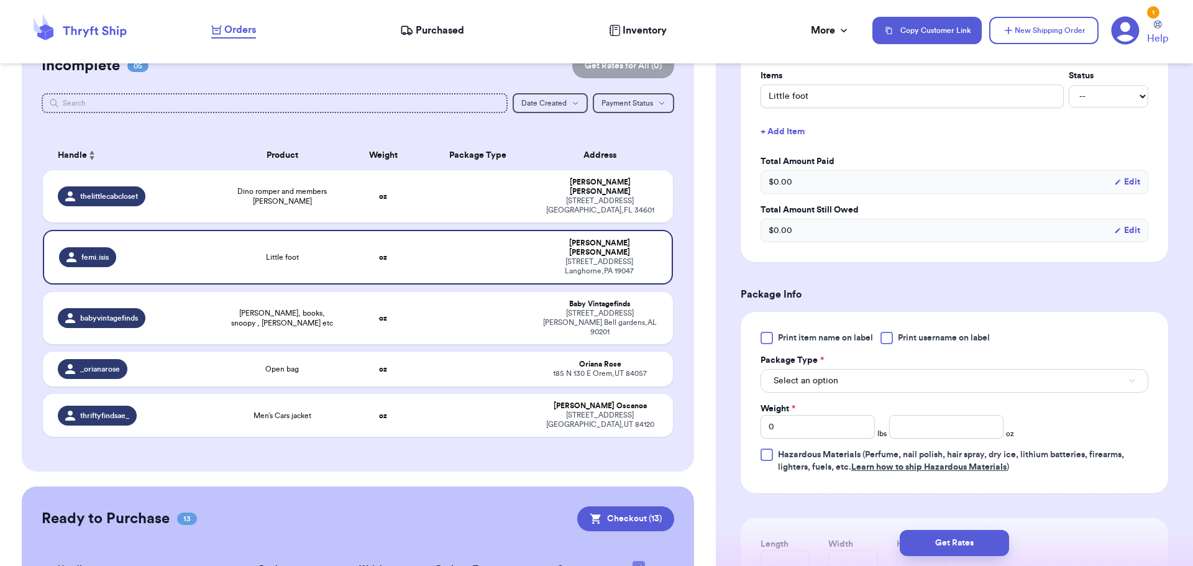
click at [885, 338] on div at bounding box center [887, 338] width 12 height 12
click at [0, 0] on input "Print username on label" at bounding box center [0, 0] width 0 height 0
click at [878, 378] on button "Select an option" at bounding box center [955, 381] width 388 height 24
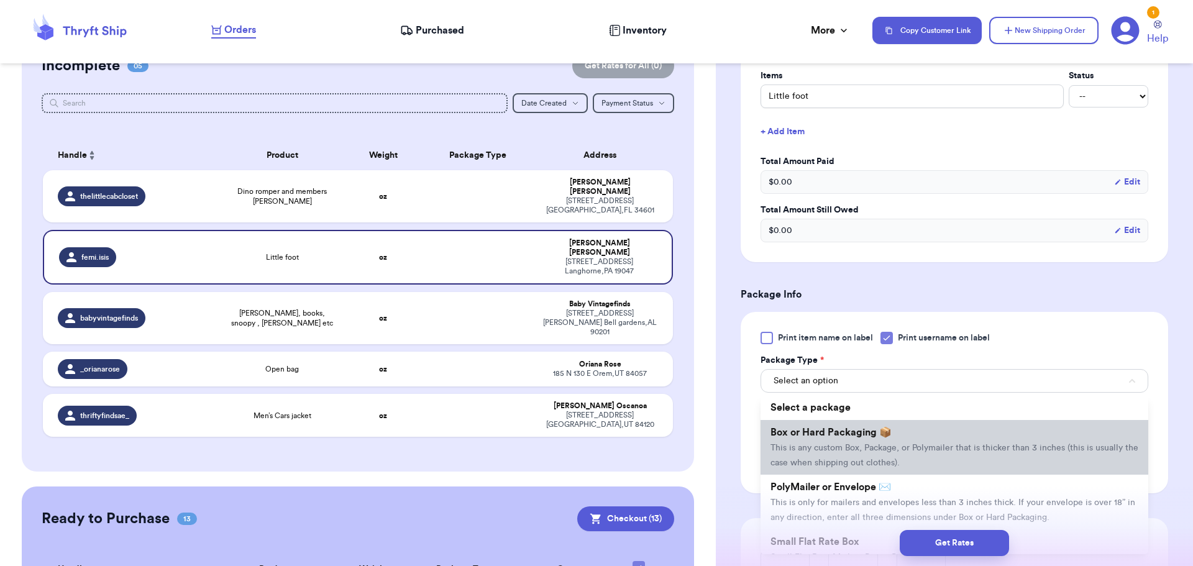
click at [887, 428] on span "Box or Hard Packaging 📦" at bounding box center [831, 433] width 121 height 10
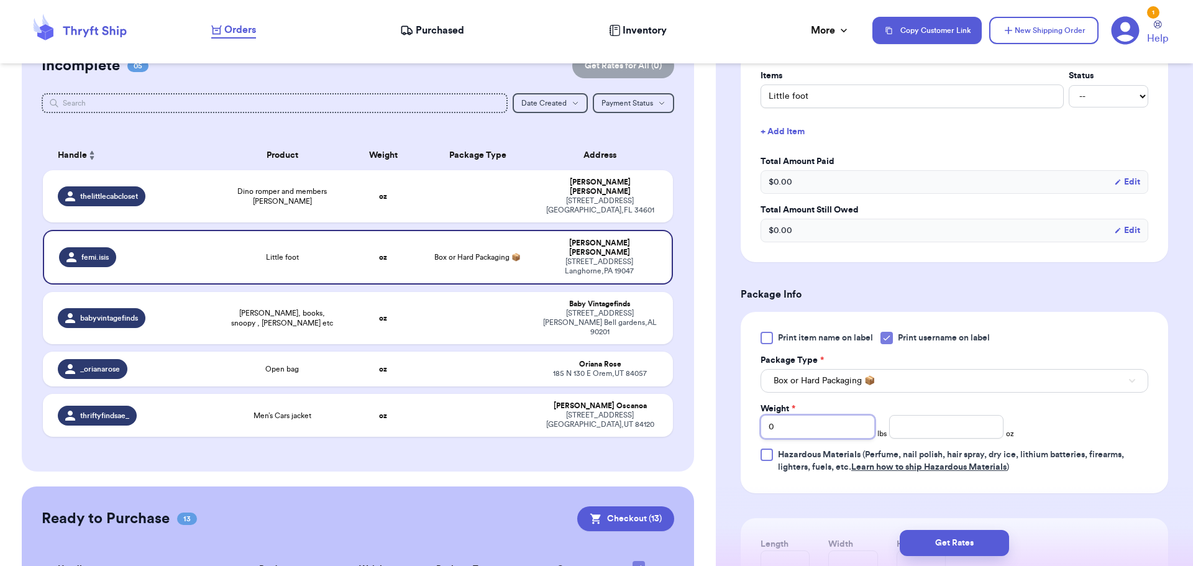
drag, startPoint x: 830, startPoint y: 421, endPoint x: 540, endPoint y: 445, distance: 291.9
click at [540, 445] on div "Customer Link New Order Total Balance Payout $ 0.00 Recent Payments View all No…" at bounding box center [596, 283] width 1193 height 566
type input "2"
click at [973, 551] on button "Get Rates" at bounding box center [954, 543] width 109 height 26
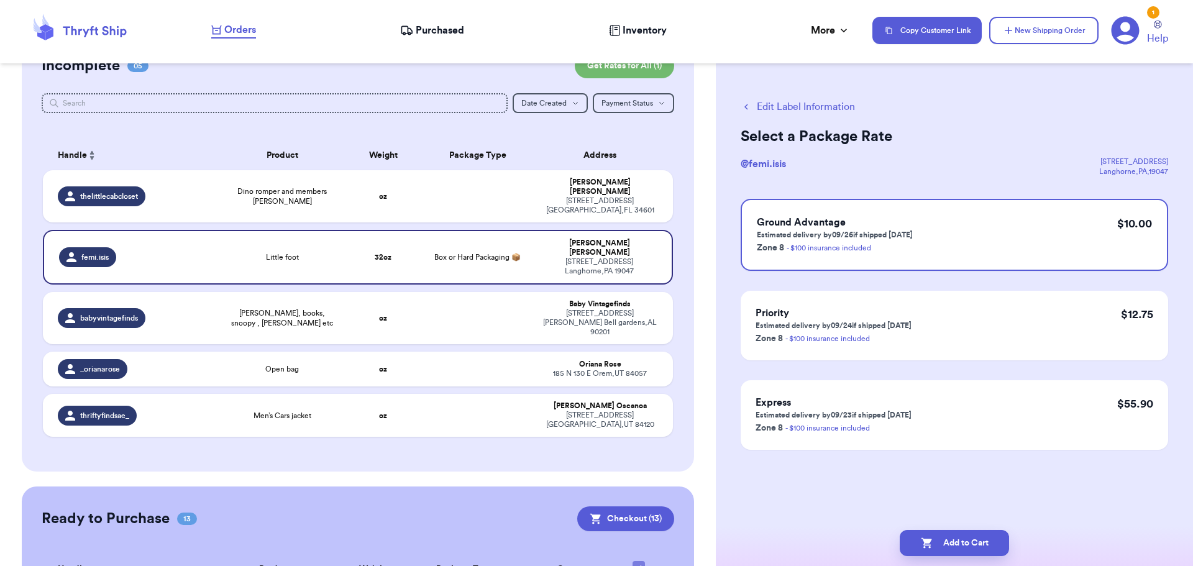
scroll to position [0, 0]
click at [972, 544] on button "Add to Cart" at bounding box center [954, 543] width 109 height 26
checkbox input "true"
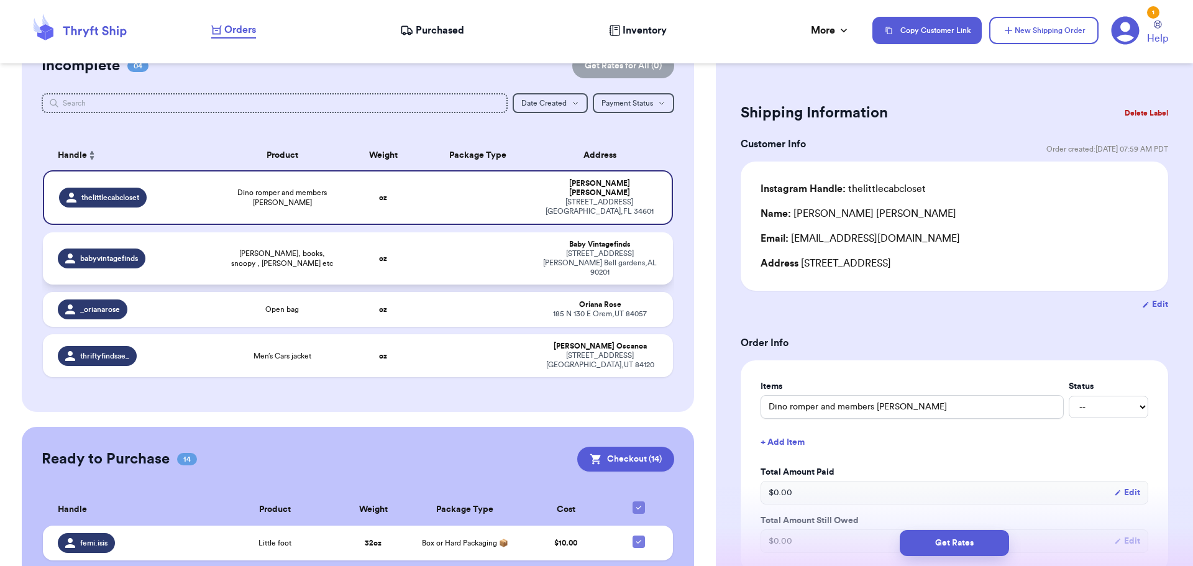
click at [346, 248] on td "oz" at bounding box center [384, 258] width 76 height 52
type input "[PERSON_NAME], books, snoopy , [PERSON_NAME] etc"
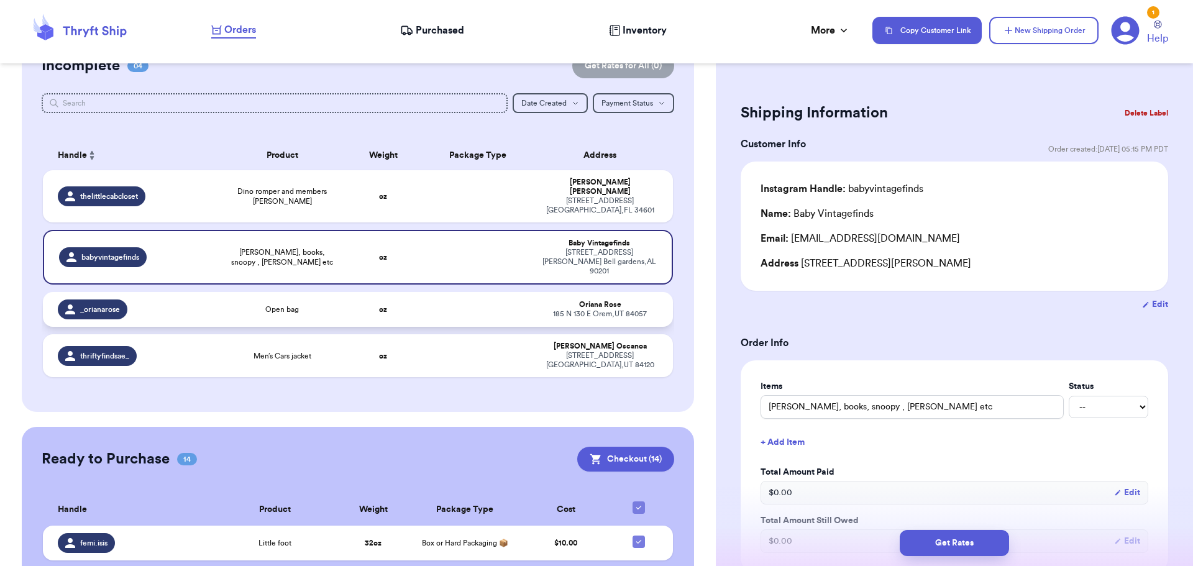
click at [346, 292] on td "oz" at bounding box center [384, 309] width 76 height 35
type input "Open bag"
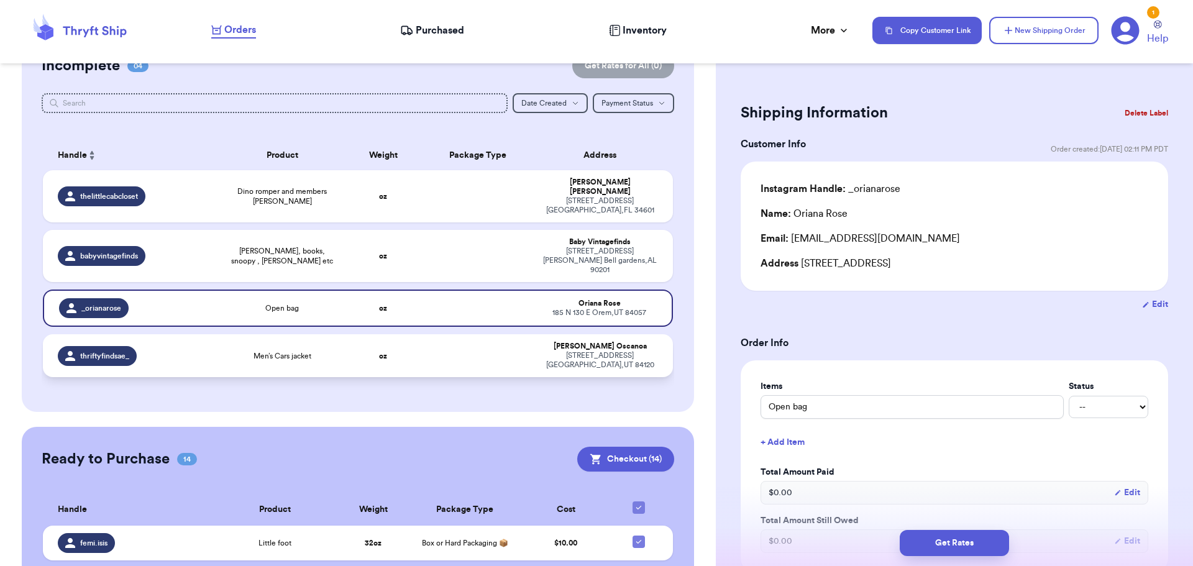
click at [351, 345] on td "oz" at bounding box center [384, 355] width 76 height 43
type input "Men’s Cars jacket"
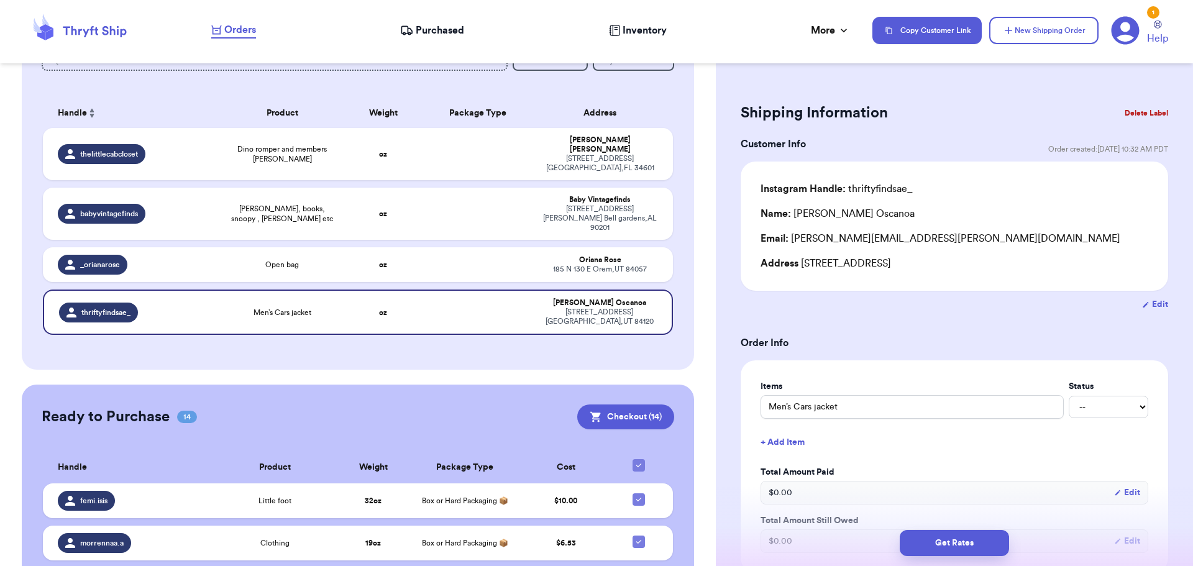
scroll to position [435, 0]
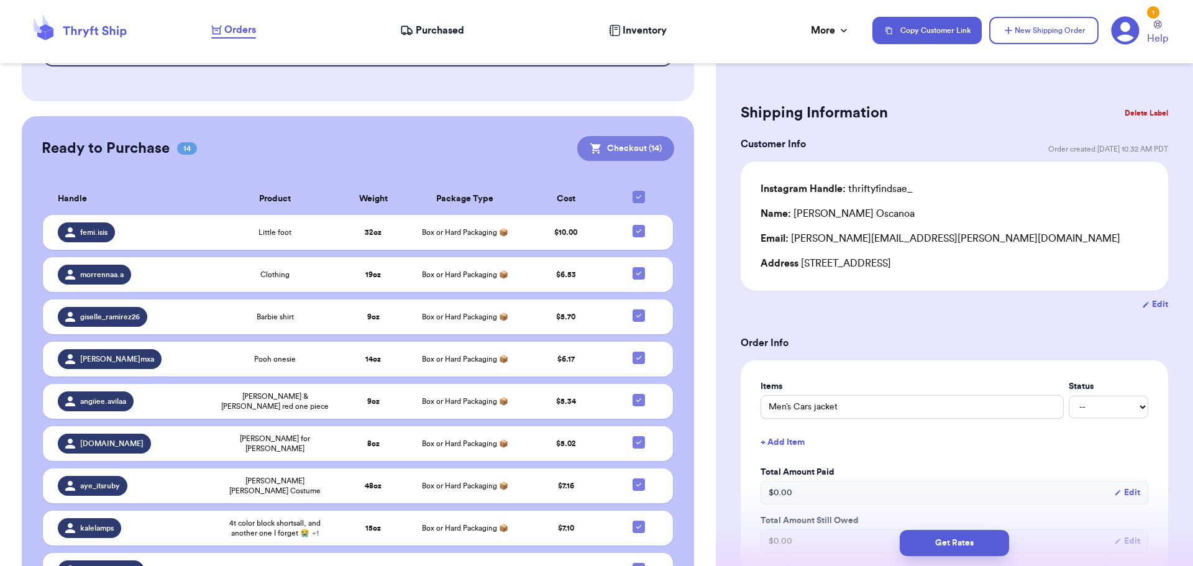
click at [615, 136] on button "Checkout ( 14 )" at bounding box center [625, 148] width 97 height 25
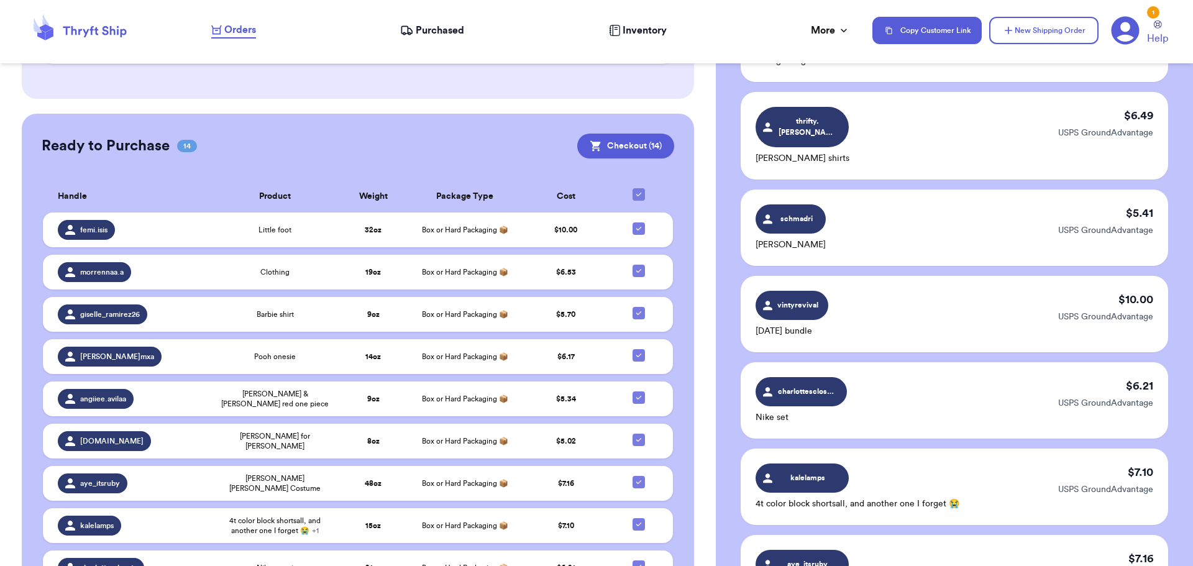
scroll to position [0, 0]
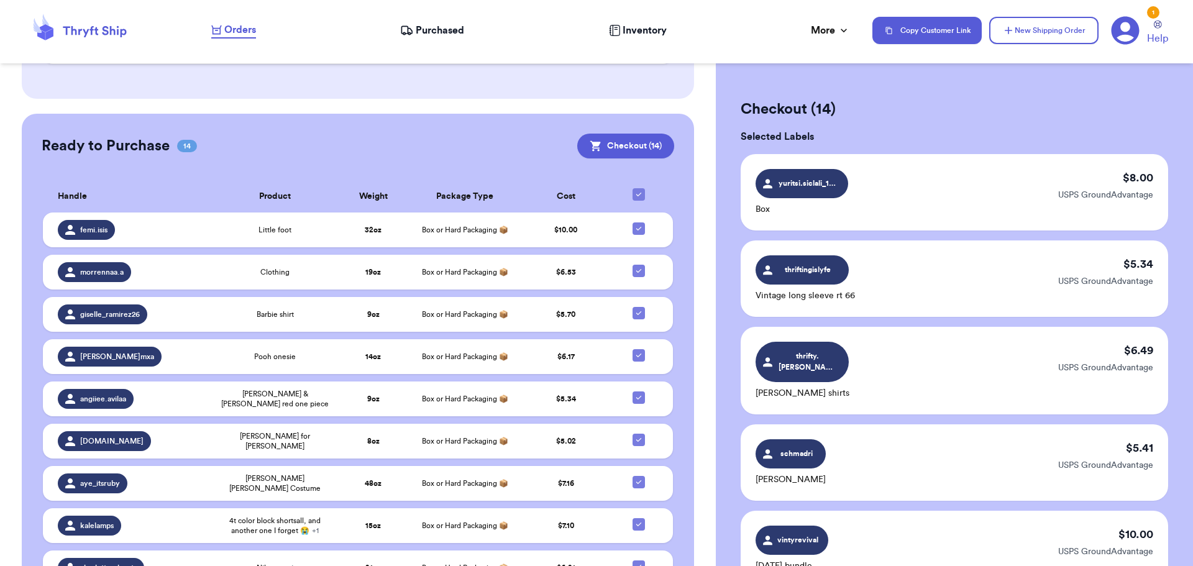
click at [577, 134] on button "Checkout ( 14 )" at bounding box center [625, 146] width 97 height 25
drag, startPoint x: 724, startPoint y: 295, endPoint x: 857, endPoint y: 63, distance: 267.3
click at [857, 63] on div "Checkout ( 14 ) Selected Labels yuritsi.siclali_1011 Box $ 8.00 USPS GroundAdva…" at bounding box center [954, 283] width 477 height 566
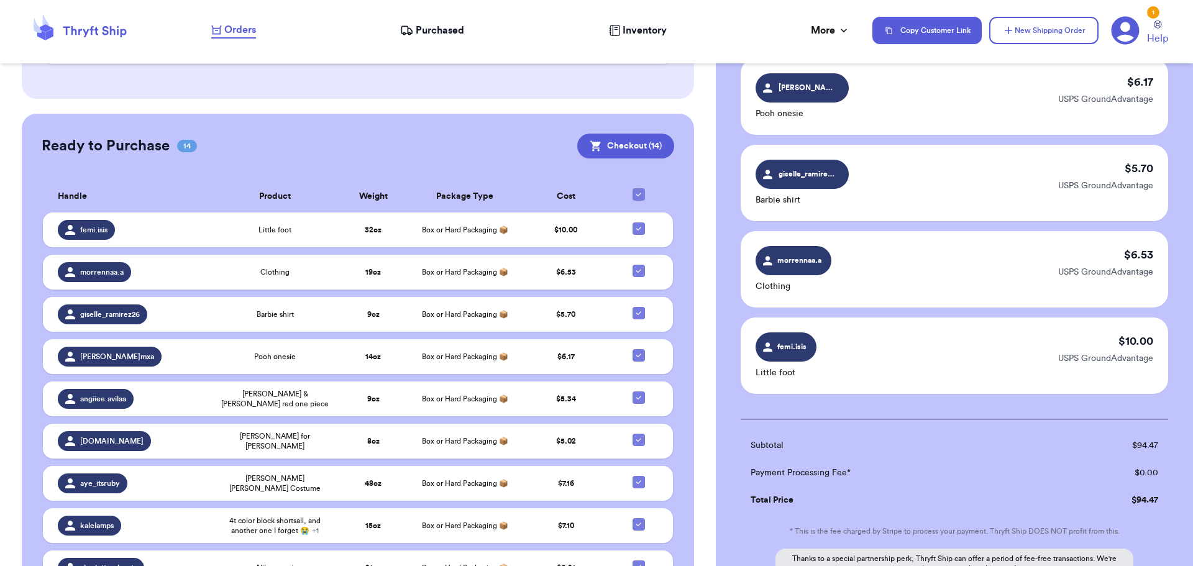
scroll to position [1105, 0]
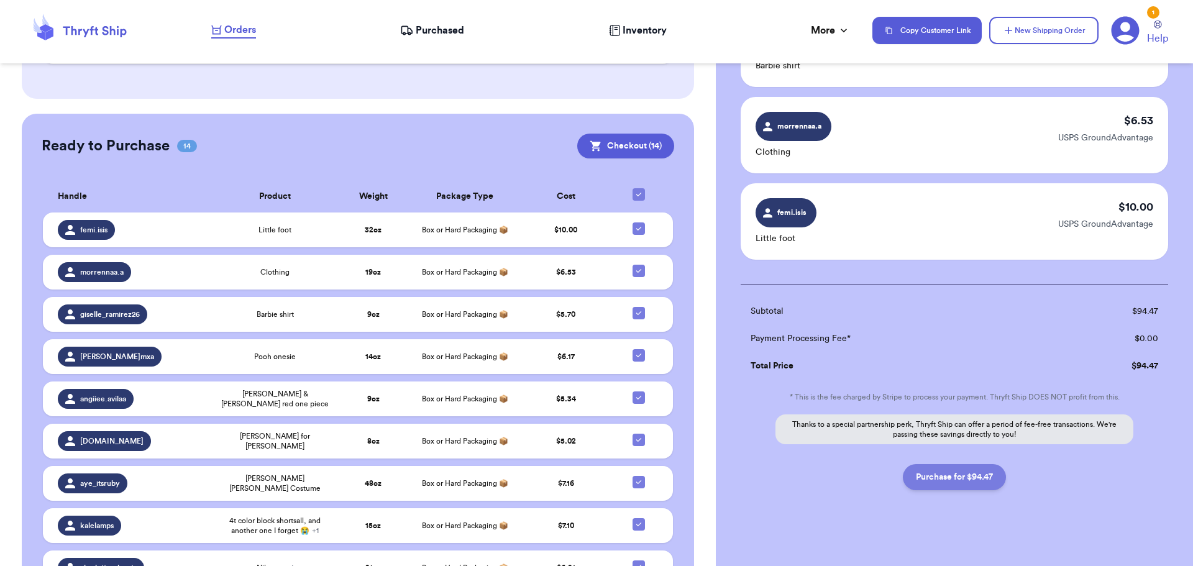
click at [954, 469] on button "Purchase for $94.47" at bounding box center [954, 477] width 103 height 26
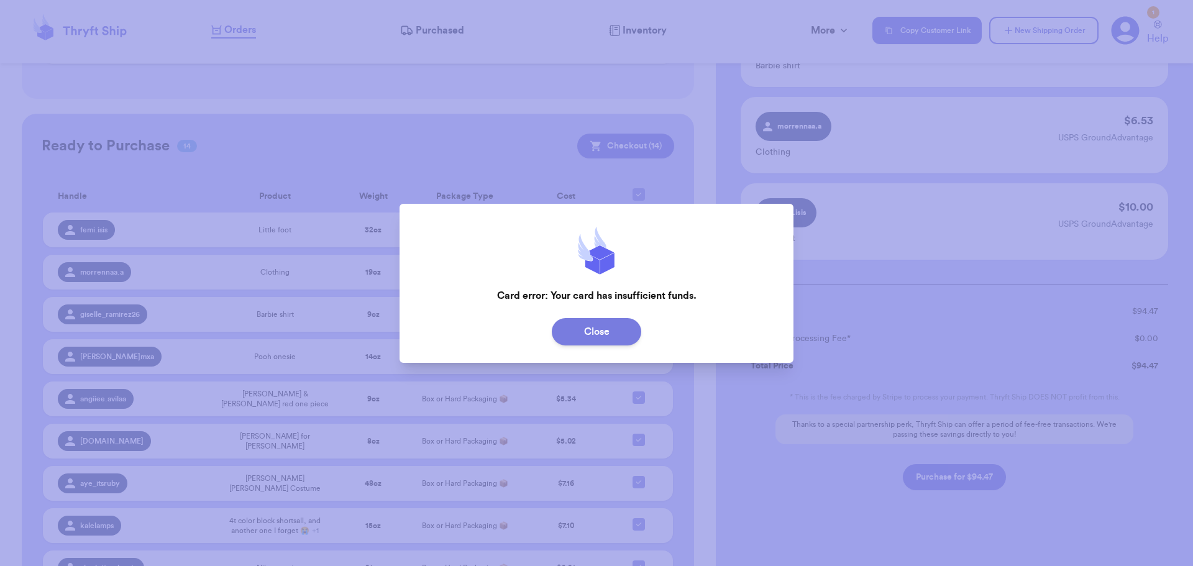
click at [571, 334] on button "Close" at bounding box center [597, 331] width 90 height 27
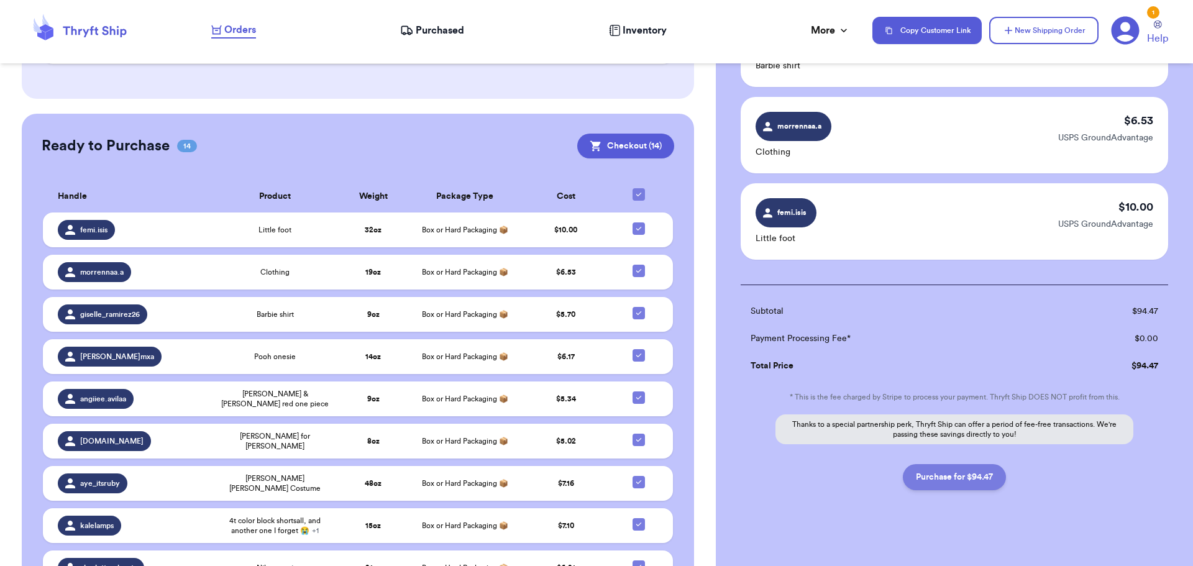
click at [959, 464] on button "Purchase for $94.47" at bounding box center [954, 477] width 103 height 26
checkbox input "false"
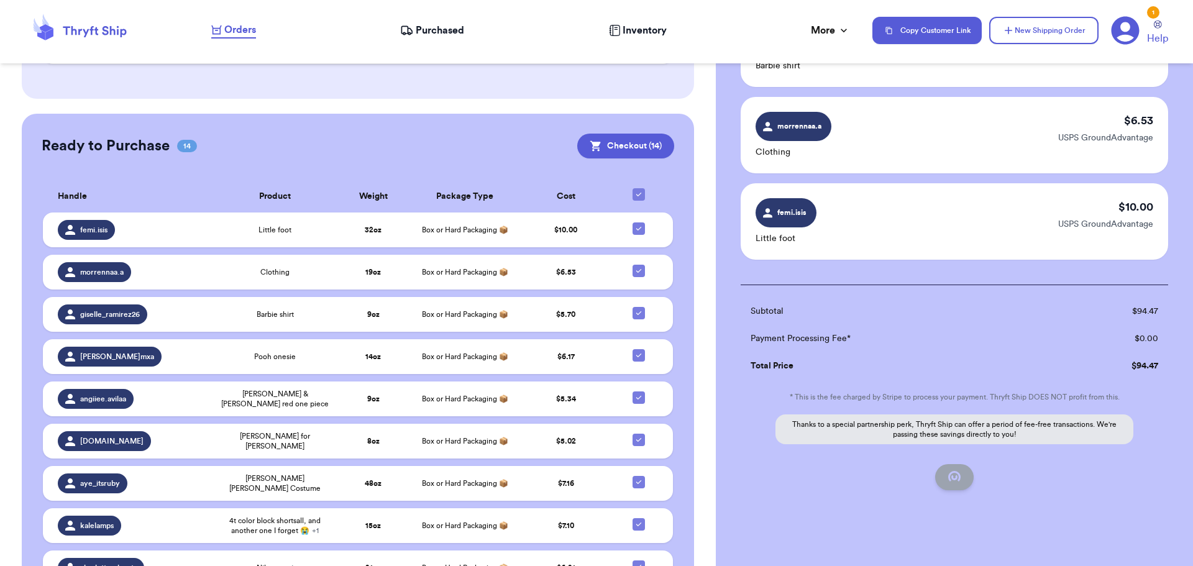
checkbox input "false"
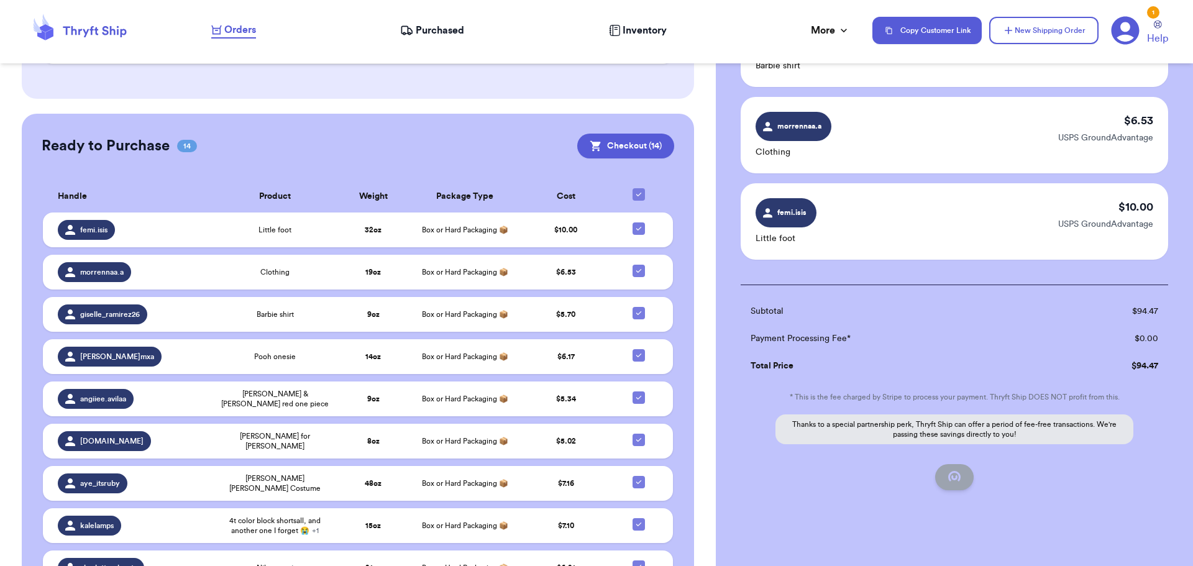
checkbox input "false"
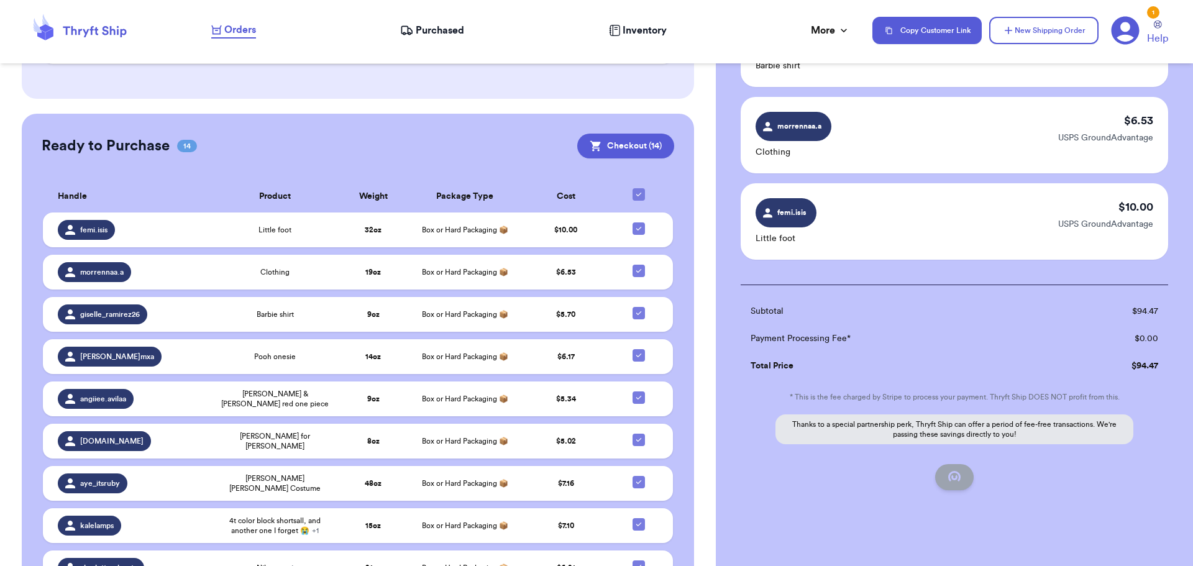
checkbox input "false"
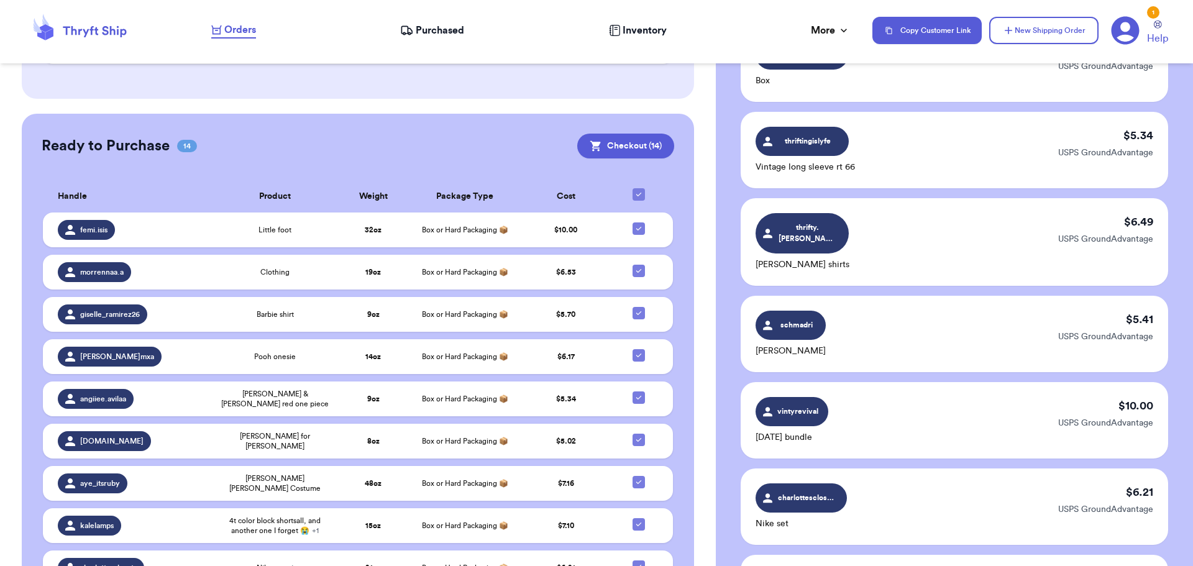
checkbox input "true"
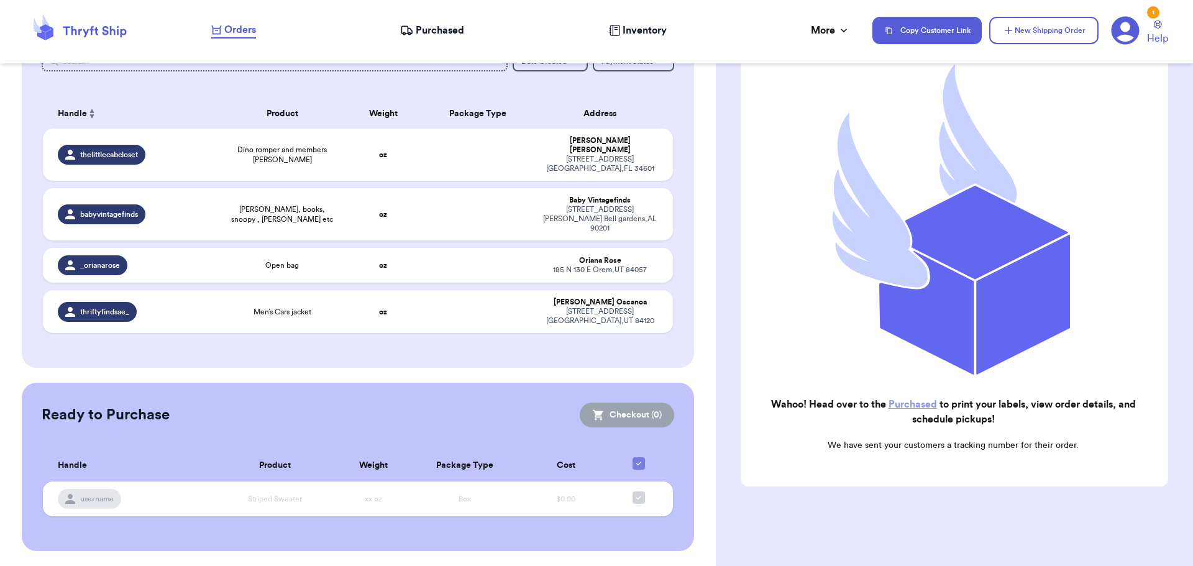
scroll to position [147, 0]
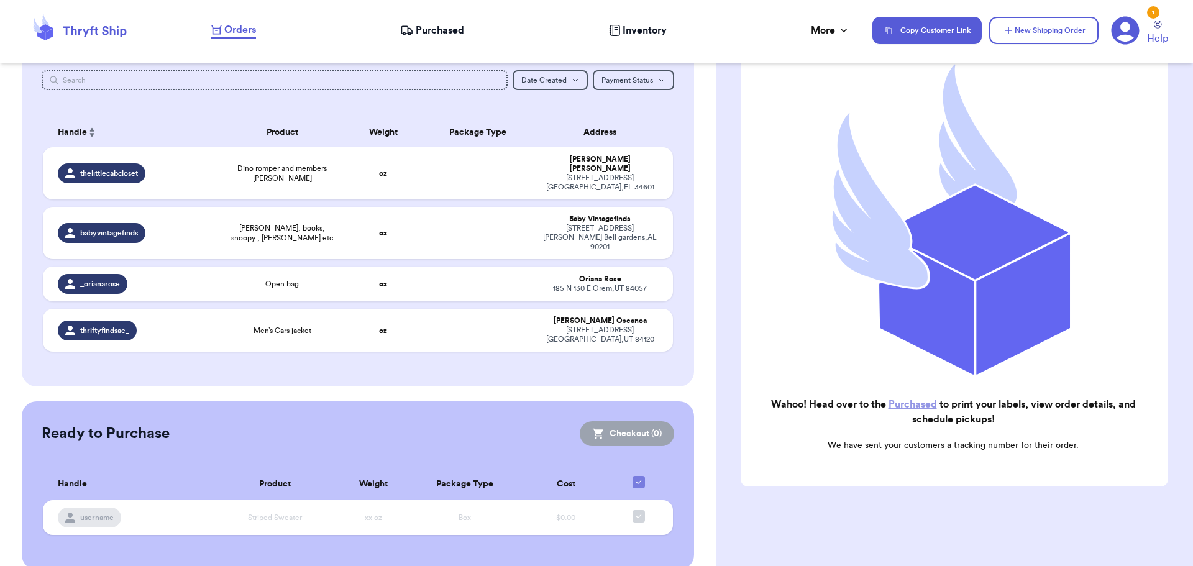
click at [913, 400] on link "Purchased" at bounding box center [913, 405] width 48 height 10
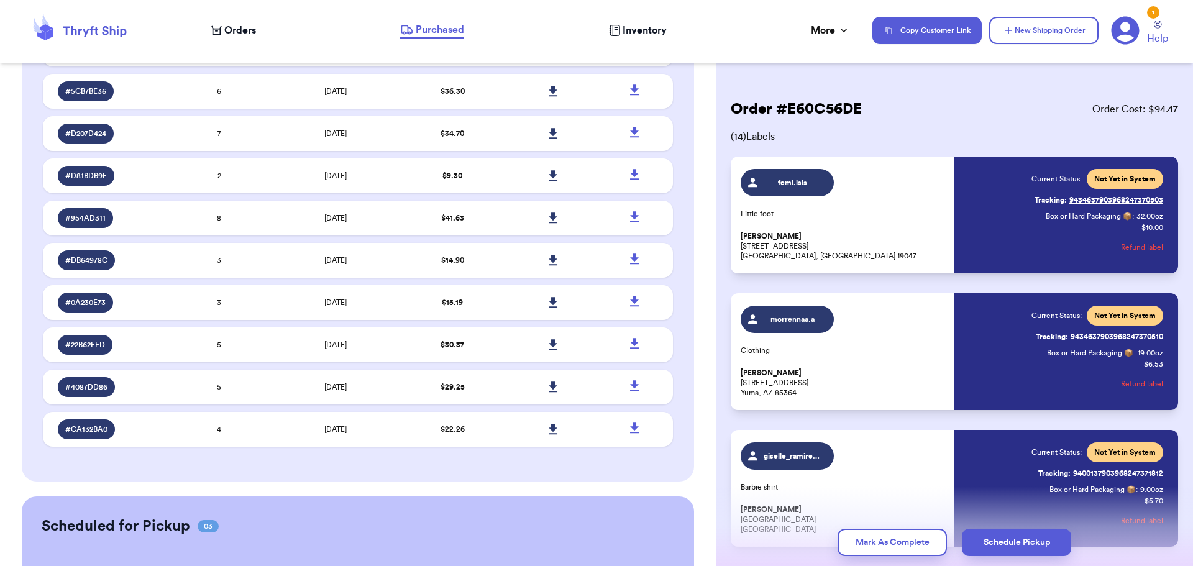
scroll to position [1689, 0]
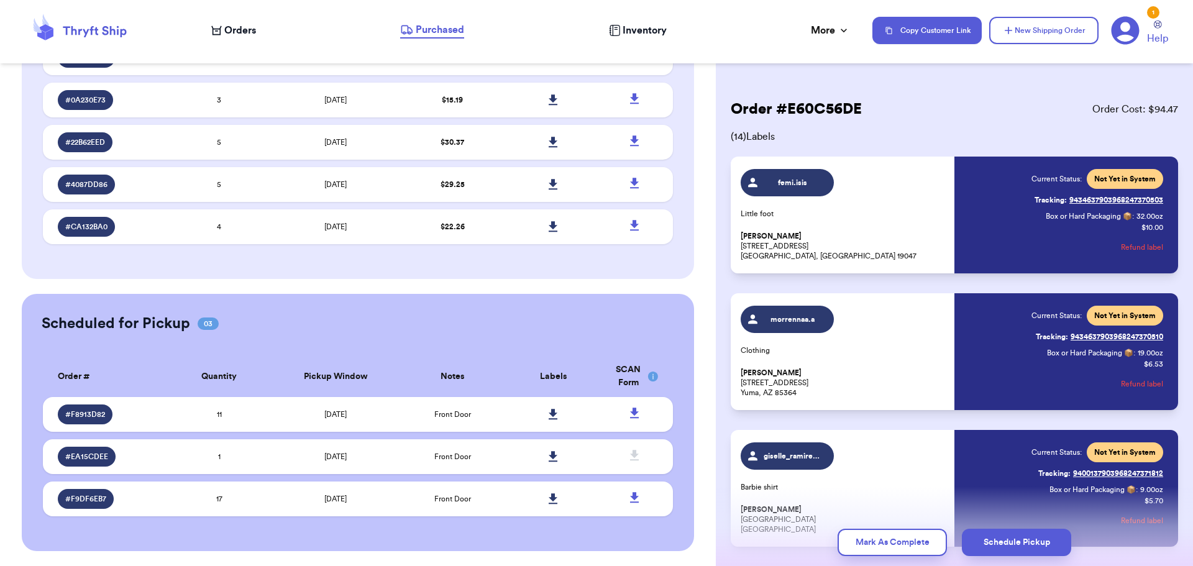
click at [745, 481] on div "giselle_ramirez26 Barbie shirt [PERSON_NAME] [STREET_ADDRESS]" at bounding box center [844, 489] width 206 height 92
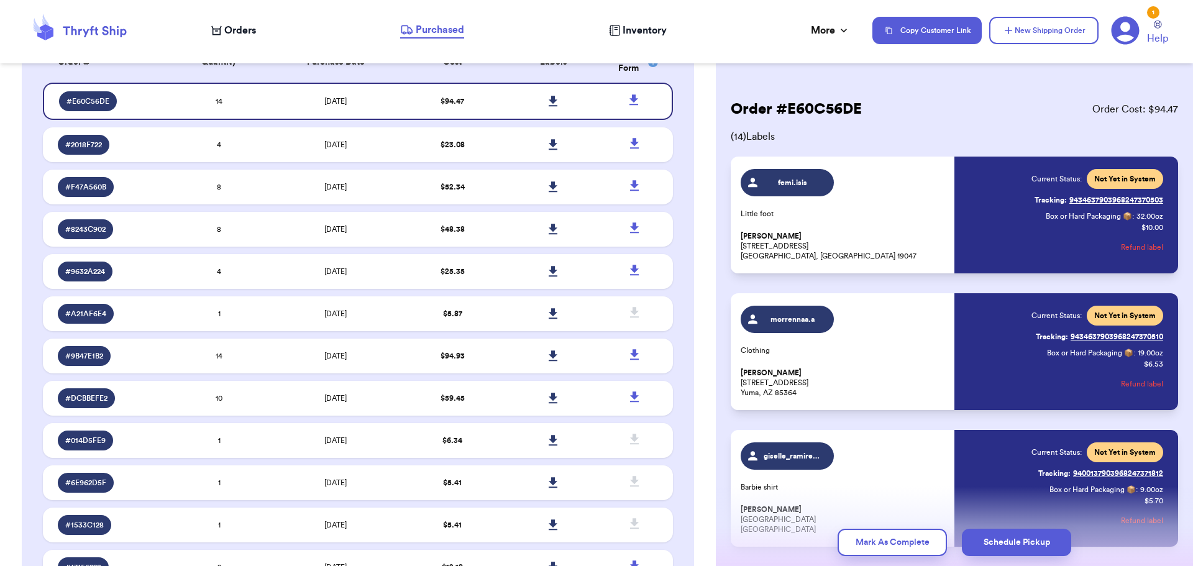
scroll to position [0, 0]
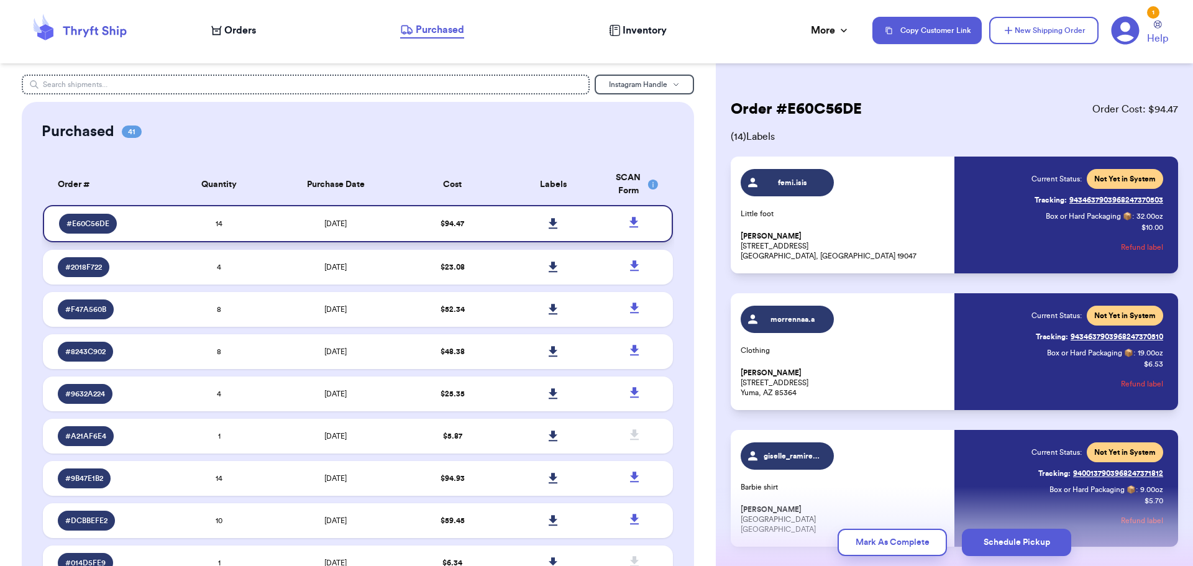
click at [549, 227] on icon at bounding box center [553, 223] width 9 height 11
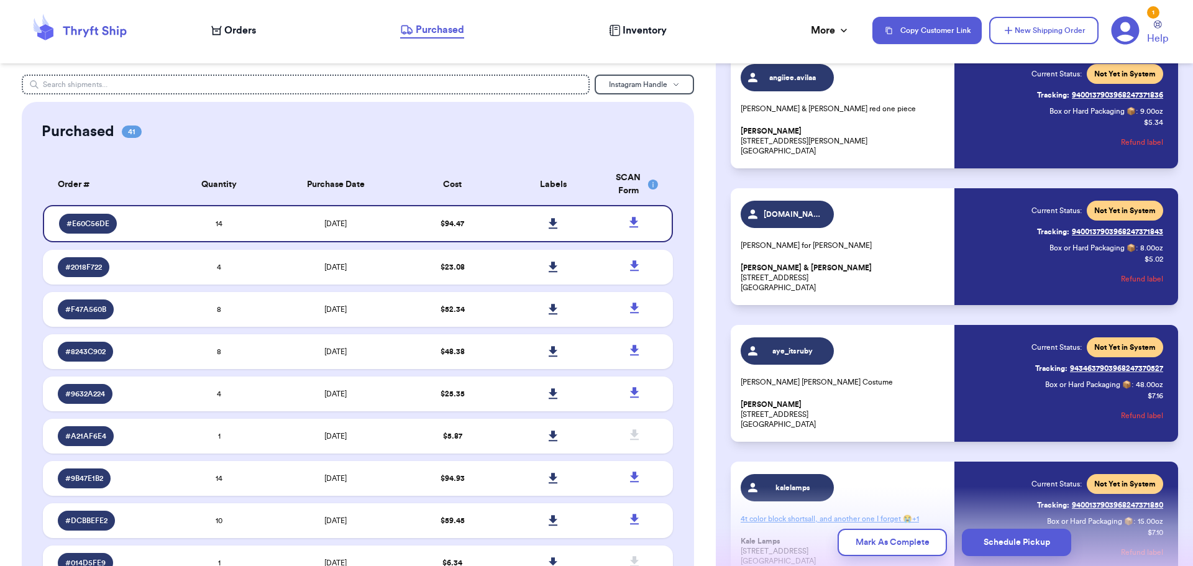
scroll to position [590, 0]
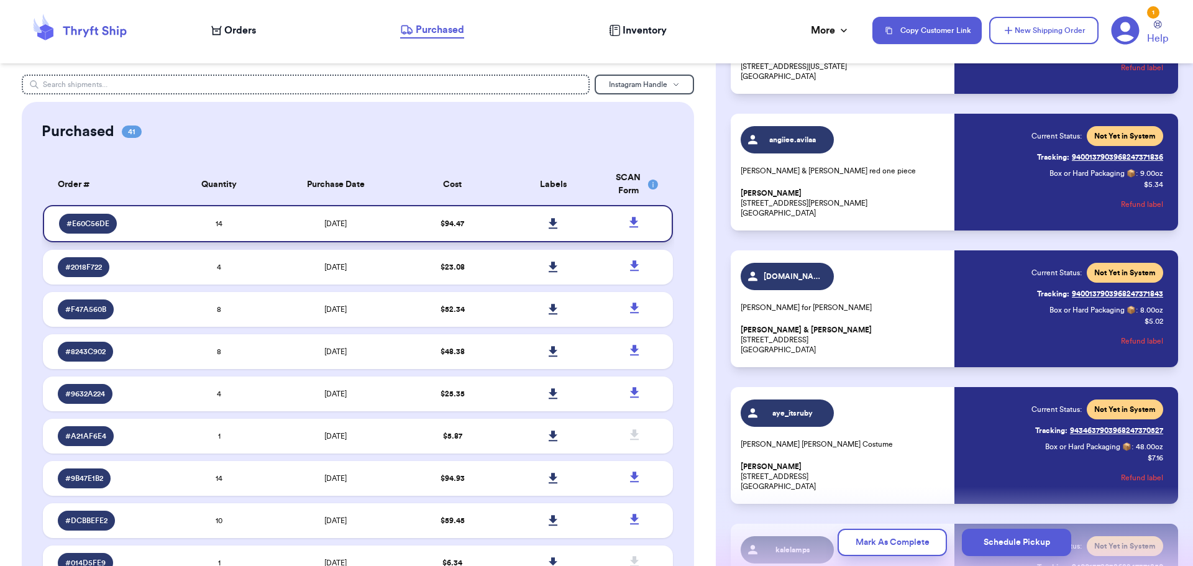
click at [630, 220] on icon at bounding box center [634, 222] width 9 height 11
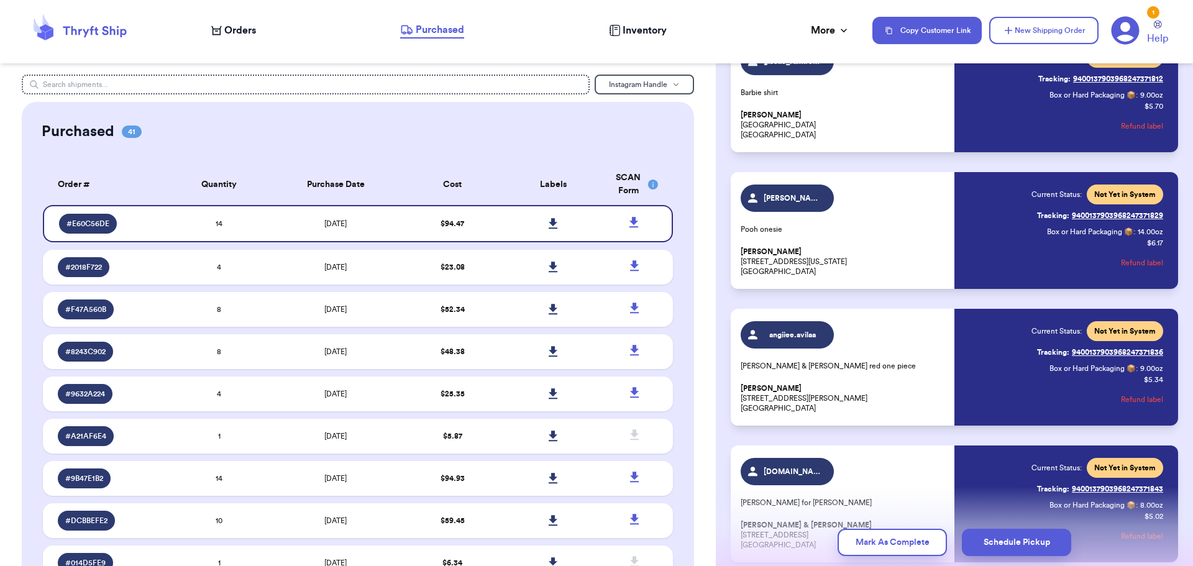
scroll to position [559, 0]
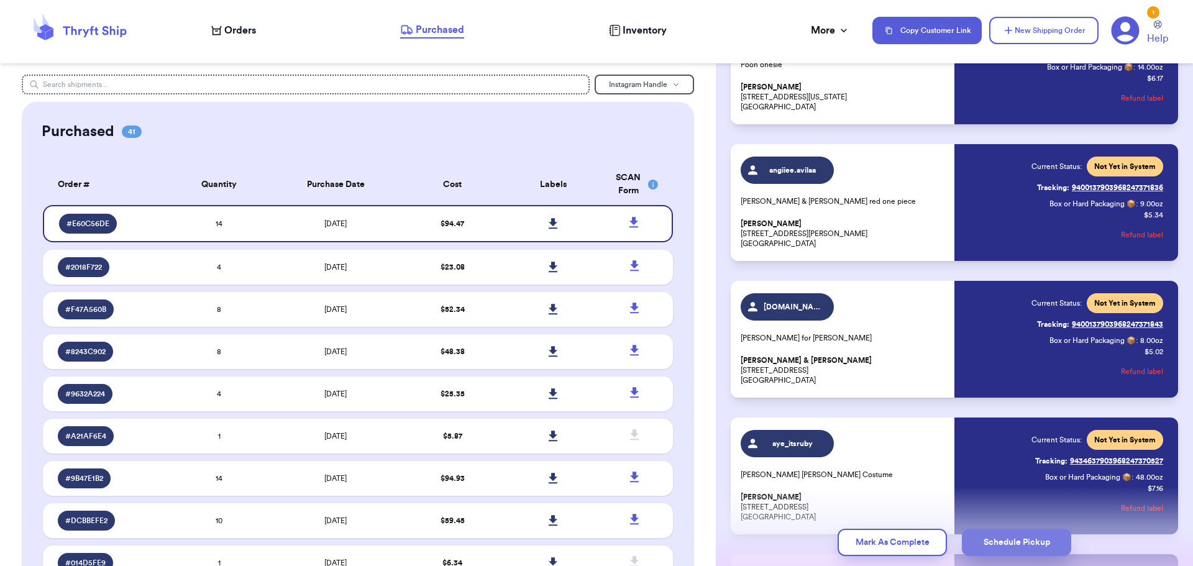
click at [1006, 537] on button "Schedule Pickup" at bounding box center [1016, 542] width 109 height 27
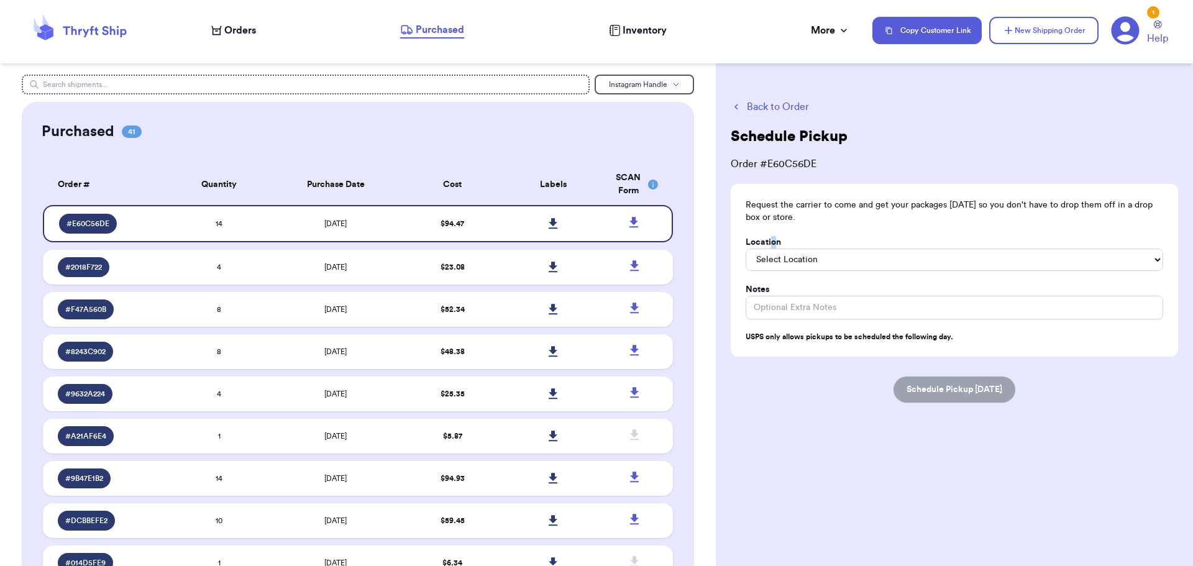
click at [773, 247] on label "Location" at bounding box center [763, 242] width 35 height 12
click at [783, 306] on input "Location" at bounding box center [955, 308] width 418 height 24
click at [786, 256] on select "Select Location In/At Mailbox On the Porch Front Door Back Door Side Door Knock…" at bounding box center [955, 260] width 418 height 22
select select "On the Porch"
click at [746, 249] on select "Select Location In/At Mailbox On the Porch Front Door Back Door Side Door Knock…" at bounding box center [955, 260] width 418 height 22
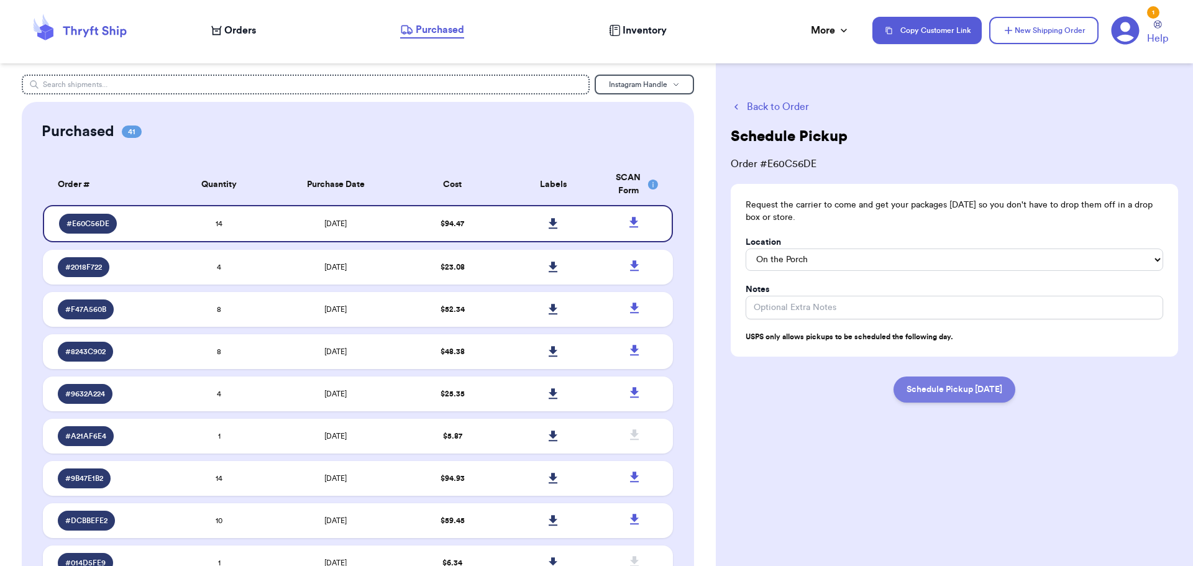
click at [947, 390] on button "Schedule Pickup [DATE]" at bounding box center [955, 390] width 122 height 26
